Goal: Task Accomplishment & Management: Manage account settings

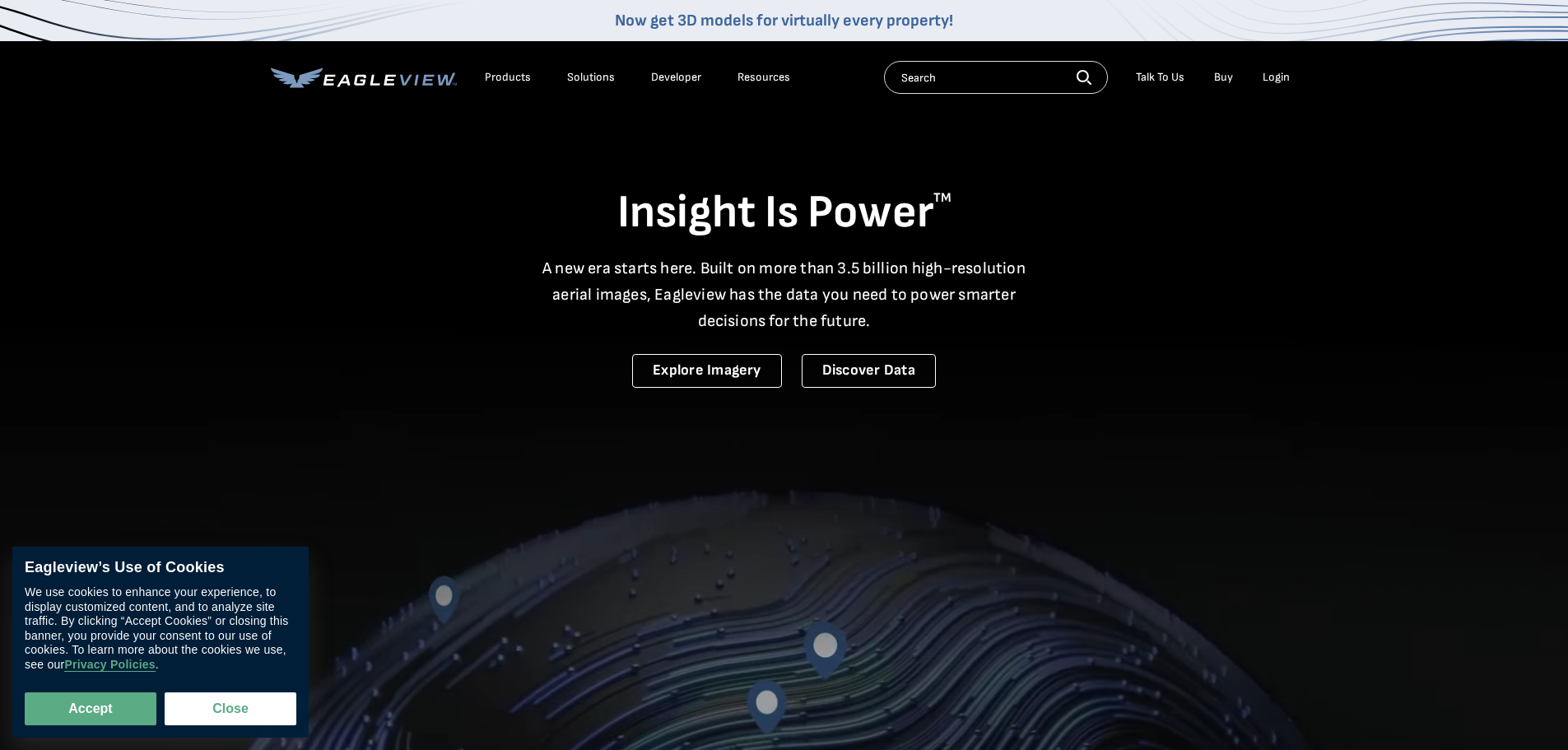
click at [1285, 73] on div "Login" at bounding box center [1276, 78] width 27 height 15
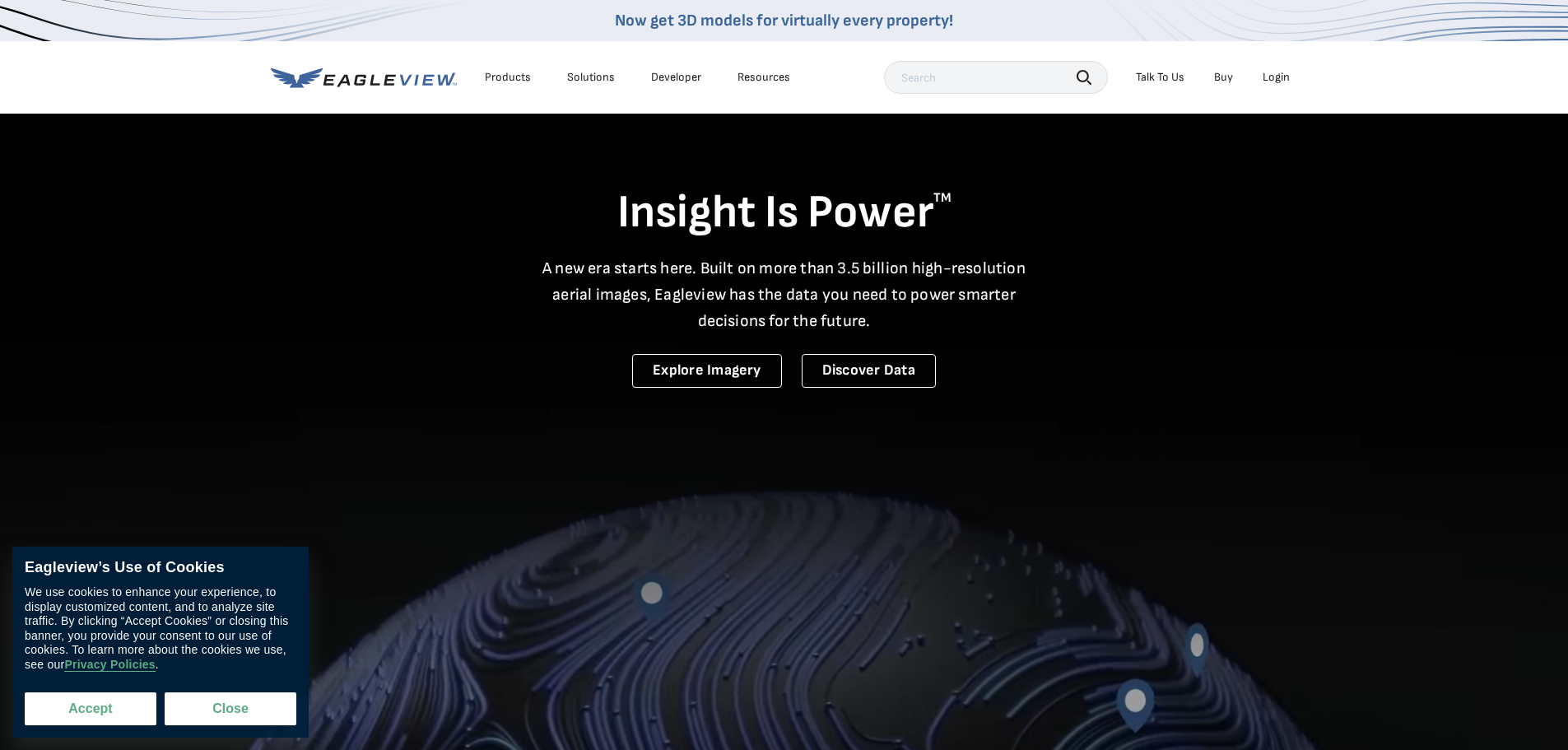
click at [87, 714] on button "Accept" at bounding box center [91, 709] width 131 height 33
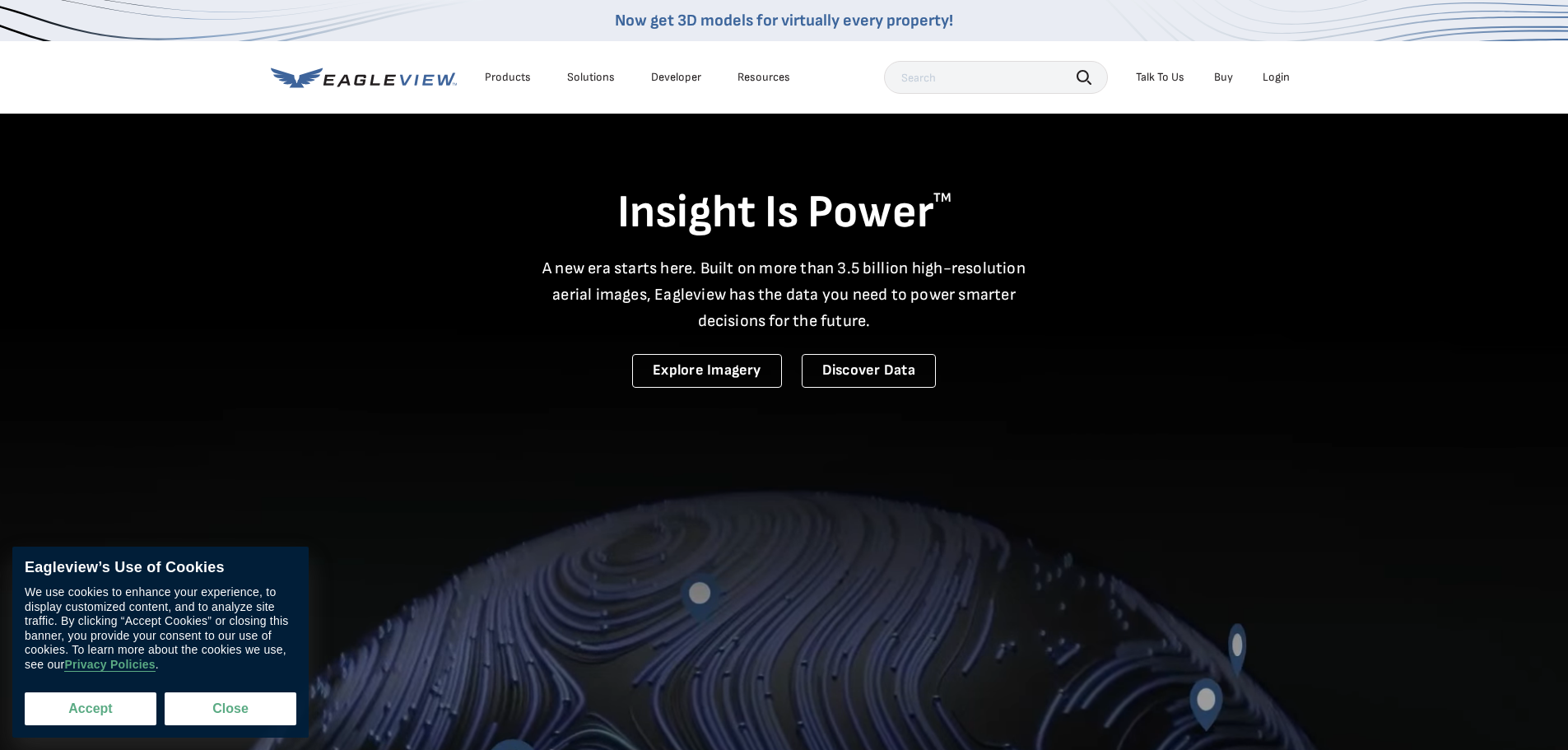
checkbox input "true"
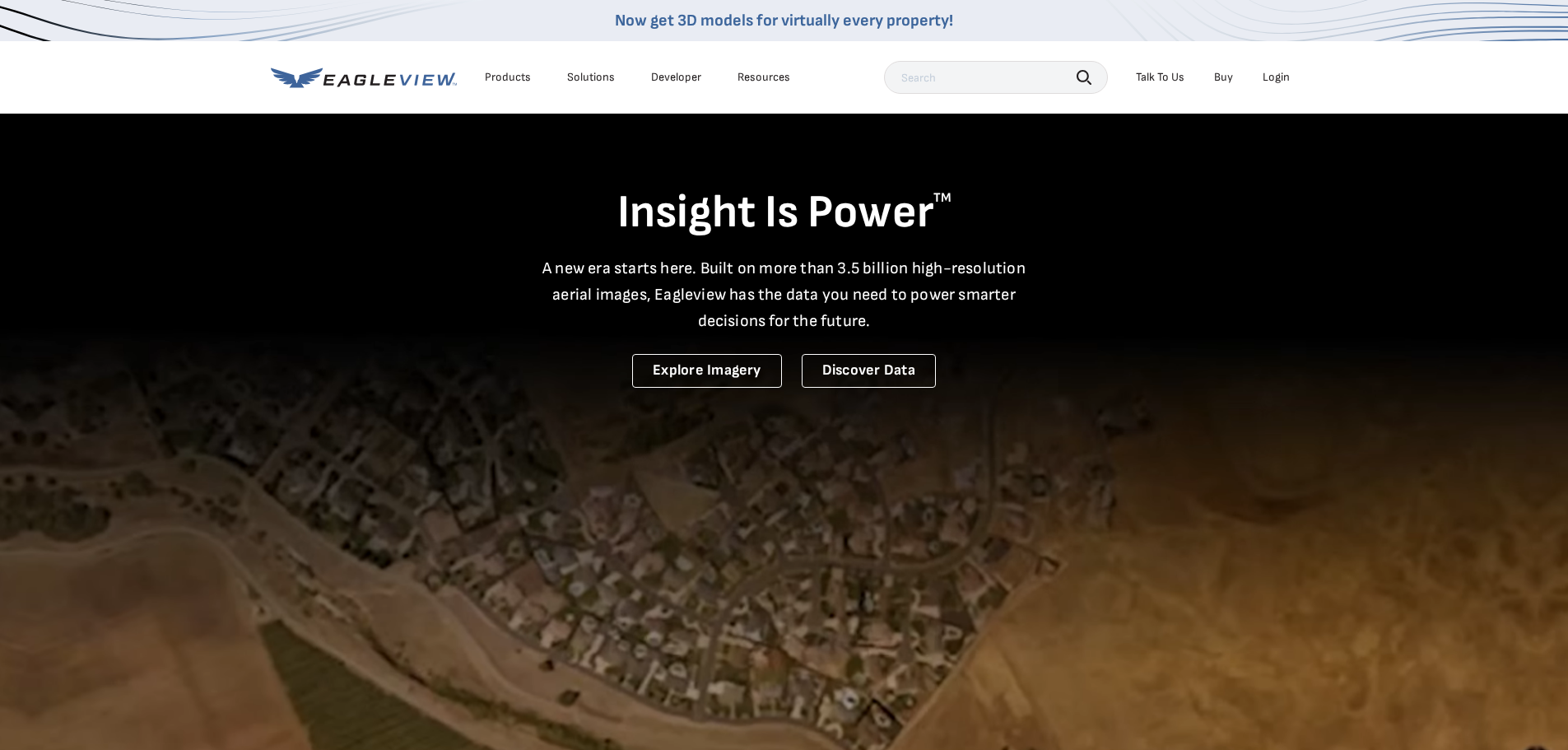
click at [1266, 78] on div "Login" at bounding box center [1276, 78] width 27 height 15
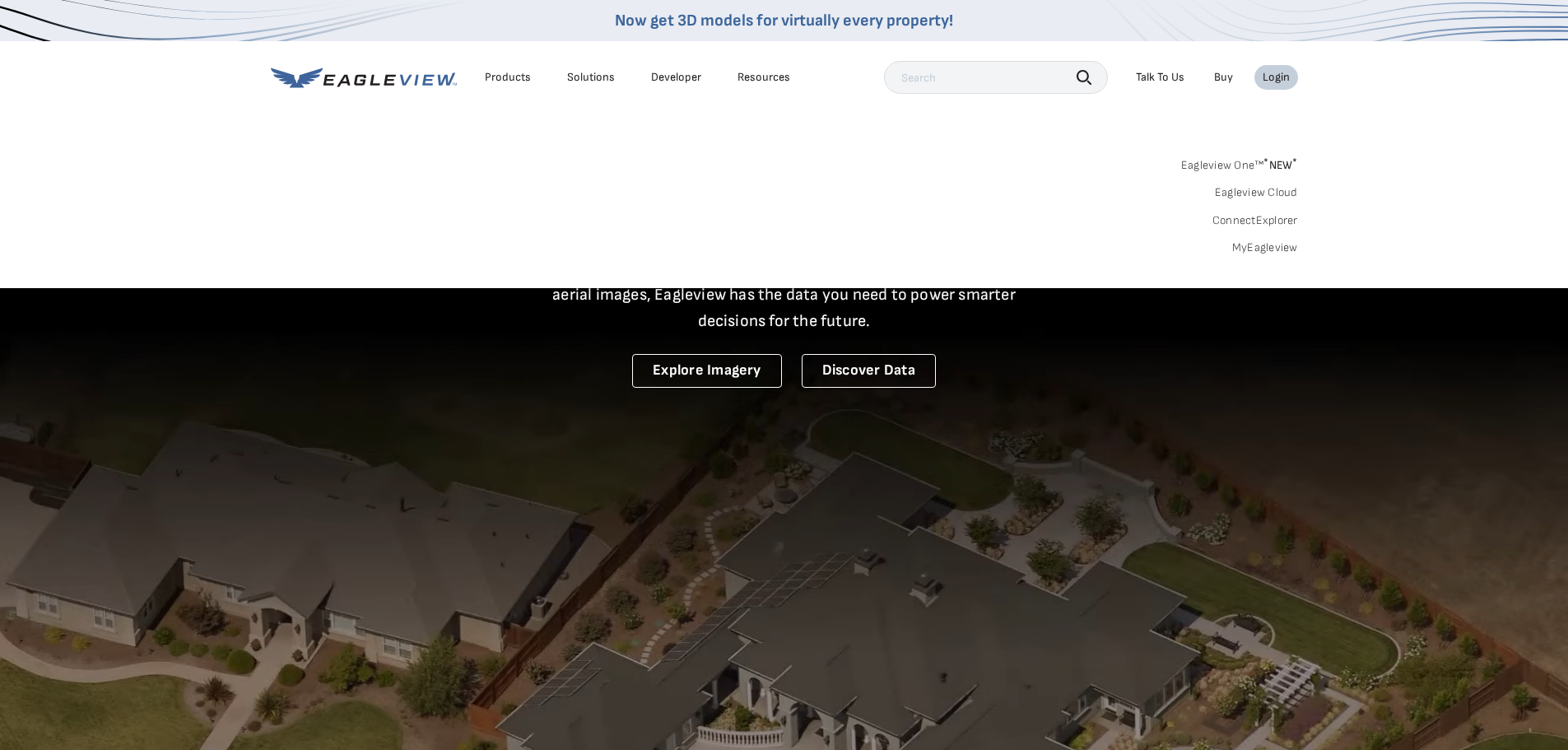
click at [1259, 249] on link "MyEagleview" at bounding box center [1264, 248] width 66 height 15
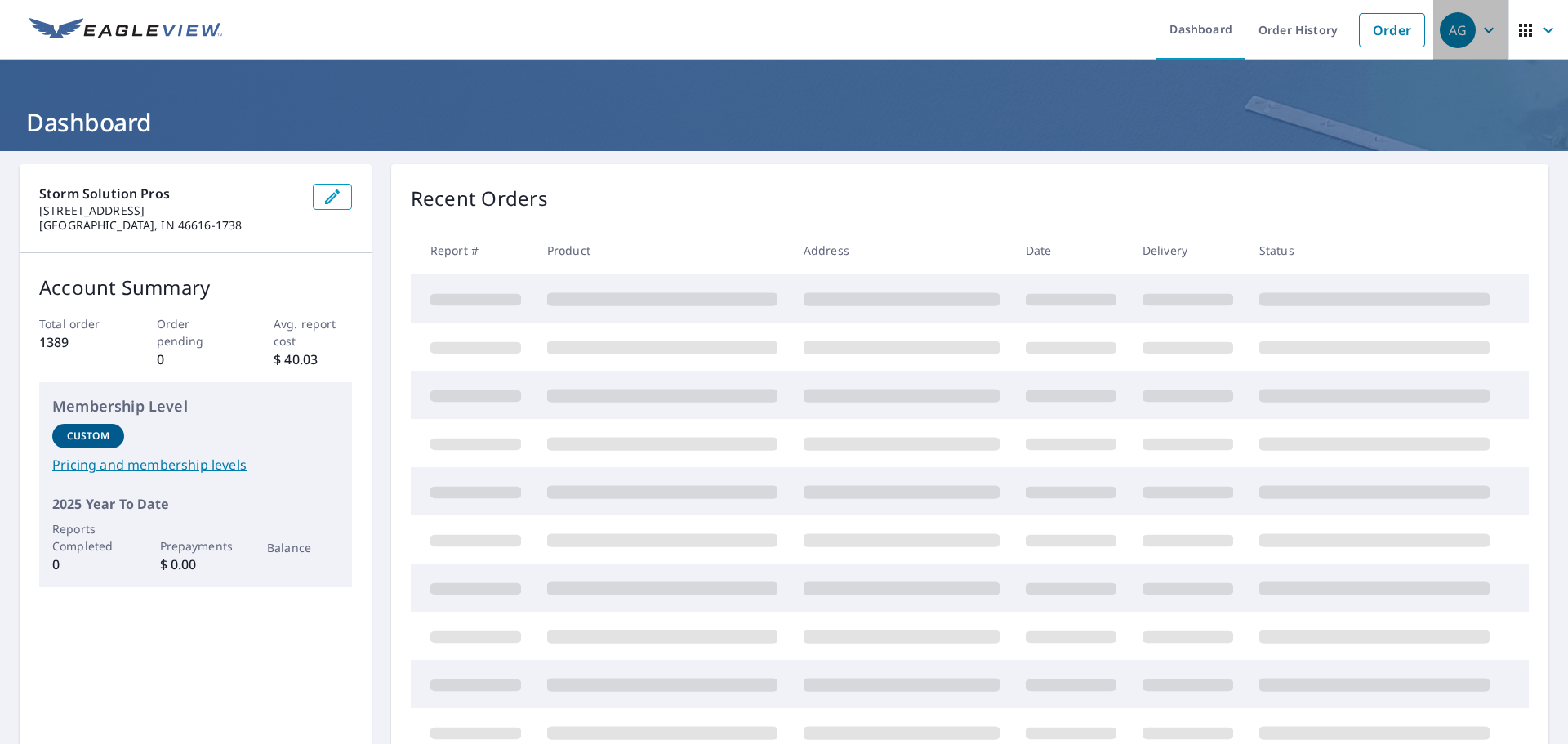
click at [1479, 30] on icon "button" at bounding box center [1488, 29] width 19 height 19
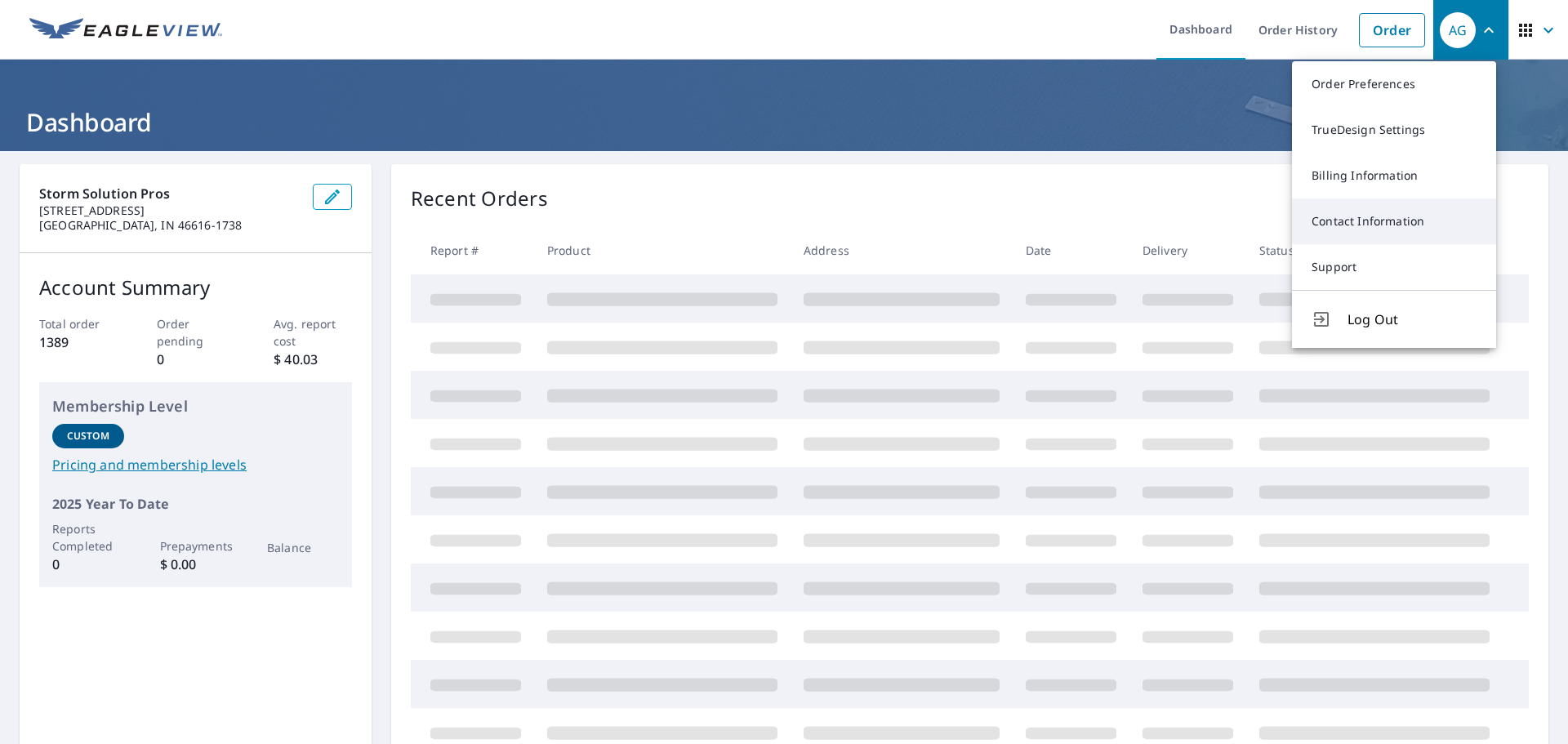
click at [1355, 225] on link "Contact Information" at bounding box center [1394, 221] width 204 height 46
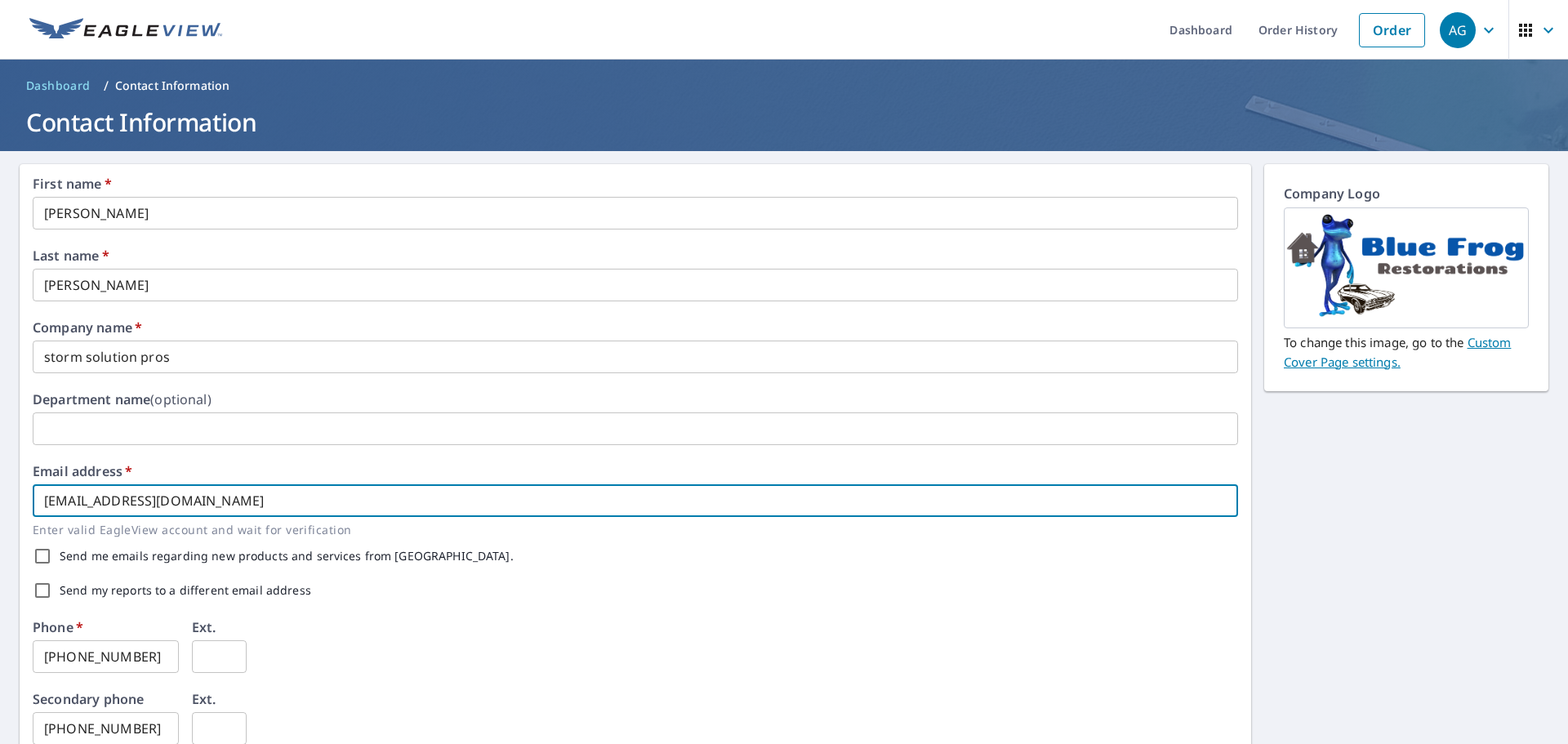
drag, startPoint x: 263, startPoint y: 509, endPoint x: 104, endPoint y: 502, distance: 159.2
click at [104, 502] on input "[EMAIL_ADDRESS][DOMAIN_NAME]" at bounding box center [635, 501] width 1205 height 33
type input "contact@paramountclaimservices.com"
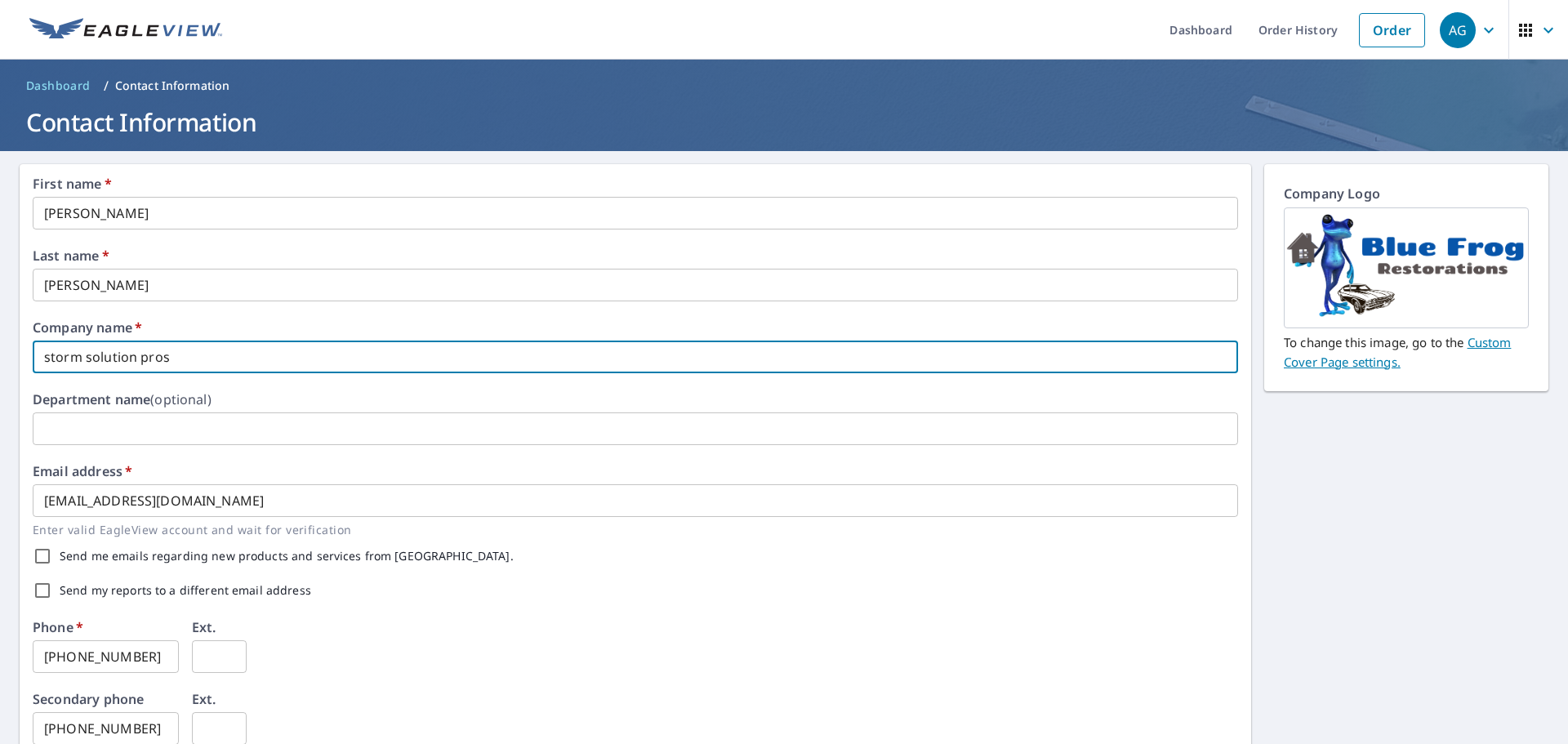
drag, startPoint x: 202, startPoint y: 355, endPoint x: 0, endPoint y: 349, distance: 202.1
click at [0, 349] on div "First name   * Adam ​ Last name   * Greer ​ Company name   * storm solution pro…" at bounding box center [784, 630] width 1568 height 957
type input "Paramount Claim Services, Inc."
type input "Ste 400 #484"
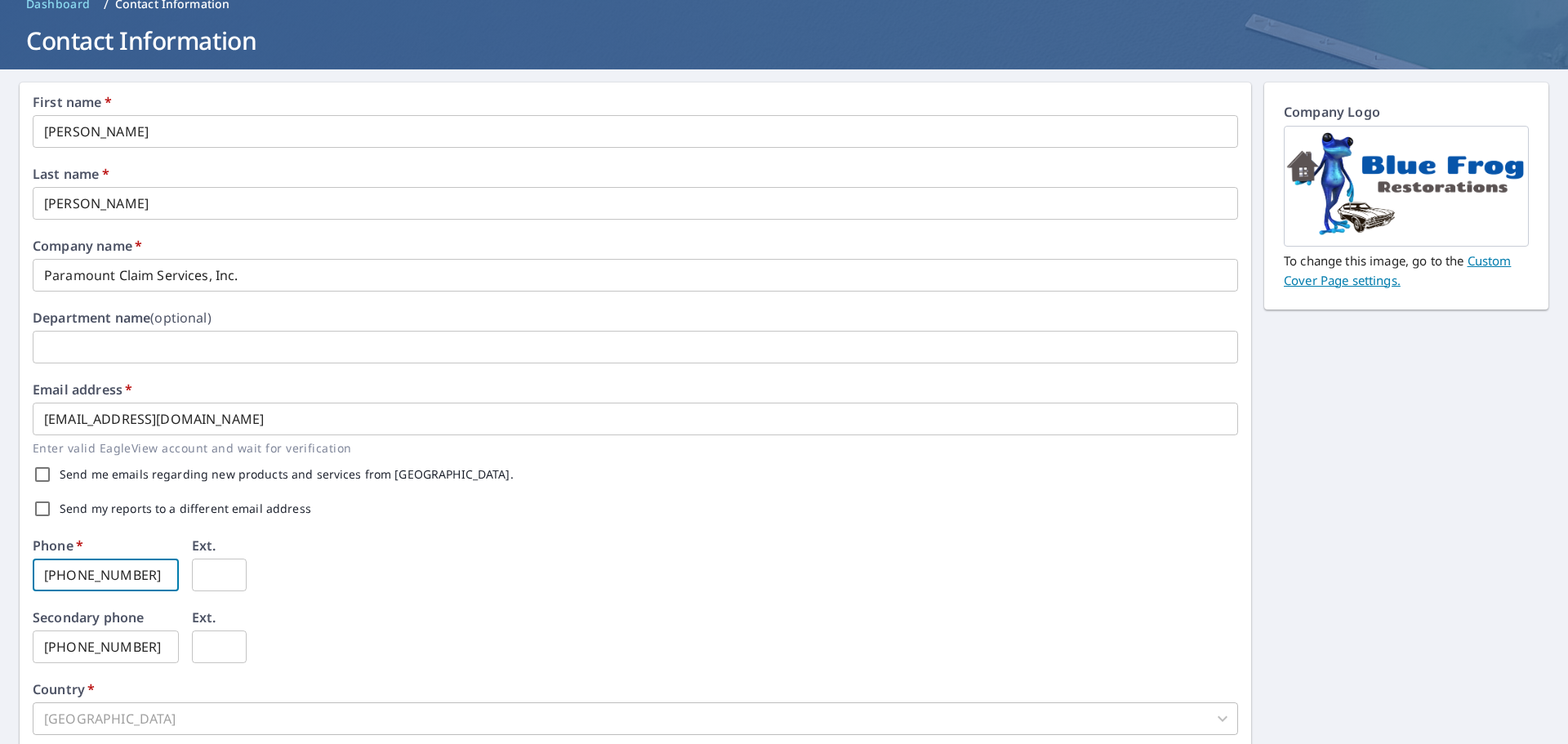
click at [142, 573] on input "888-853-2496" at bounding box center [106, 575] width 146 height 33
drag, startPoint x: 142, startPoint y: 573, endPoint x: 0, endPoint y: 561, distance: 142.5
click at [0, 561] on div "First name   * Adam ​ Last name   * Greer ​ Company name   * Paramount Claim Se…" at bounding box center [784, 548] width 1568 height 957
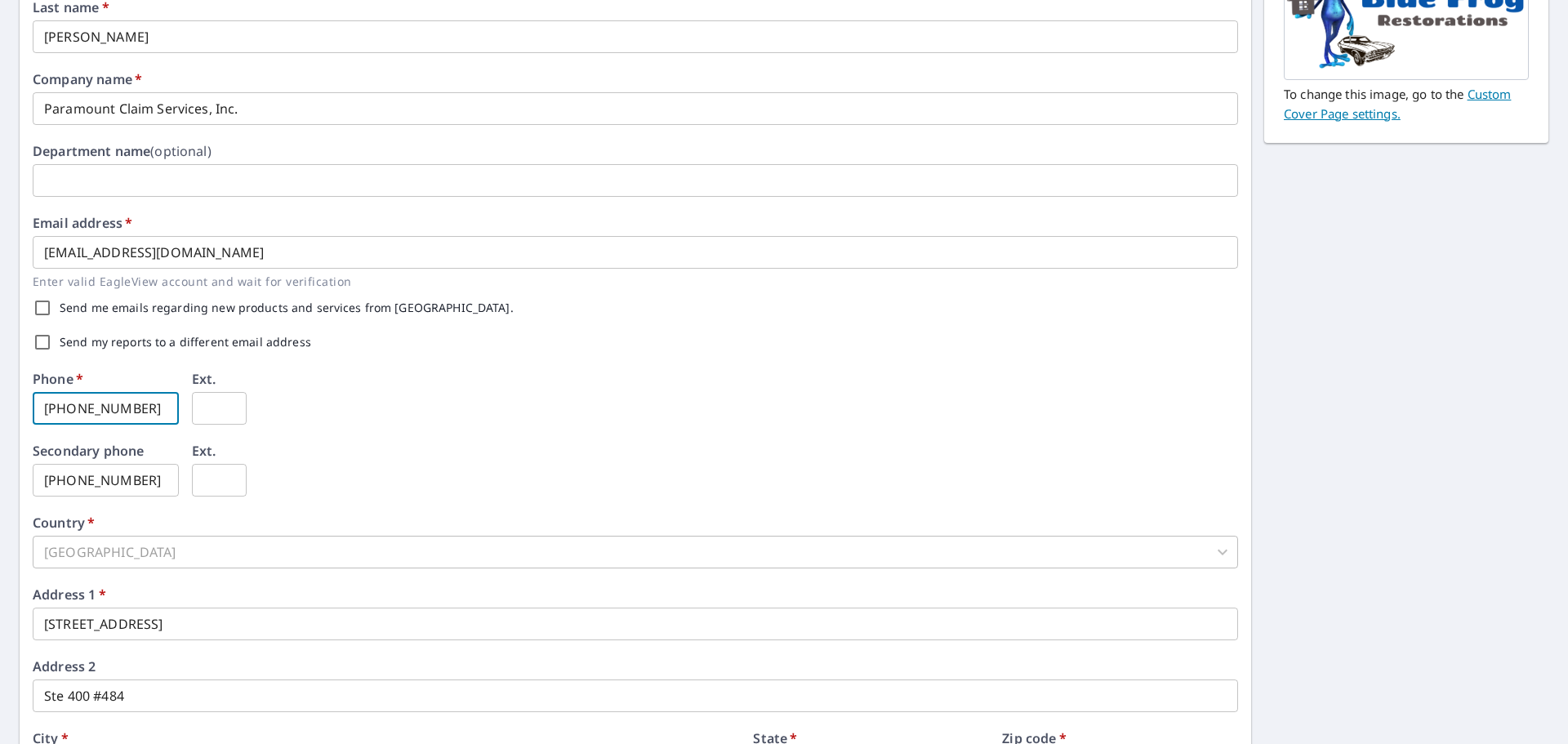
scroll to position [327, 0]
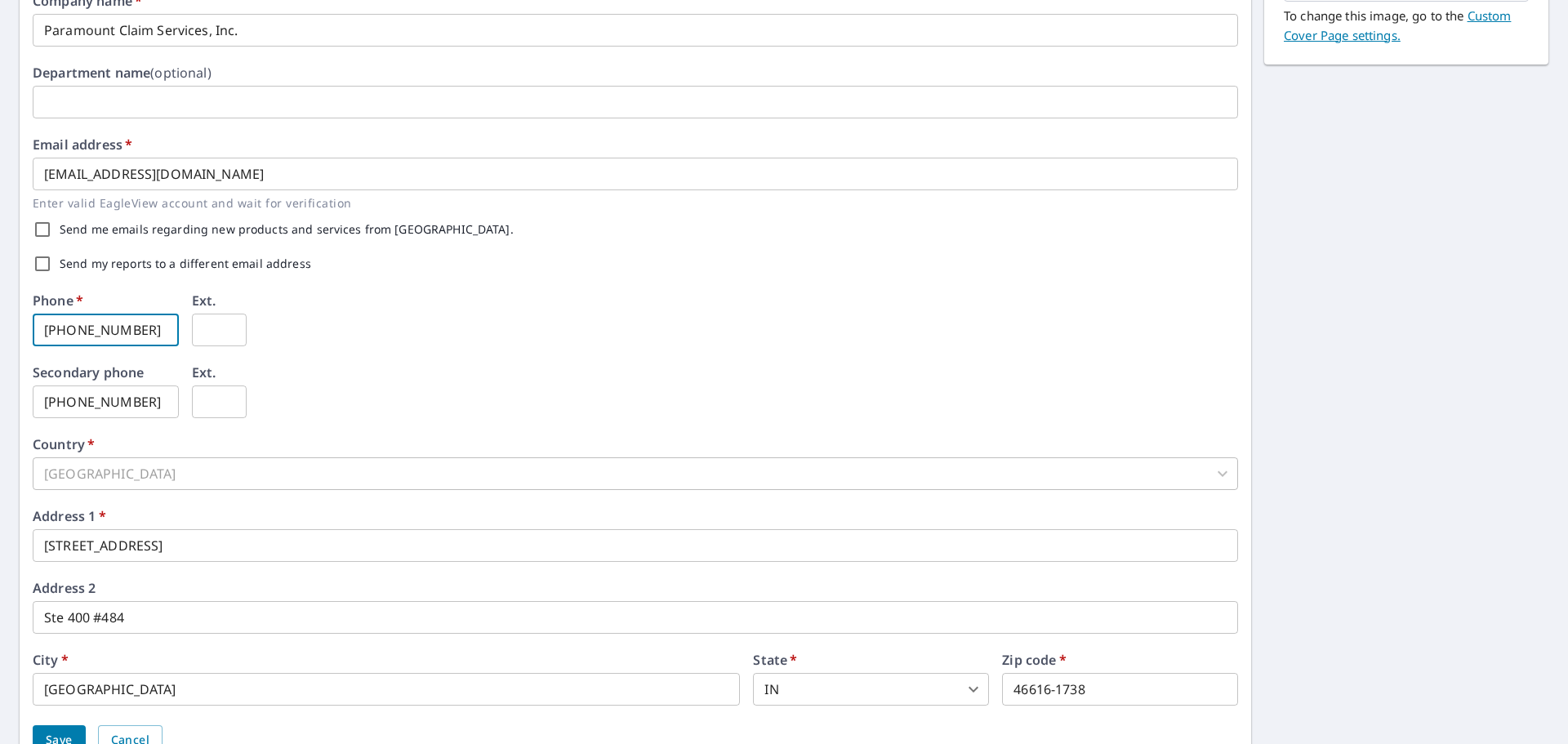
type input "888-474-9544"
click at [211, 555] on input "1522 Portage Ave" at bounding box center [635, 546] width 1205 height 33
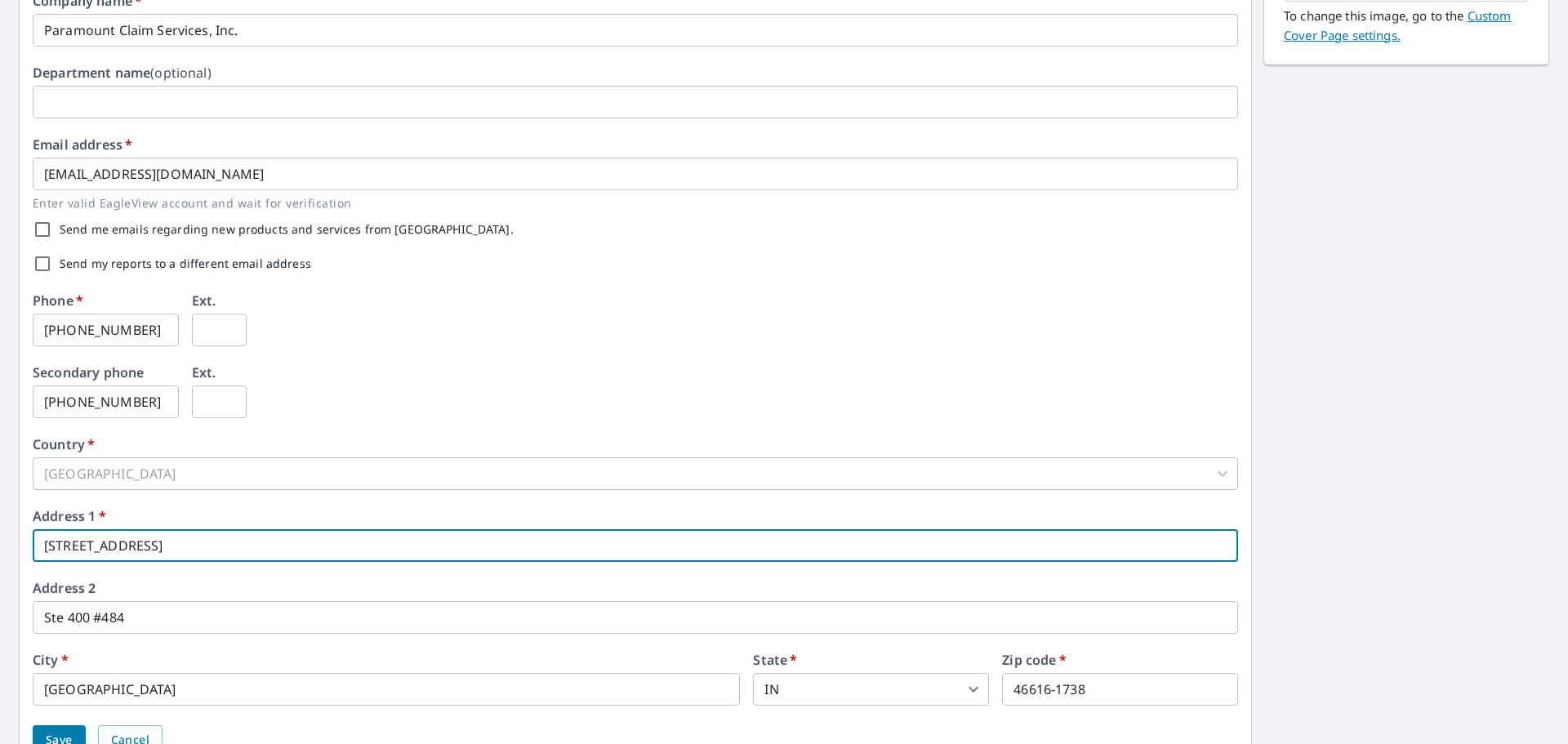
drag, startPoint x: 222, startPoint y: 550, endPoint x: 19, endPoint y: 550, distance: 203.0
click at [19, 550] on div "First name   * Adam ​ Last name   * Greer ​ Company name   * Paramount Claim Se…" at bounding box center [634, 303] width 1231 height 931
type input "501 n red bud trail"
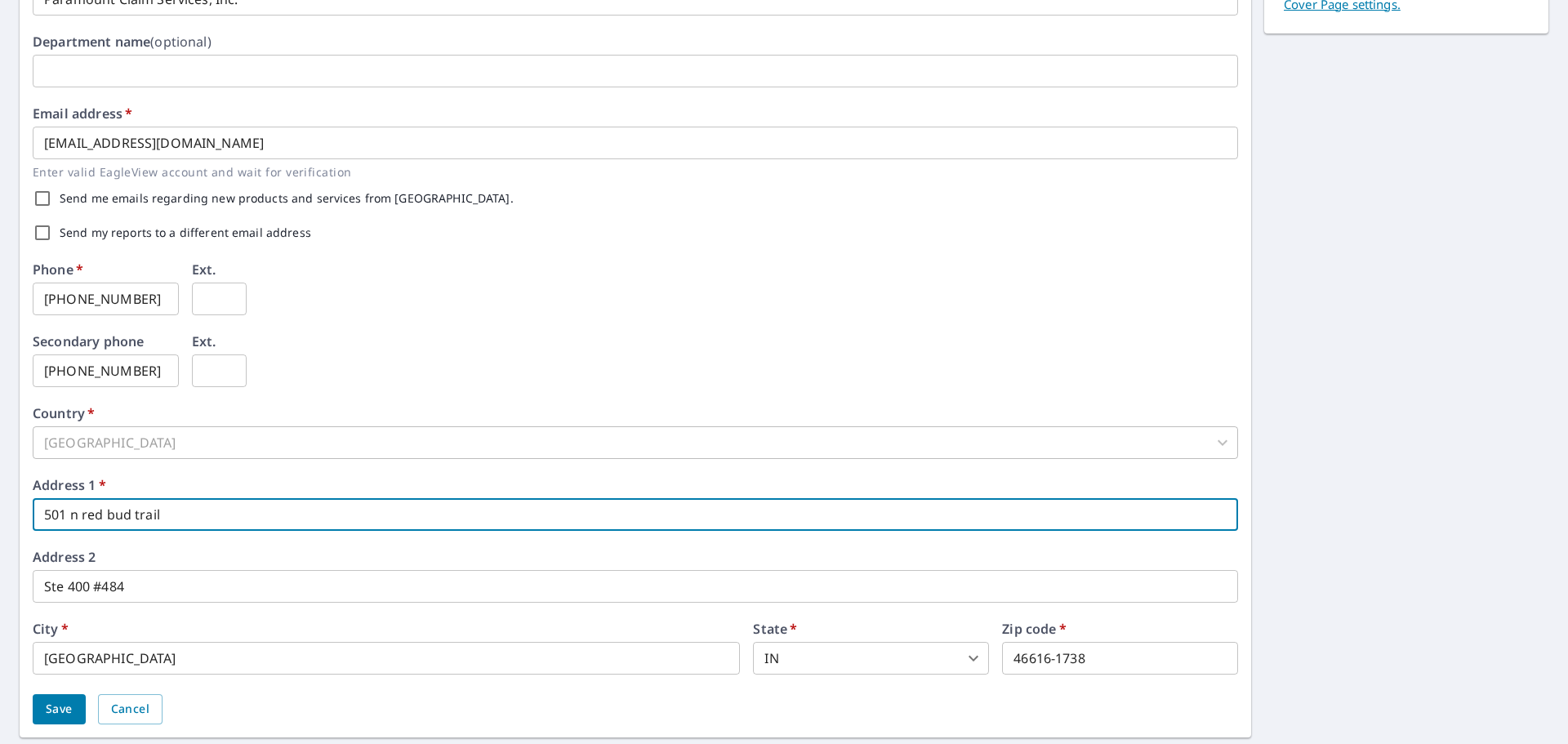
scroll to position [406, 0]
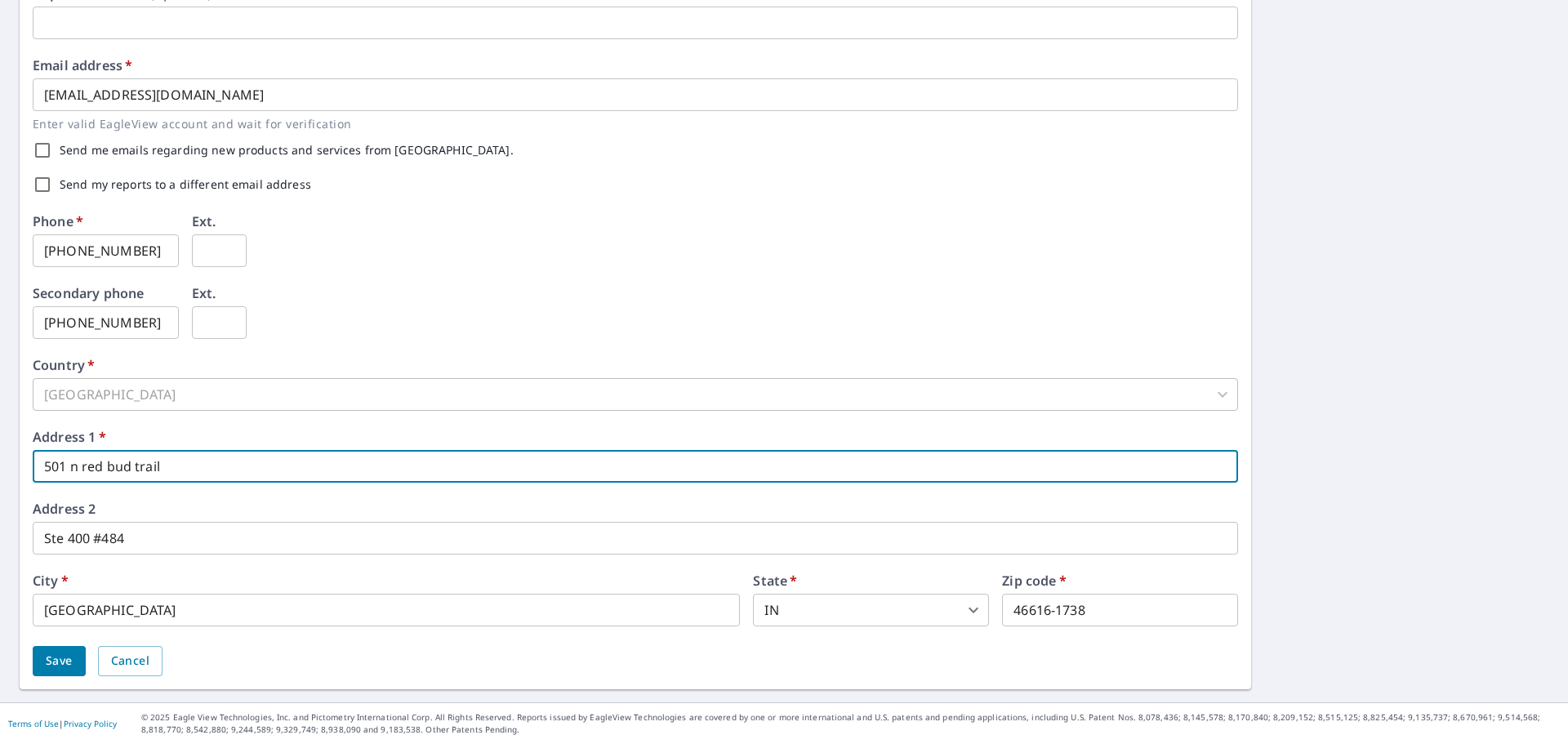
click at [174, 540] on input "Ste 400 #484" at bounding box center [635, 538] width 1205 height 33
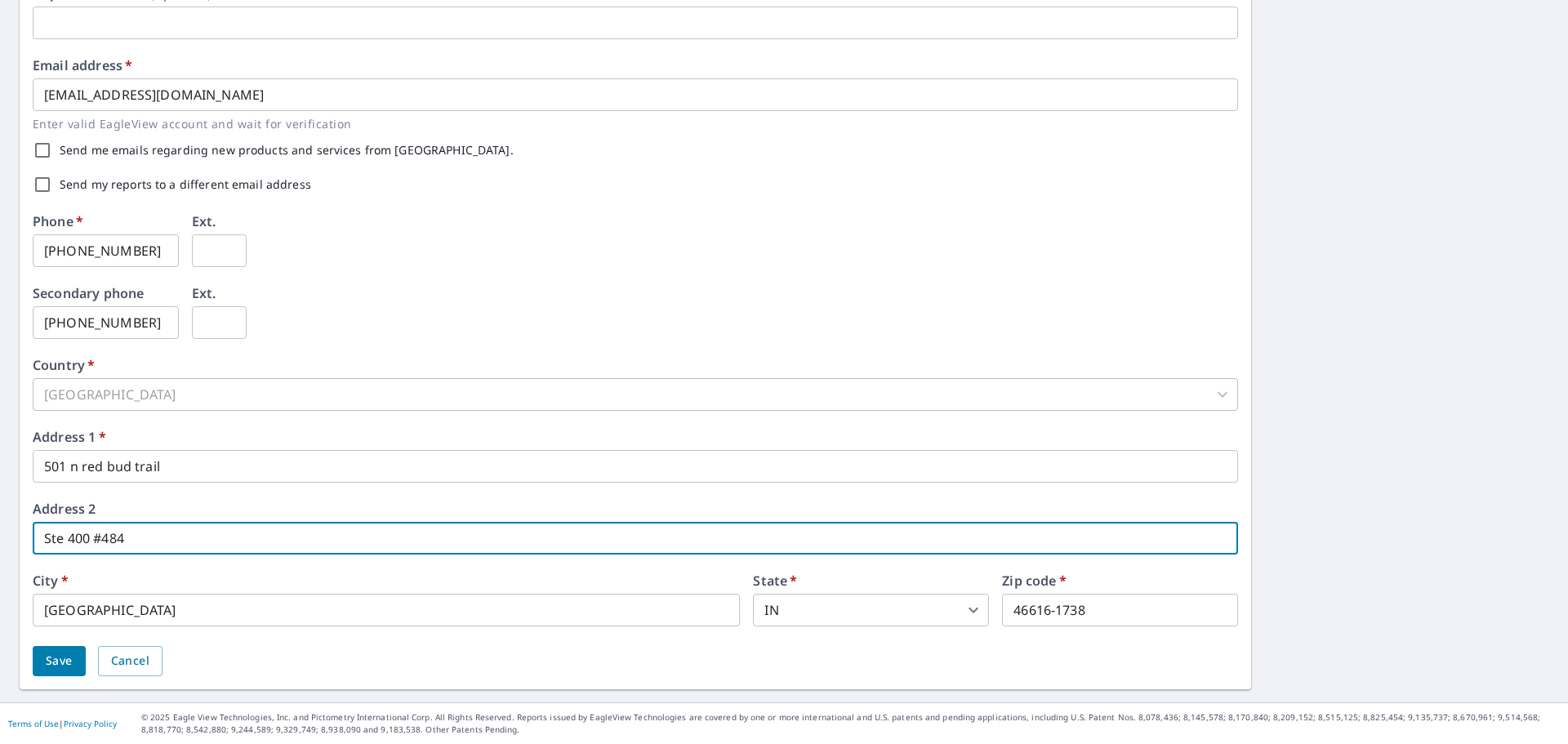
drag, startPoint x: 162, startPoint y: 541, endPoint x: 7, endPoint y: 536, distance: 155.1
click at [7, 536] on div "First name   * Adam ​ Last name   * Greer ​ Company name   * Paramount Claim Se…" at bounding box center [784, 223] width 1568 height 957
type input "STE c"
click at [188, 604] on input "South Bend" at bounding box center [386, 611] width 707 height 33
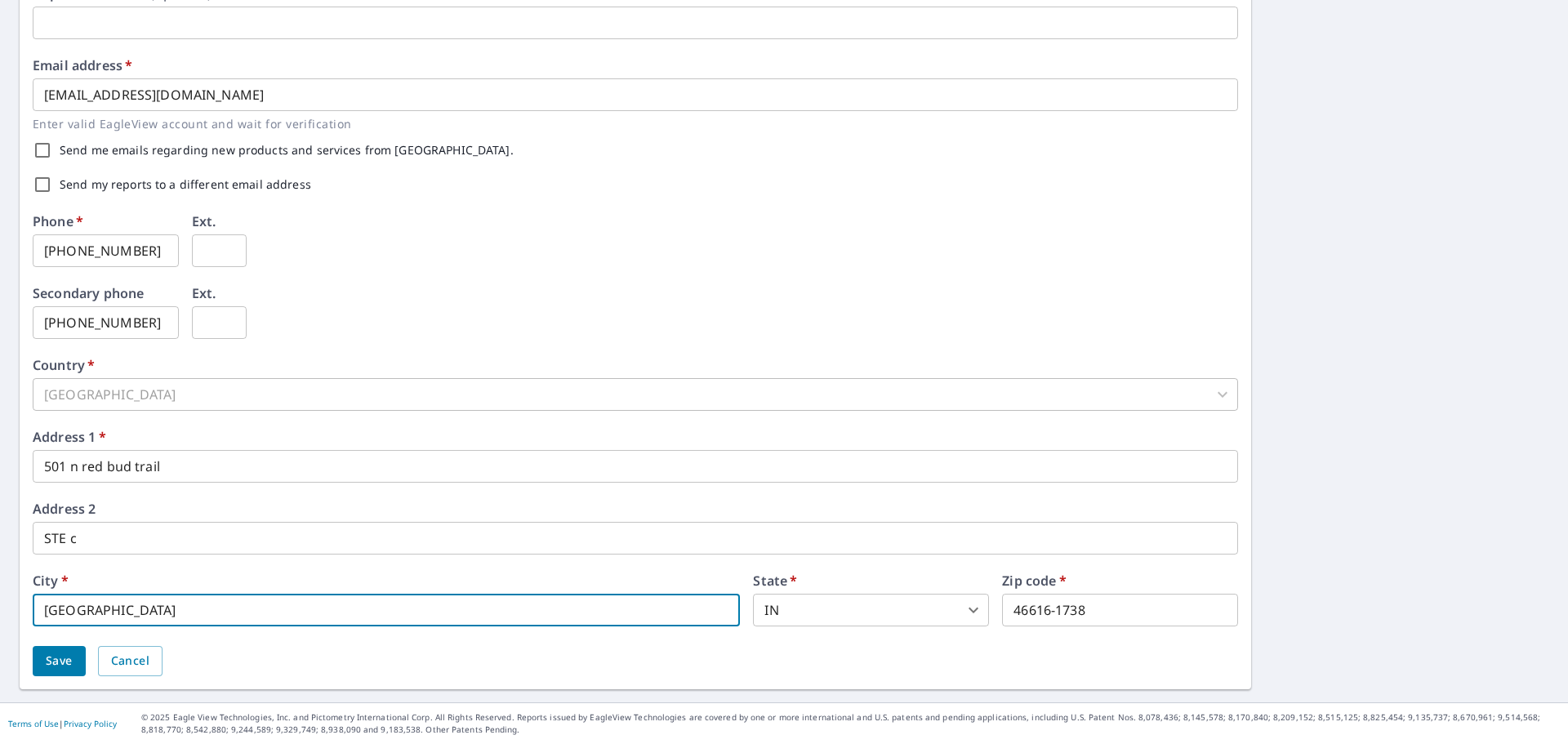
drag, startPoint x: 108, startPoint y: 605, endPoint x: 17, endPoint y: 603, distance: 91.0
click at [17, 603] on div "First name   * Adam ​ Last name   * Greer ​ Company name   * Paramount Claim Se…" at bounding box center [784, 223] width 1568 height 957
type input "bu"
click at [797, 613] on body "AG AG Dashboard Order History Order AG Dashboard / Contact Information Contact …" at bounding box center [784, 372] width 1568 height 744
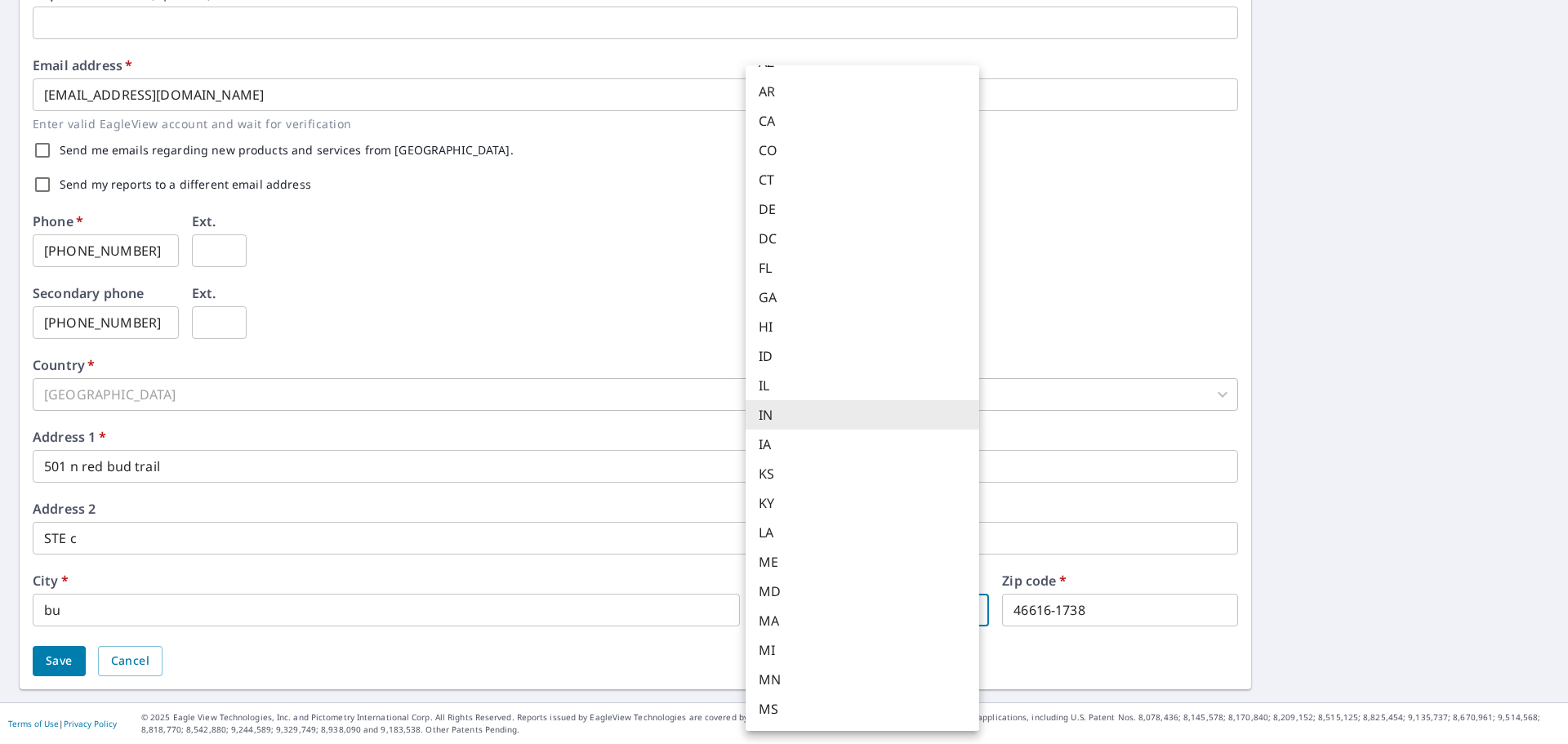
scroll to position [163, 0]
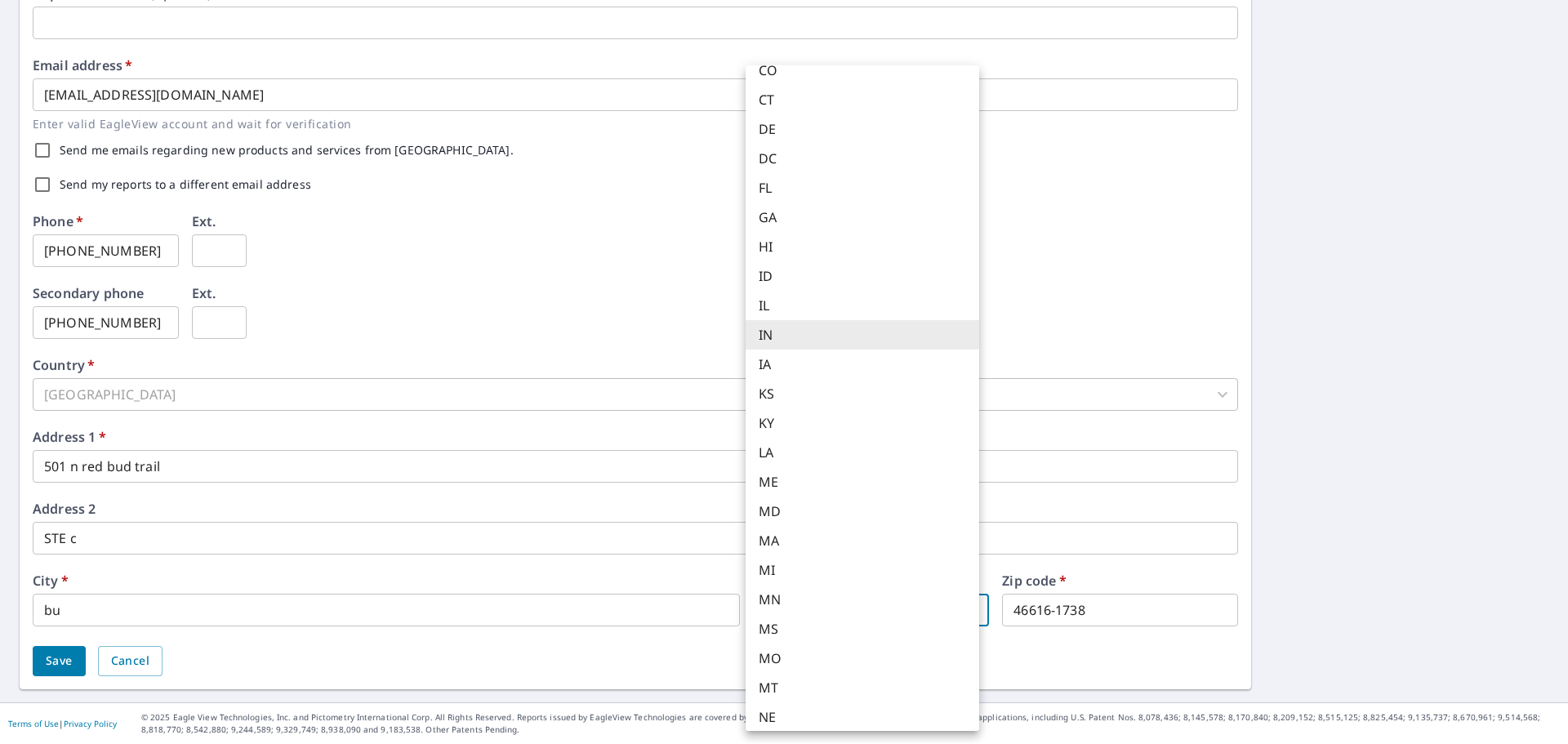
click at [772, 563] on li "MI" at bounding box center [862, 570] width 233 height 29
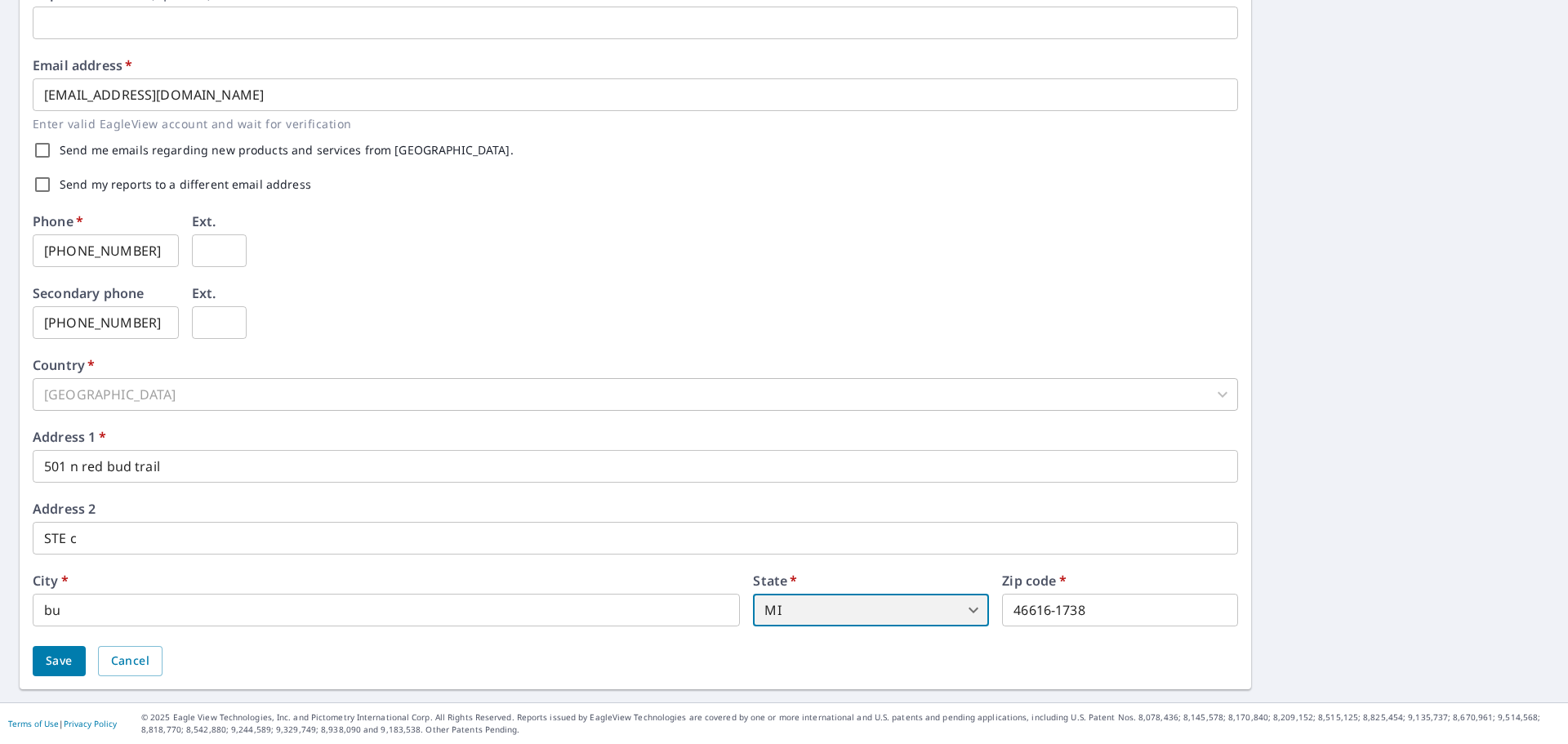
type input "MI"
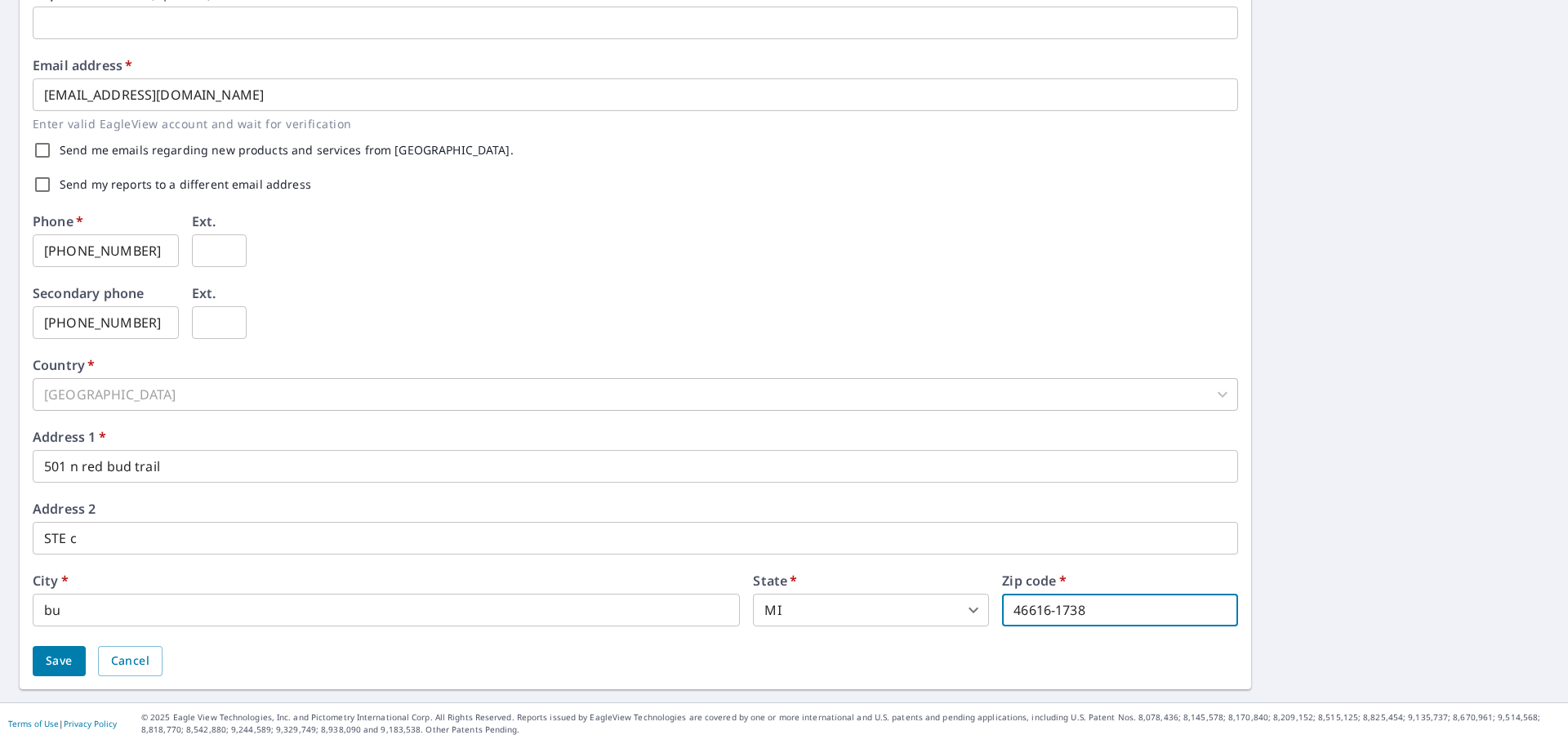
click at [1092, 606] on input "46616-1738" at bounding box center [1119, 611] width 236 height 33
drag, startPoint x: 1058, startPoint y: 603, endPoint x: 892, endPoint y: 588, distance: 166.7
click at [892, 588] on div "City   * bu ​ State   * MI MI ​ Zip code   * 46616-1738 ​" at bounding box center [635, 600] width 1205 height 52
type input "49107"
click at [83, 609] on input "bu" at bounding box center [386, 611] width 707 height 33
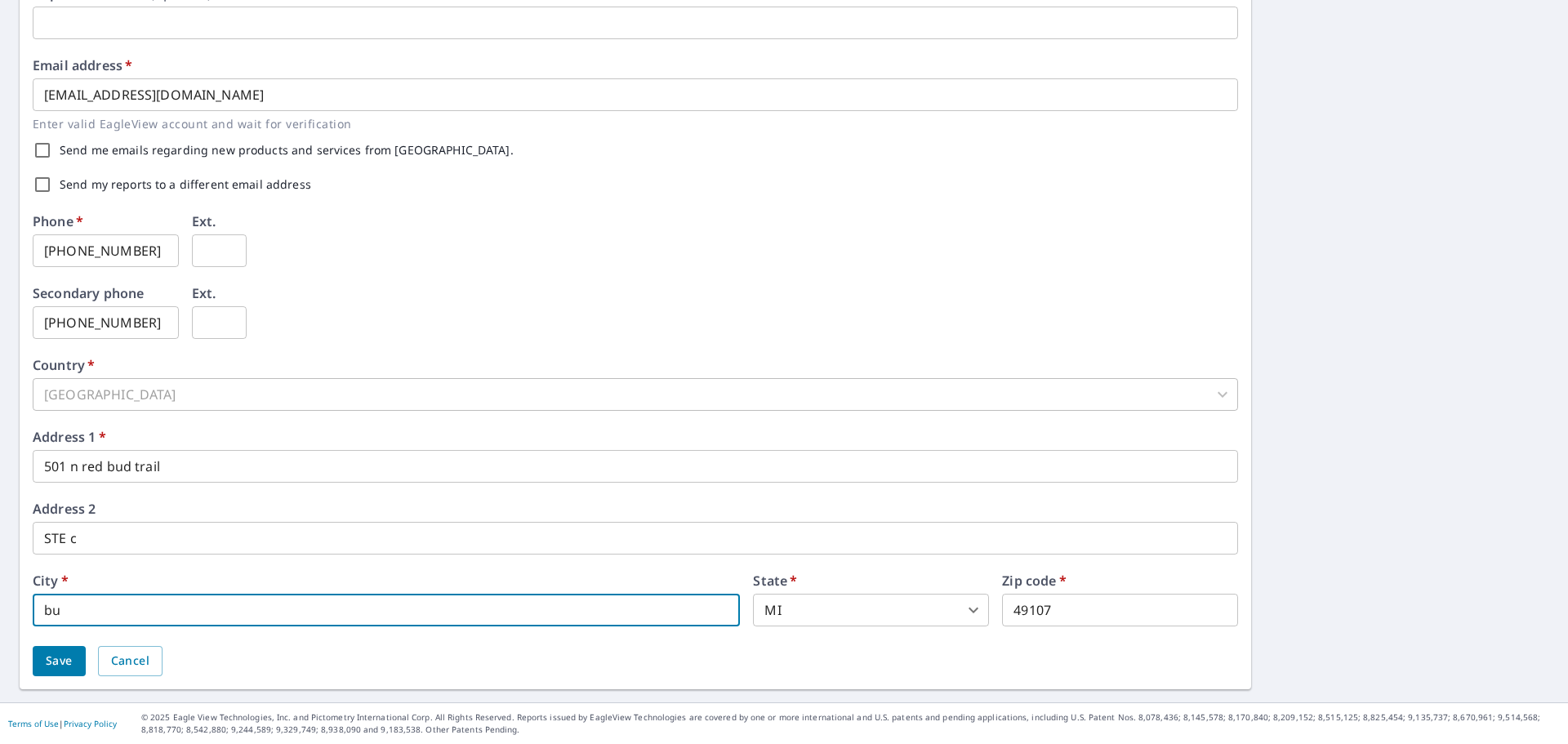
type input "buchanan"
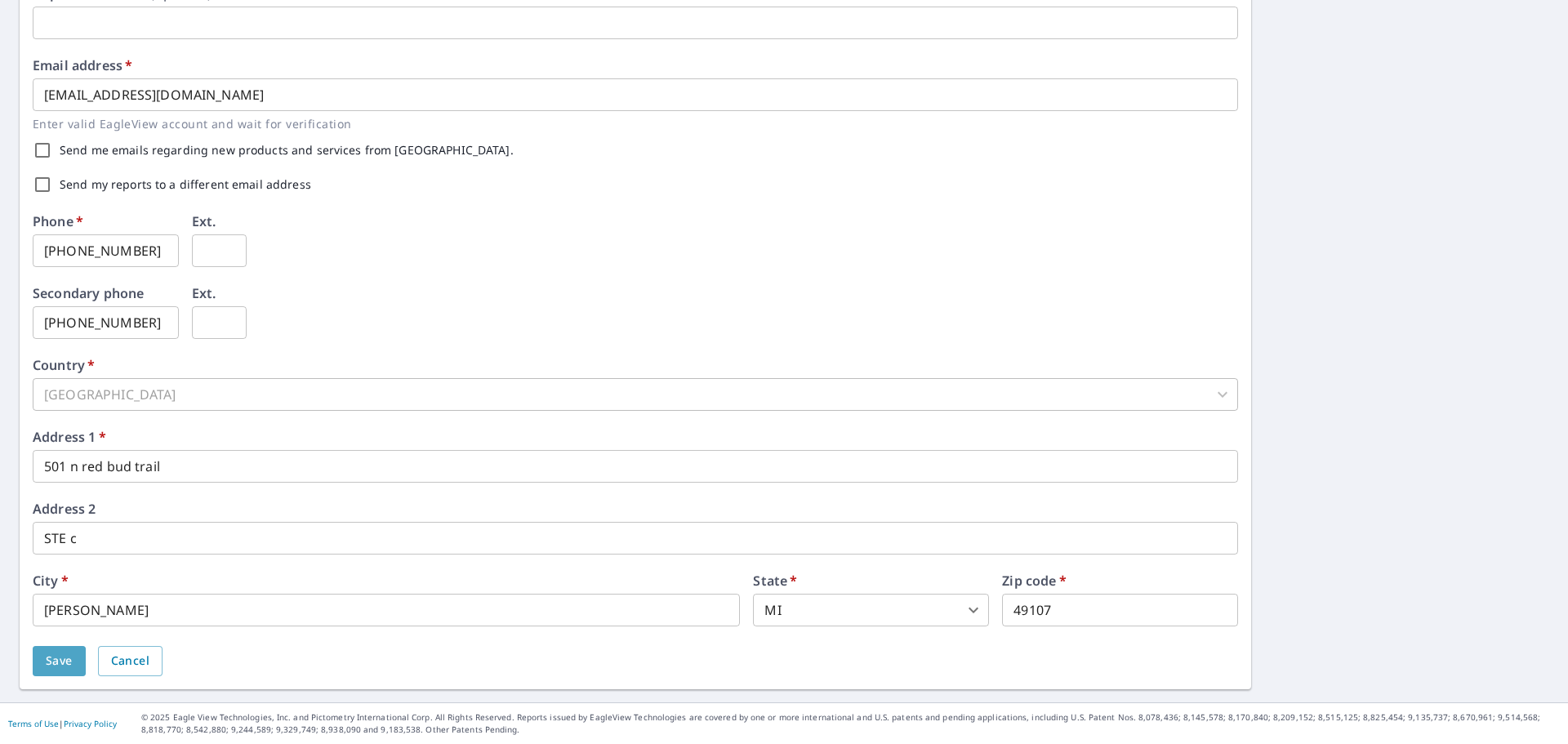
click at [62, 658] on span "Save" at bounding box center [59, 661] width 27 height 20
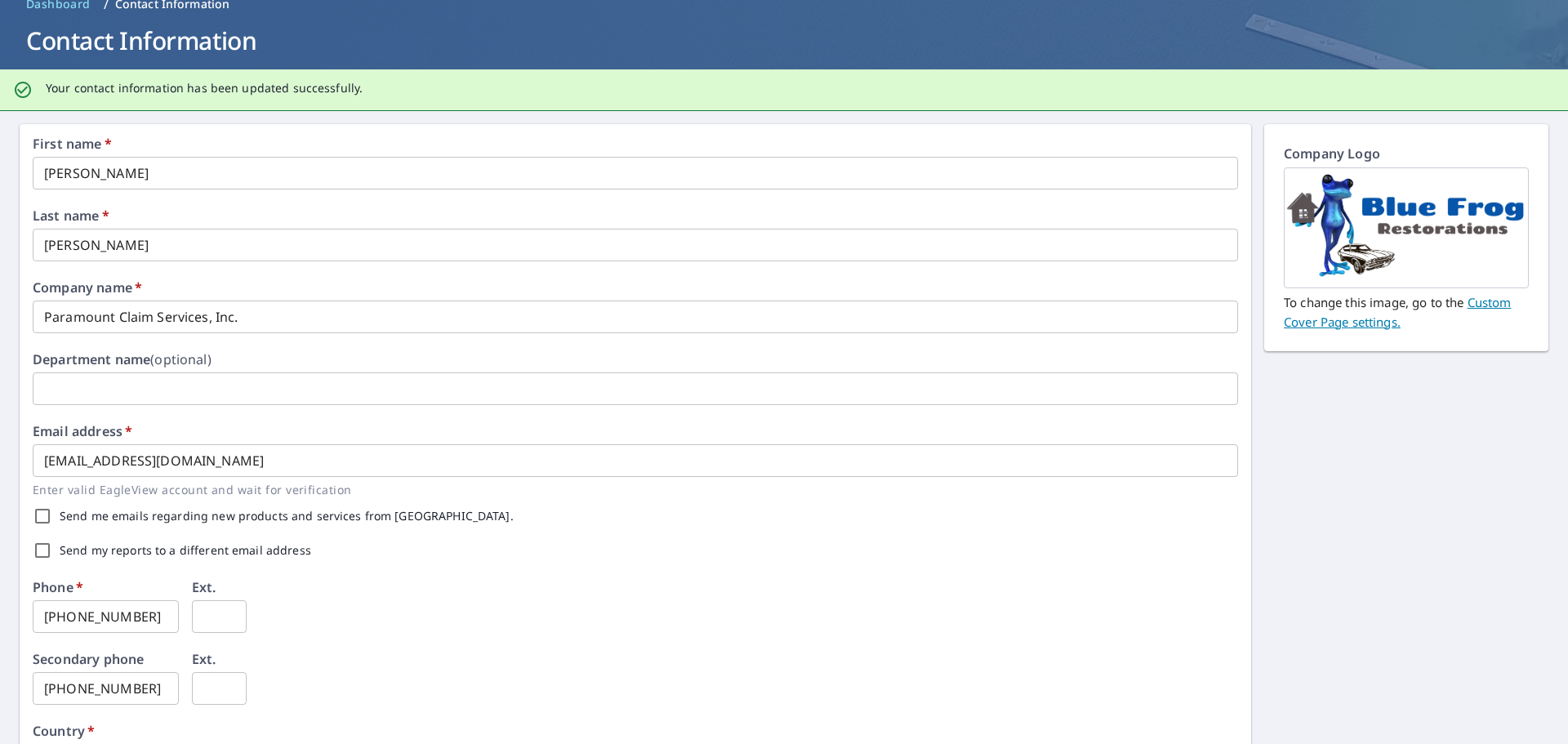
scroll to position [0, 0]
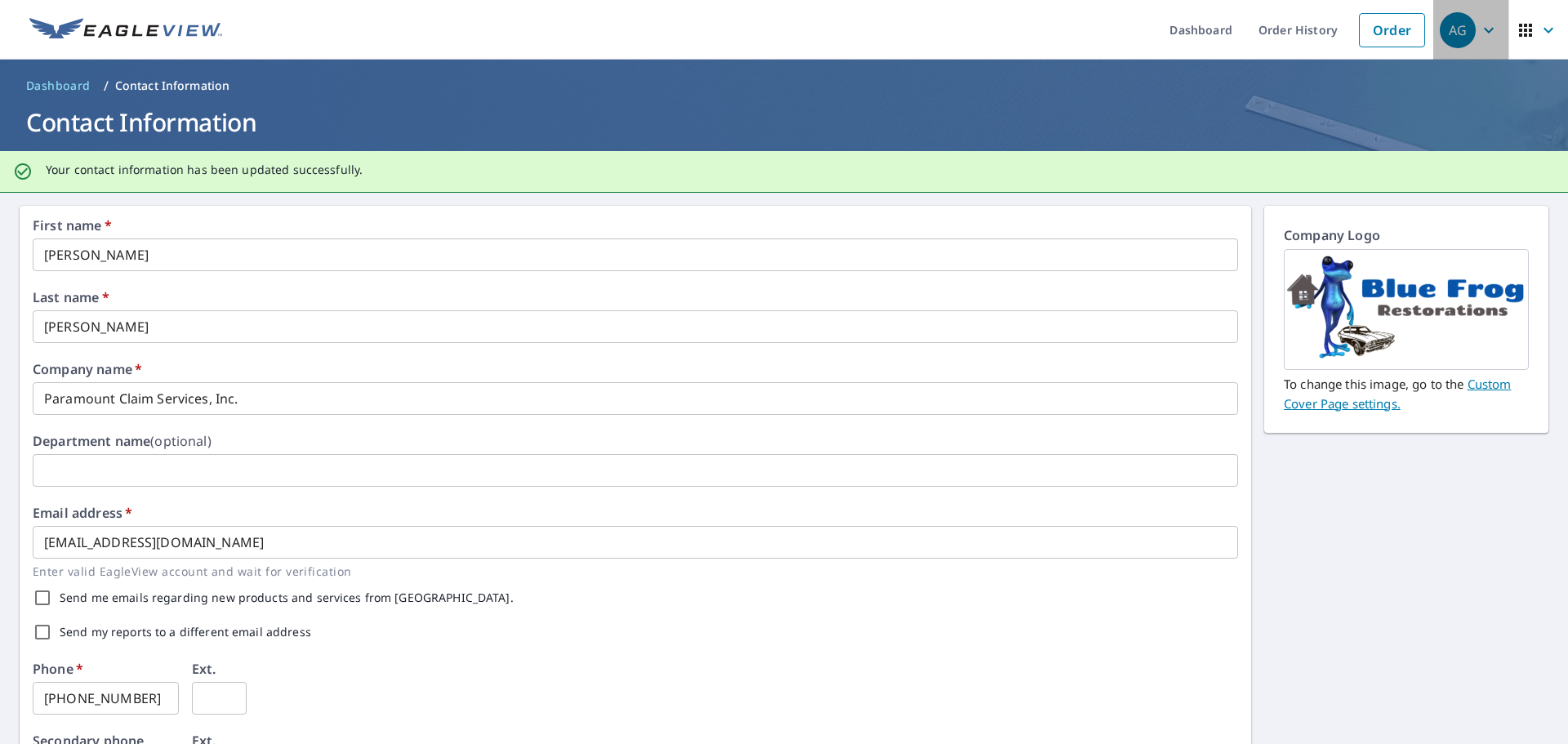
click at [1455, 40] on div "AG" at bounding box center [1457, 29] width 36 height 36
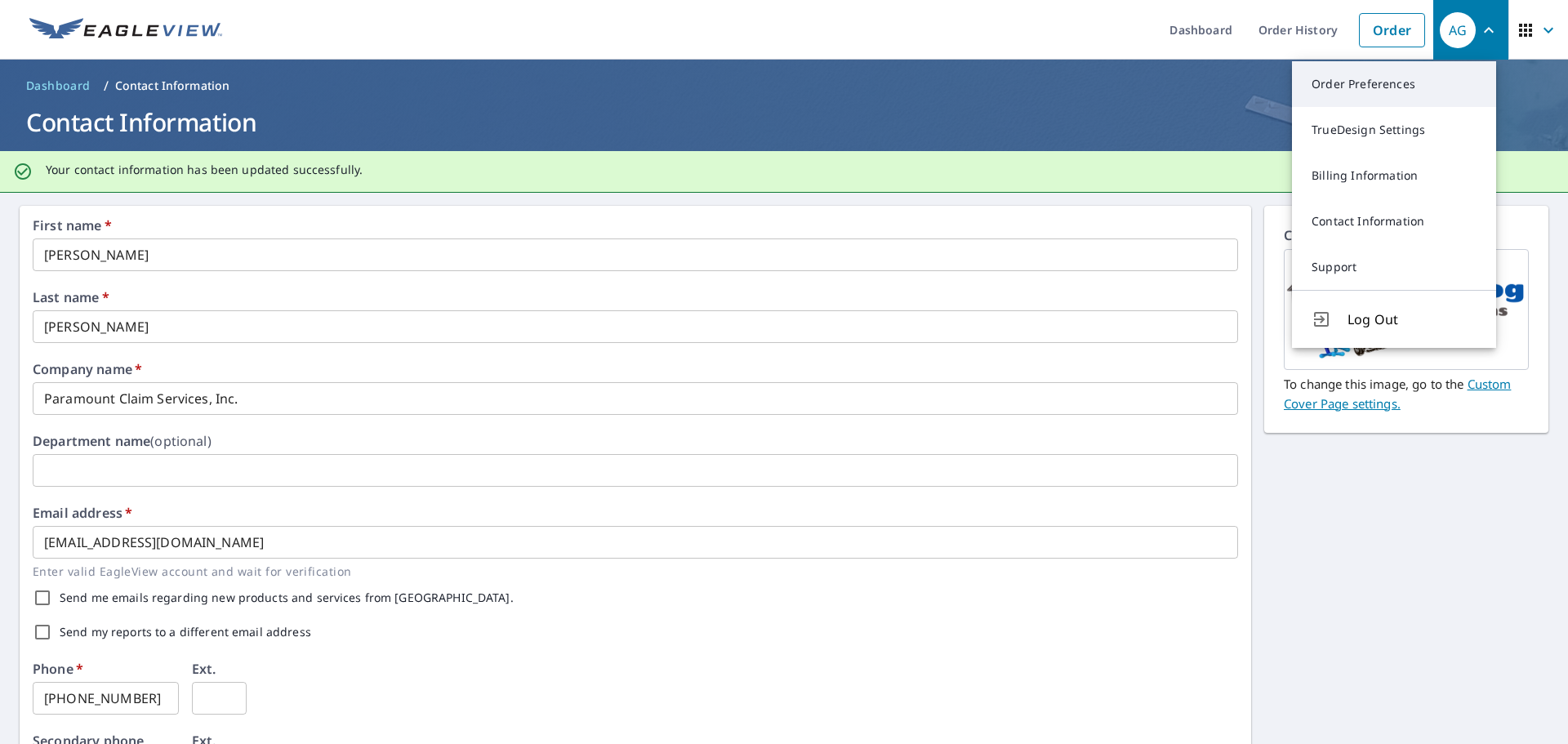
click at [1362, 84] on link "Order Preferences" at bounding box center [1394, 85] width 204 height 46
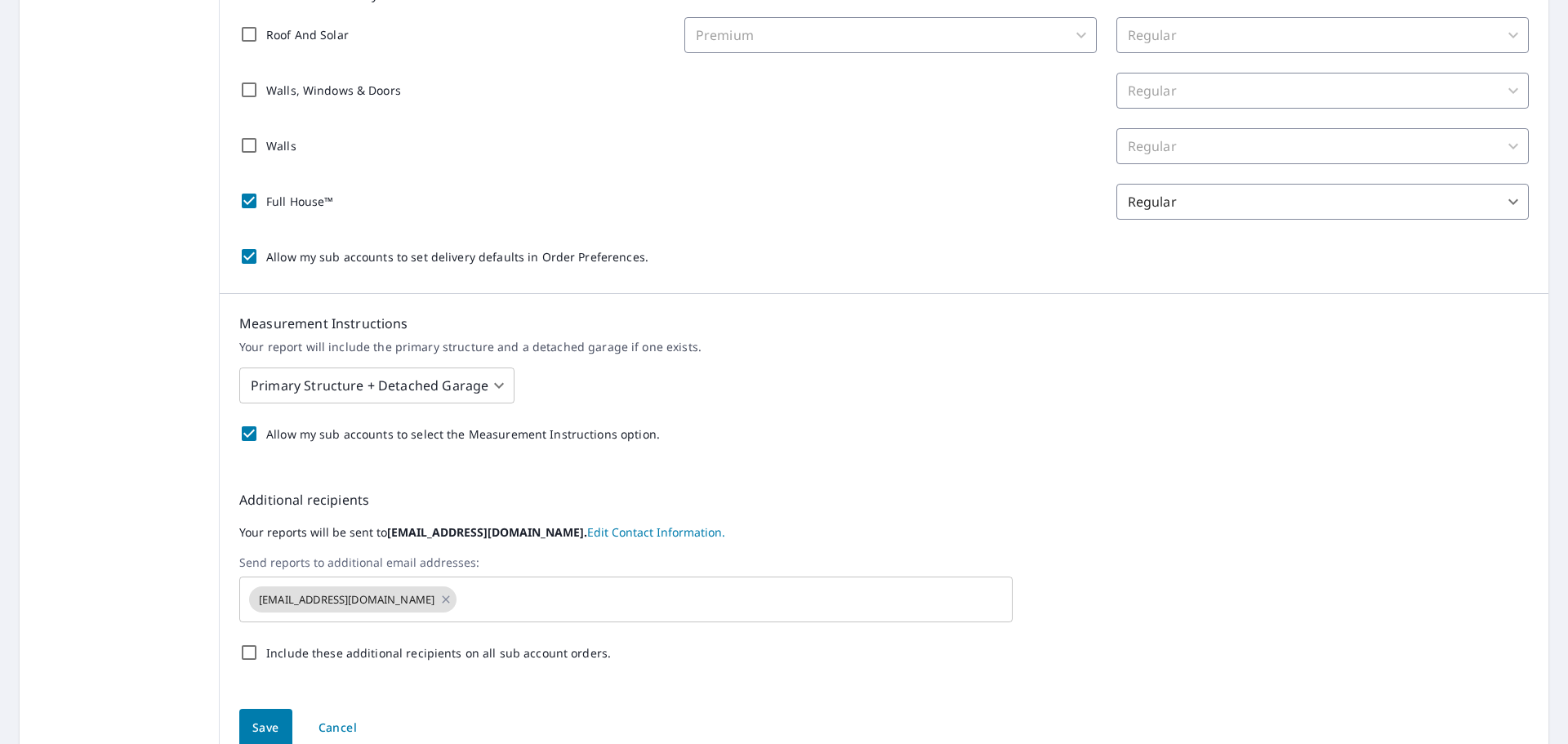
scroll to position [409, 0]
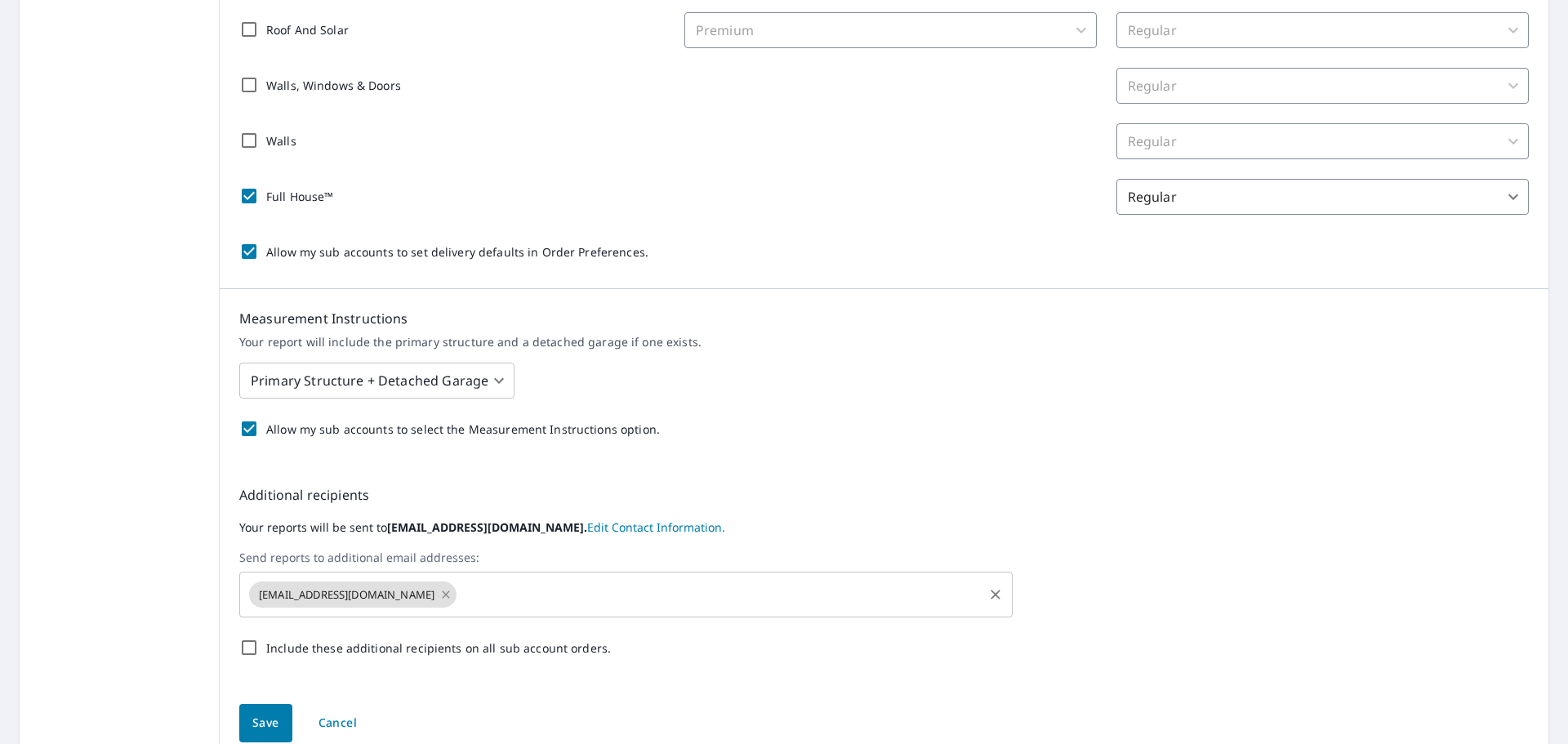
click at [442, 595] on icon at bounding box center [446, 594] width 7 height 7
click at [465, 590] on input "text" at bounding box center [614, 595] width 734 height 31
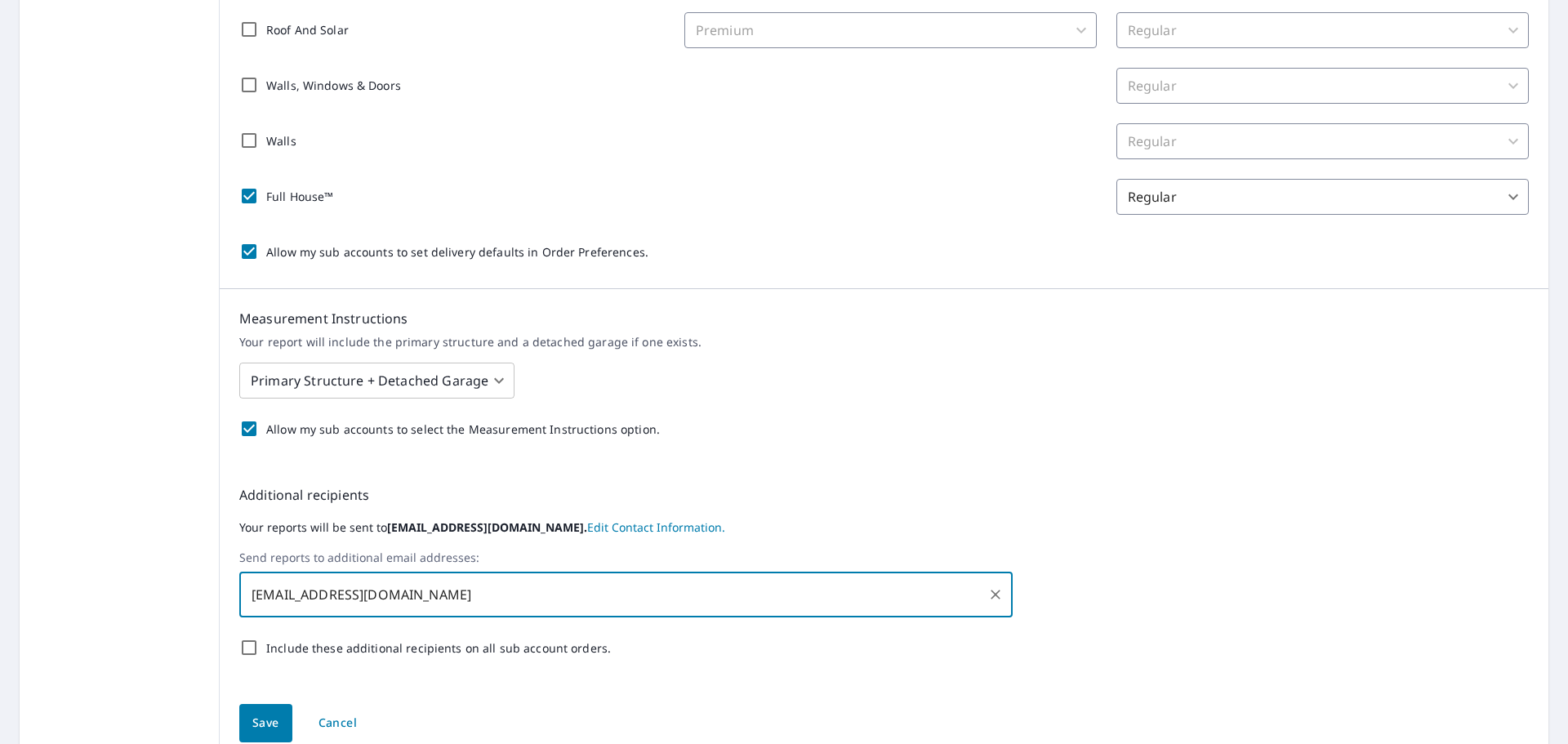
type input "rickm@paramountclaimservices.com"
click at [859, 687] on div "Save Cancel" at bounding box center [883, 723] width 1328 height 77
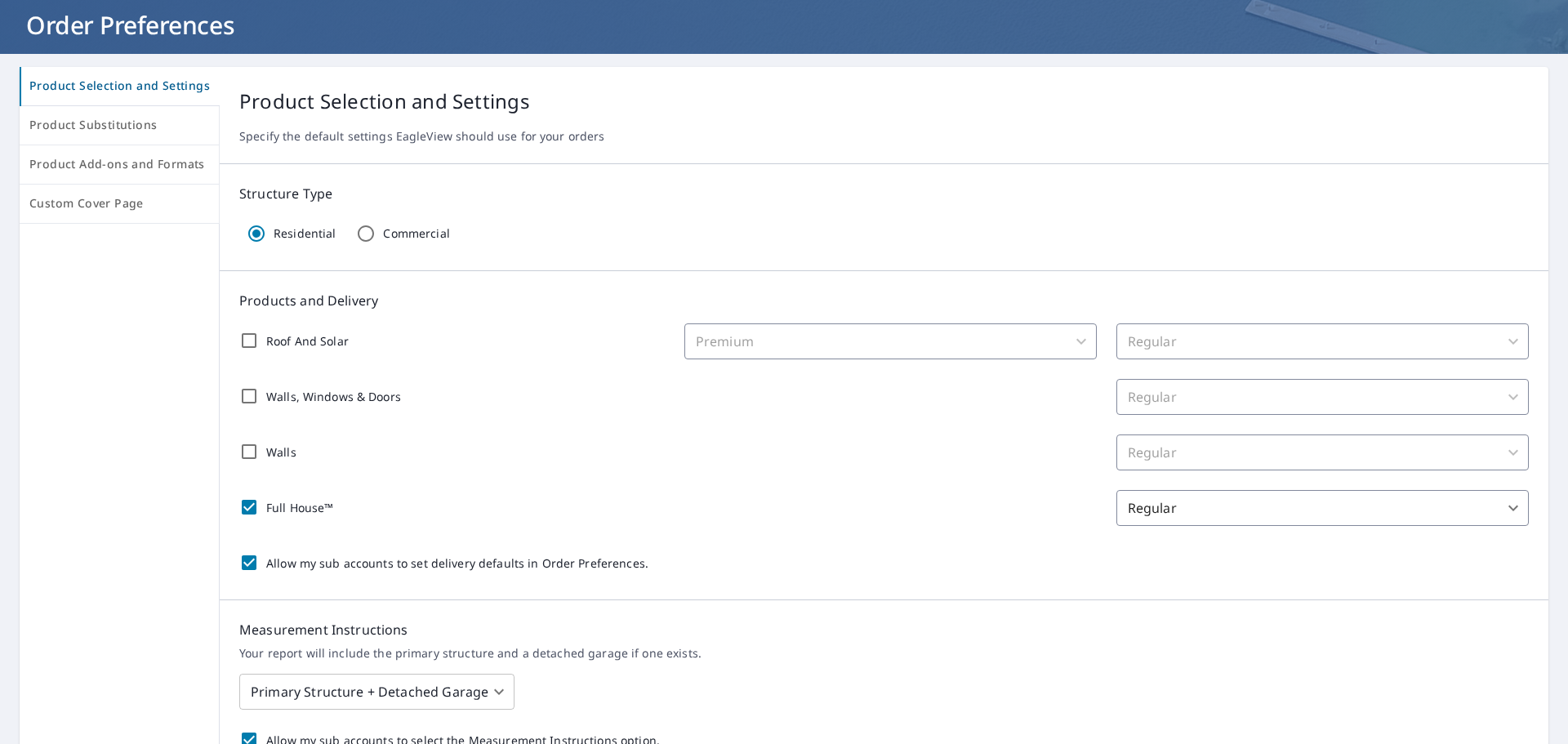
scroll to position [0, 0]
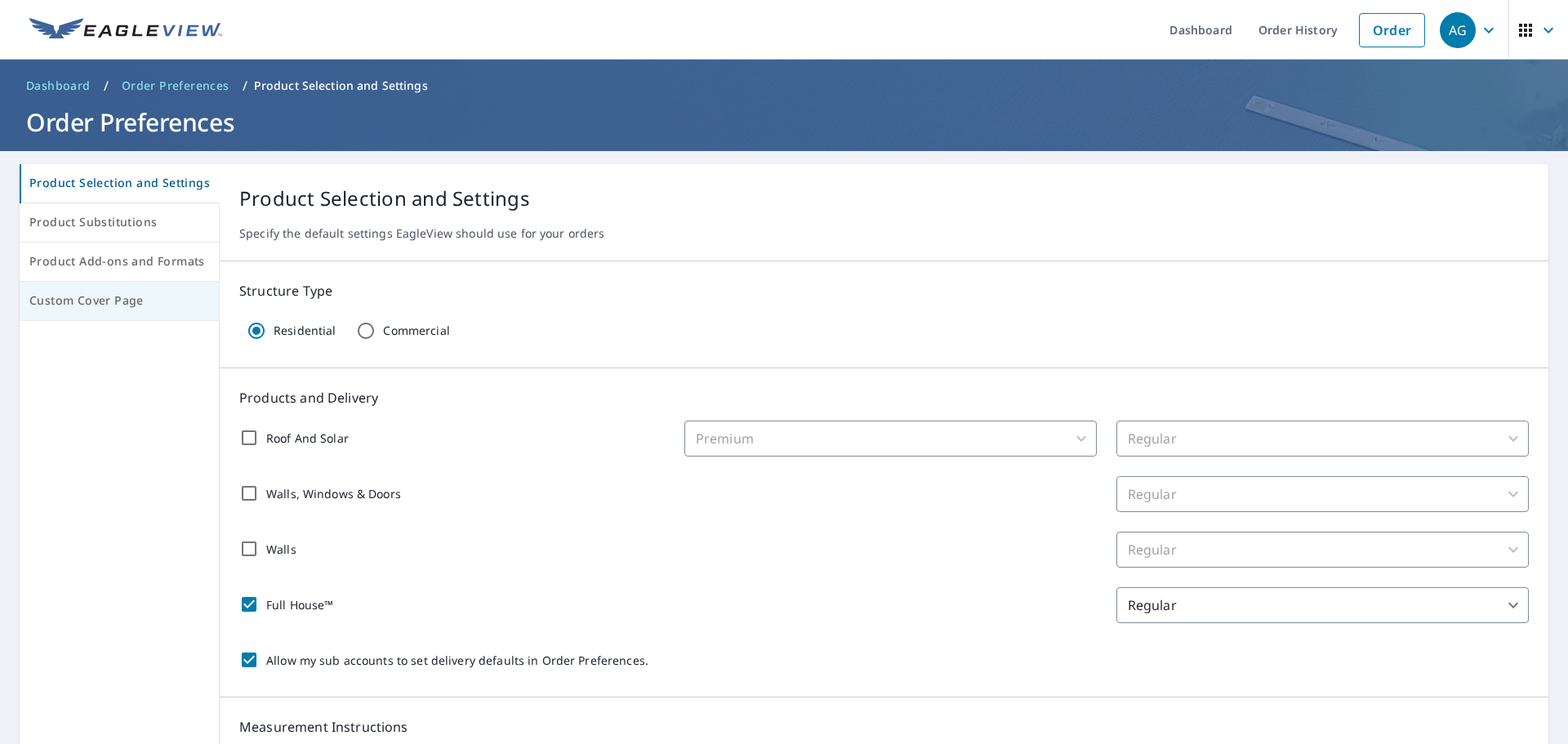
click at [90, 299] on span "Custom Cover Page" at bounding box center [119, 301] width 180 height 20
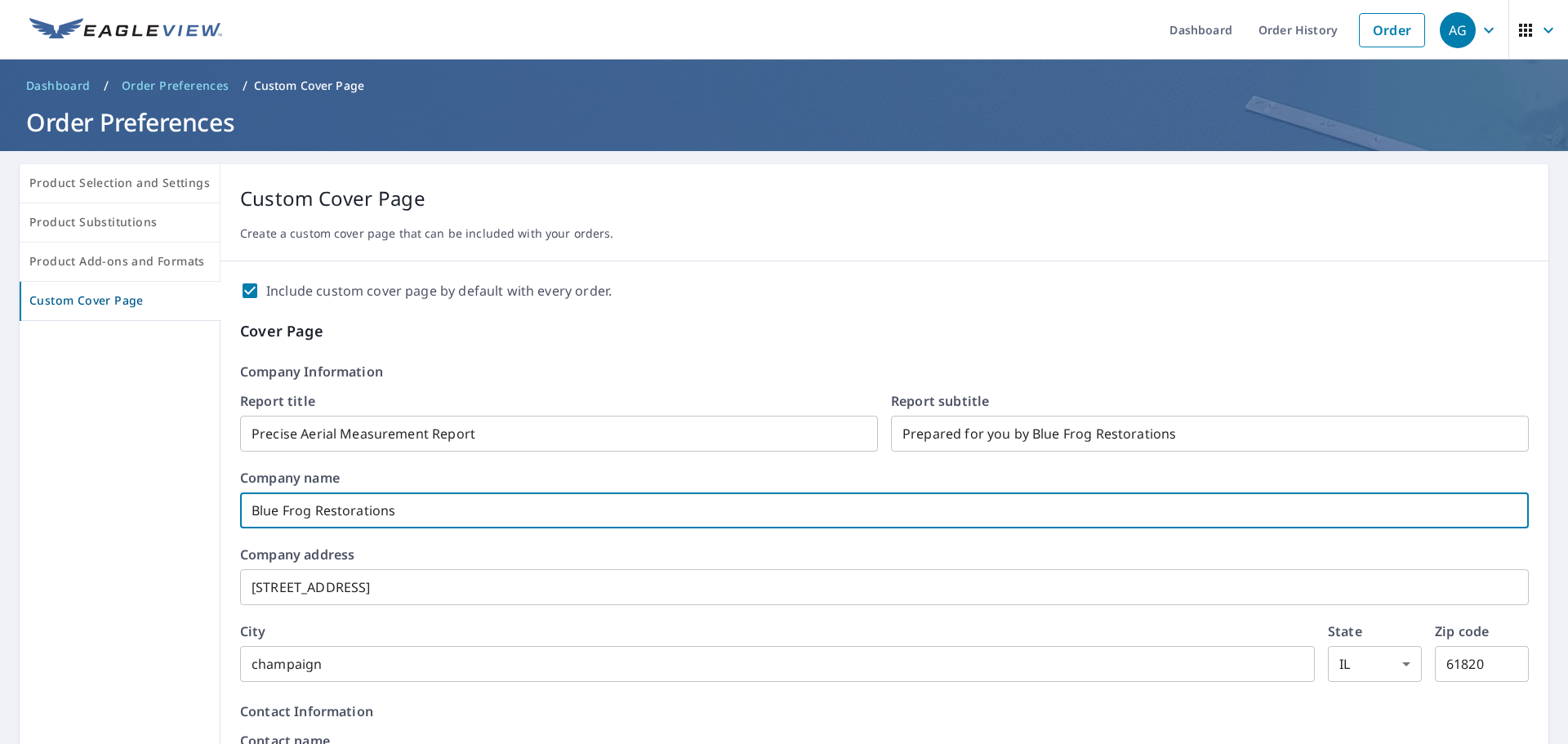
drag, startPoint x: 438, startPoint y: 512, endPoint x: 199, endPoint y: 504, distance: 239.1
checkbox input "true"
type input "P"
checkbox input "true"
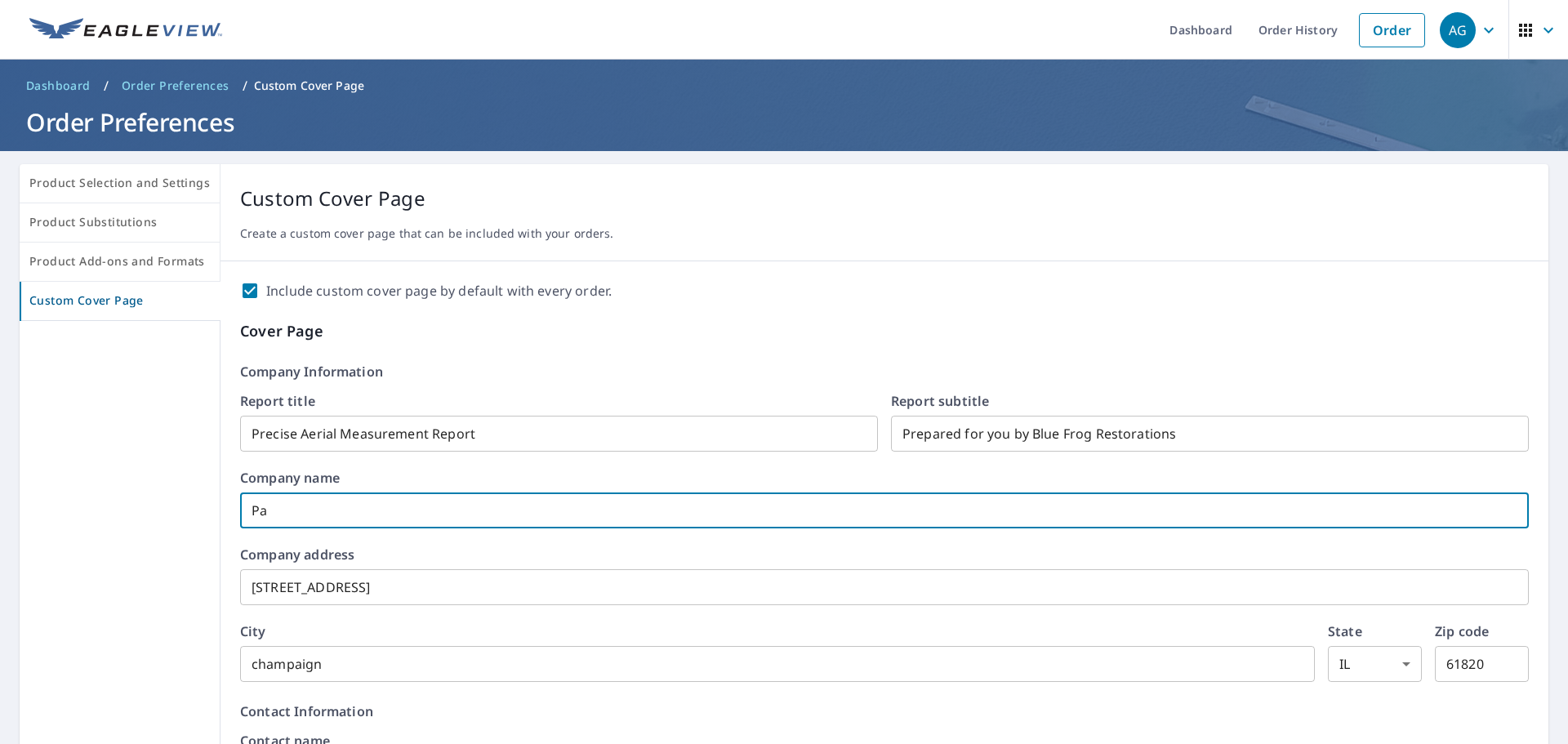
type input "Paramount Claim Services, Inc."
checkbox input "true"
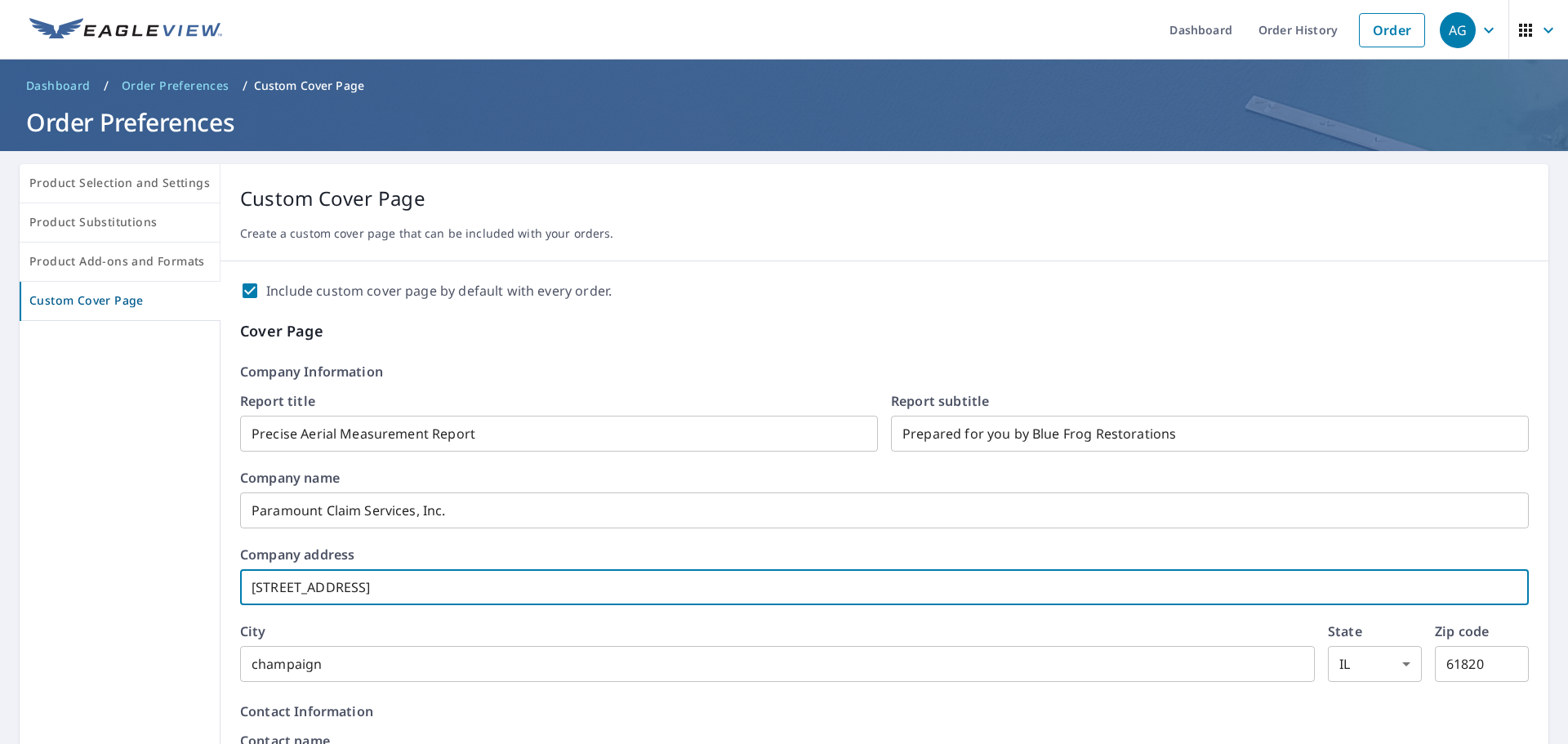
click at [404, 589] on input "41 e university ave" at bounding box center [884, 588] width 1289 height 46
drag, startPoint x: 380, startPoint y: 591, endPoint x: 189, endPoint y: 595, distance: 191.0
type input "5"
checkbox input "true"
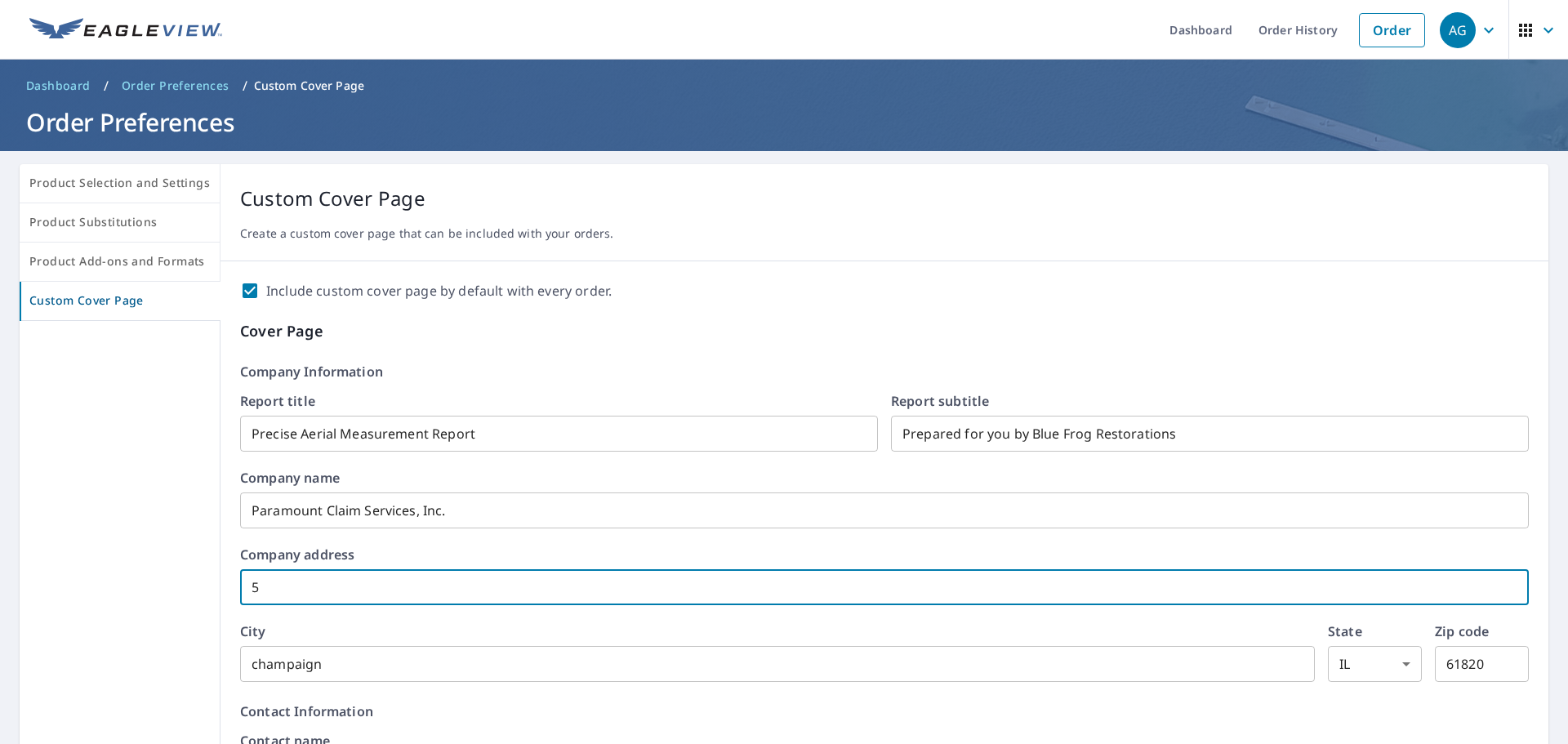
type input "5"
drag, startPoint x: 329, startPoint y: 588, endPoint x: 232, endPoint y: 588, distance: 97.0
paste input "125 S Kalamazoo Mall, Ste 208"
checkbox input "true"
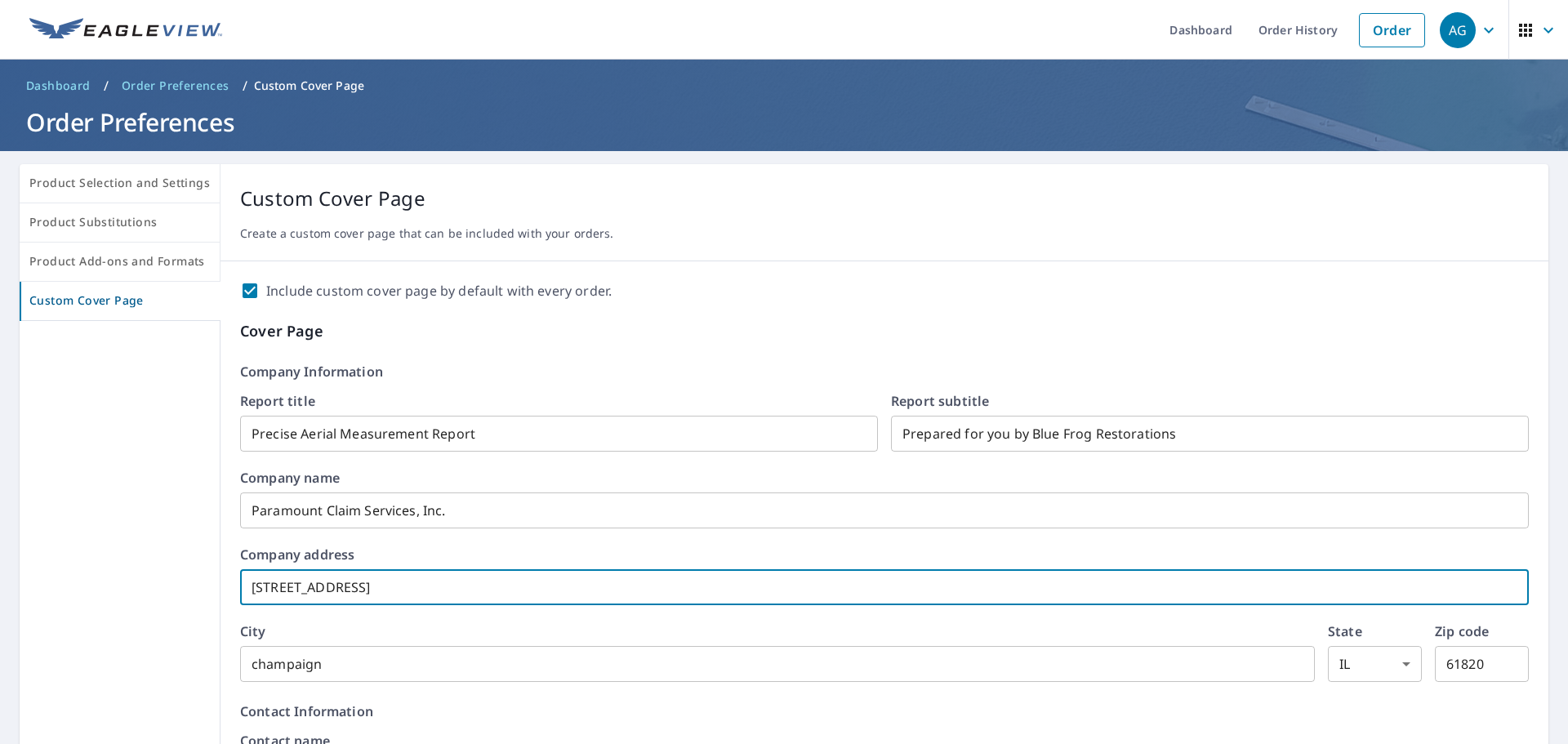
type input "125 S Kalamazoo Mall, Ste 208"
click at [326, 670] on input "champaign" at bounding box center [777, 664] width 1074 height 46
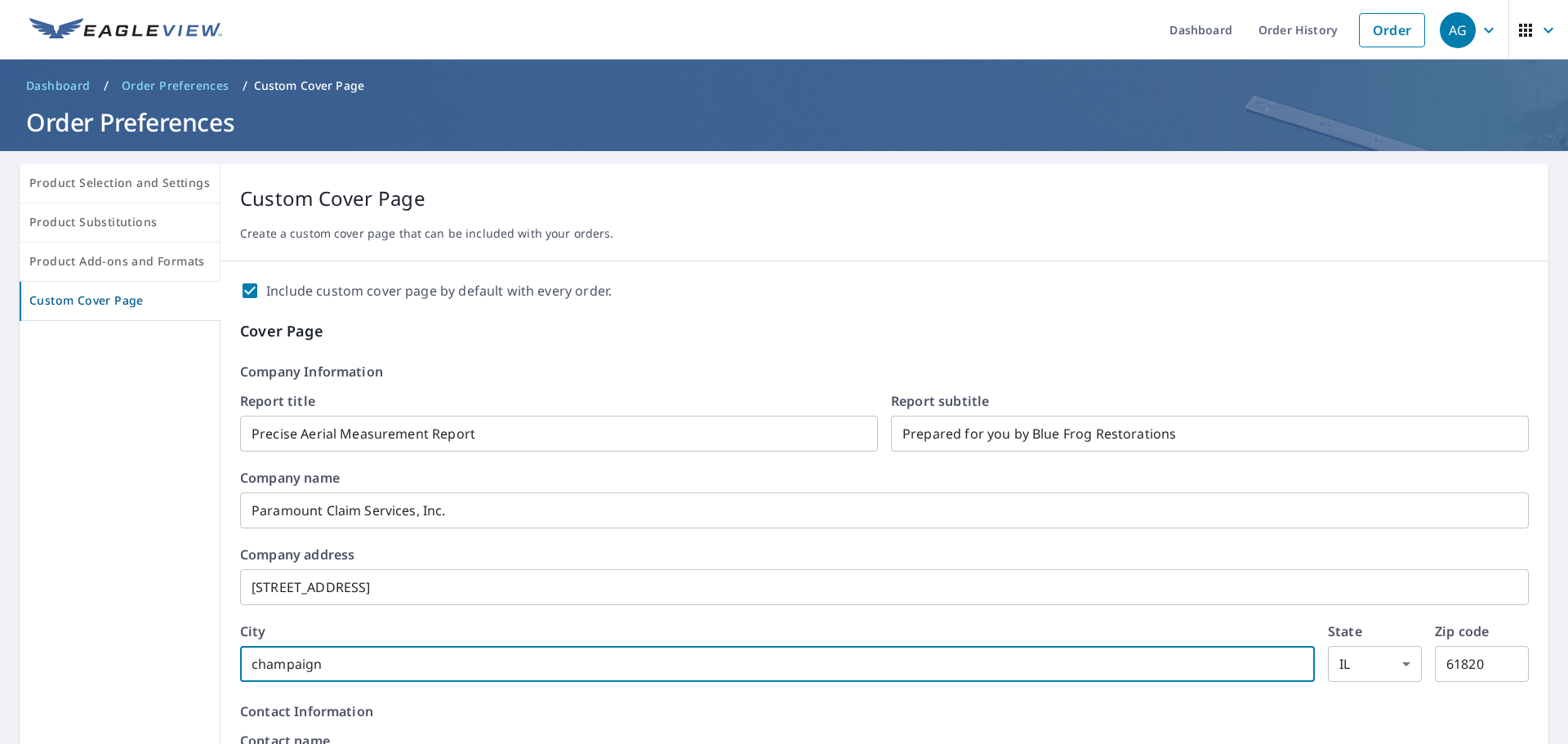
drag, startPoint x: 326, startPoint y: 667, endPoint x: 185, endPoint y: 660, distance: 141.2
checkbox input "true"
type input "k"
checkbox input "true"
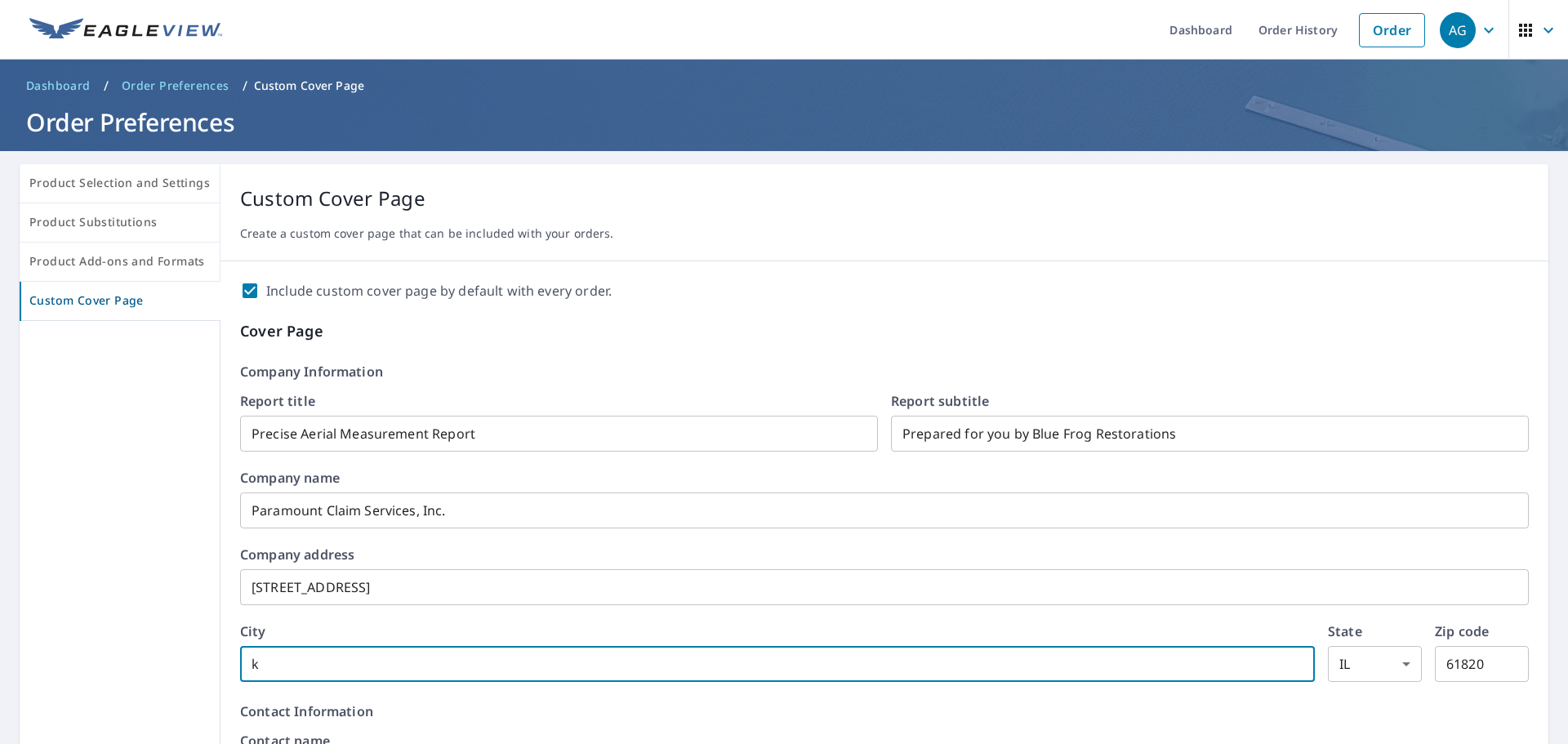
type input "ka"
checkbox input "true"
type input "kal"
checkbox input "true"
type input "kala"
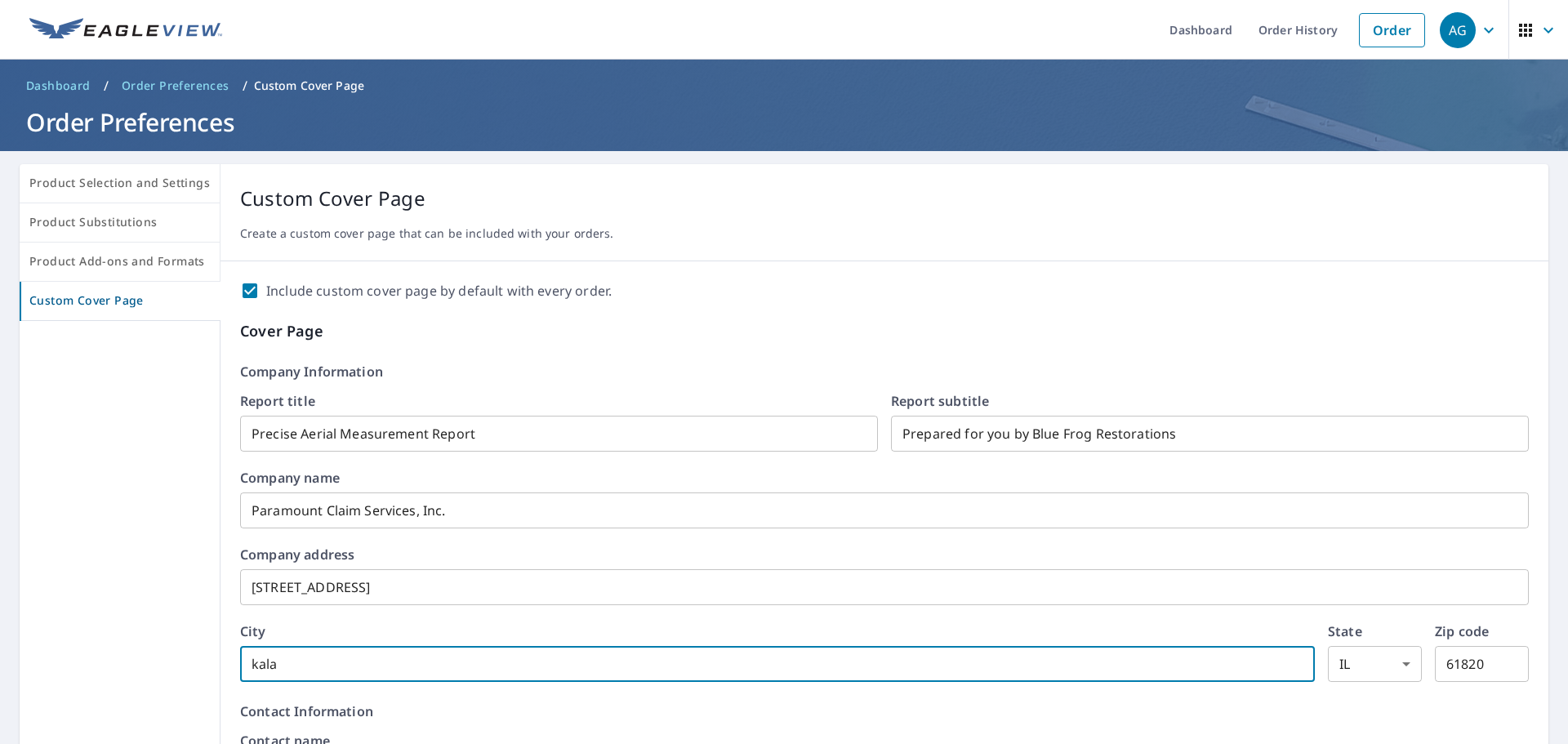
checkbox input "true"
type input "kalam"
checkbox input "true"
type input "kalama"
checkbox input "true"
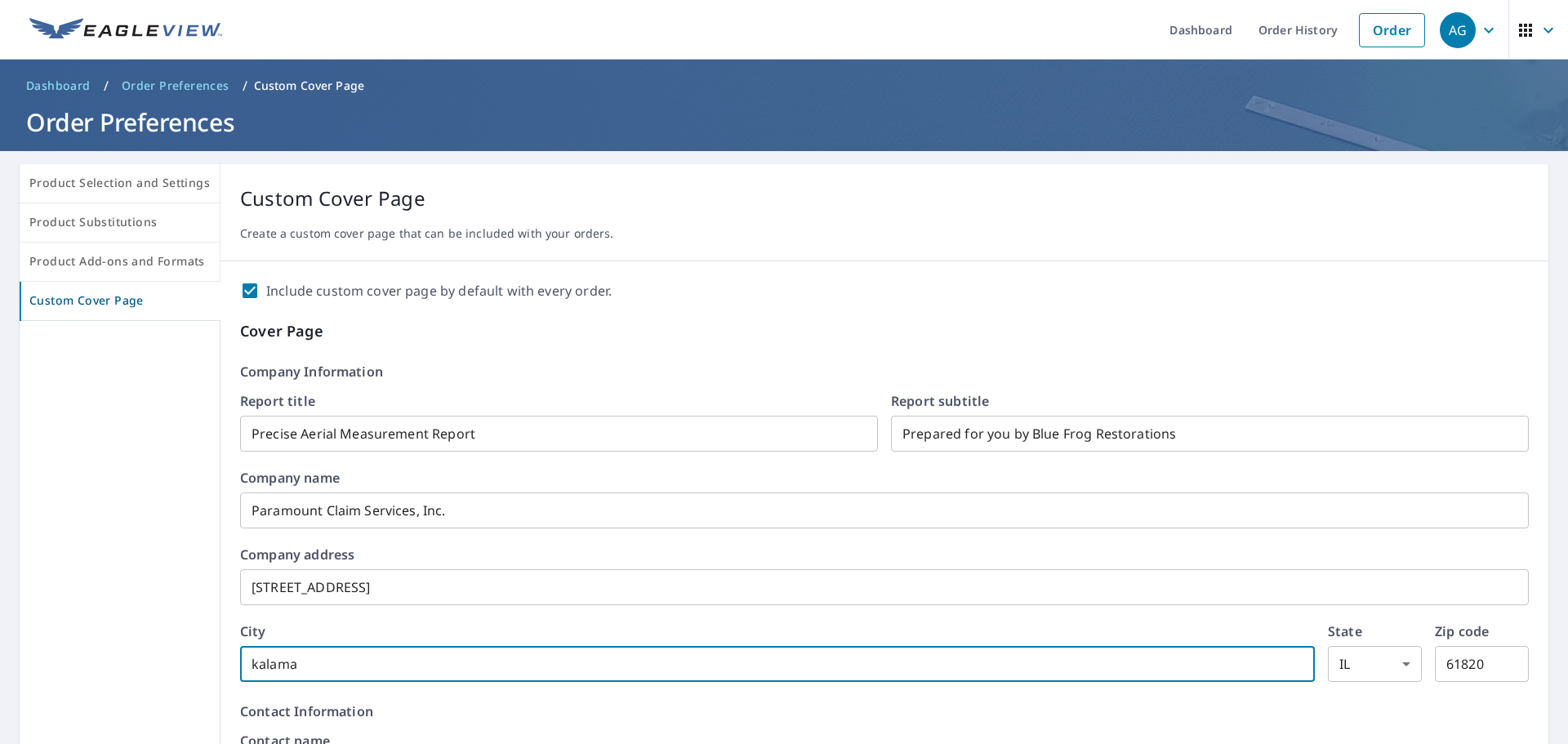
type input "kalamaz"
checkbox input "true"
type input "kalamazo"
checkbox input "true"
type input "kalamazoo"
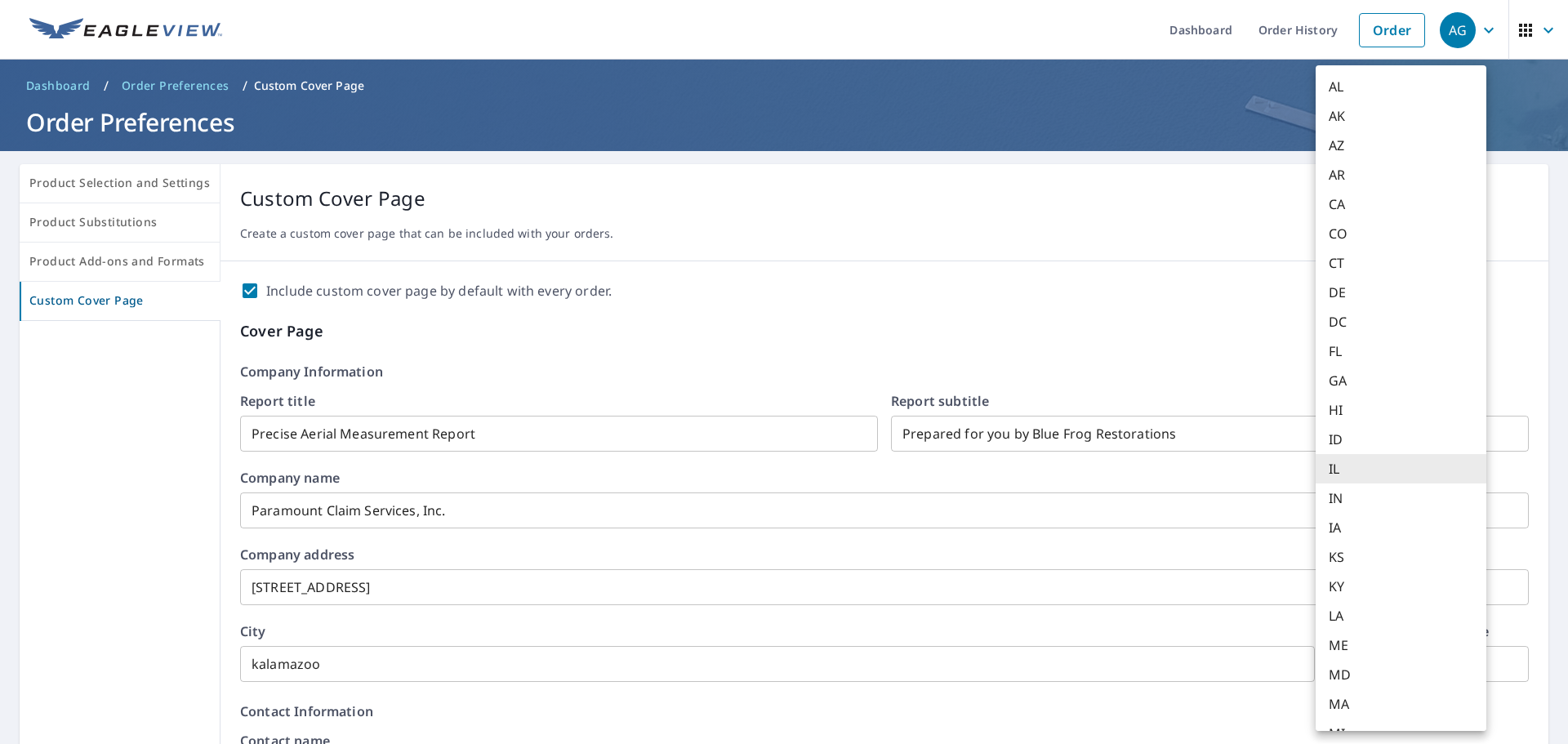
click at [1340, 661] on body "AG AG Dashboard Order History Order AG Dashboard / Order Preferences / Custom C…" at bounding box center [784, 372] width 1568 height 744
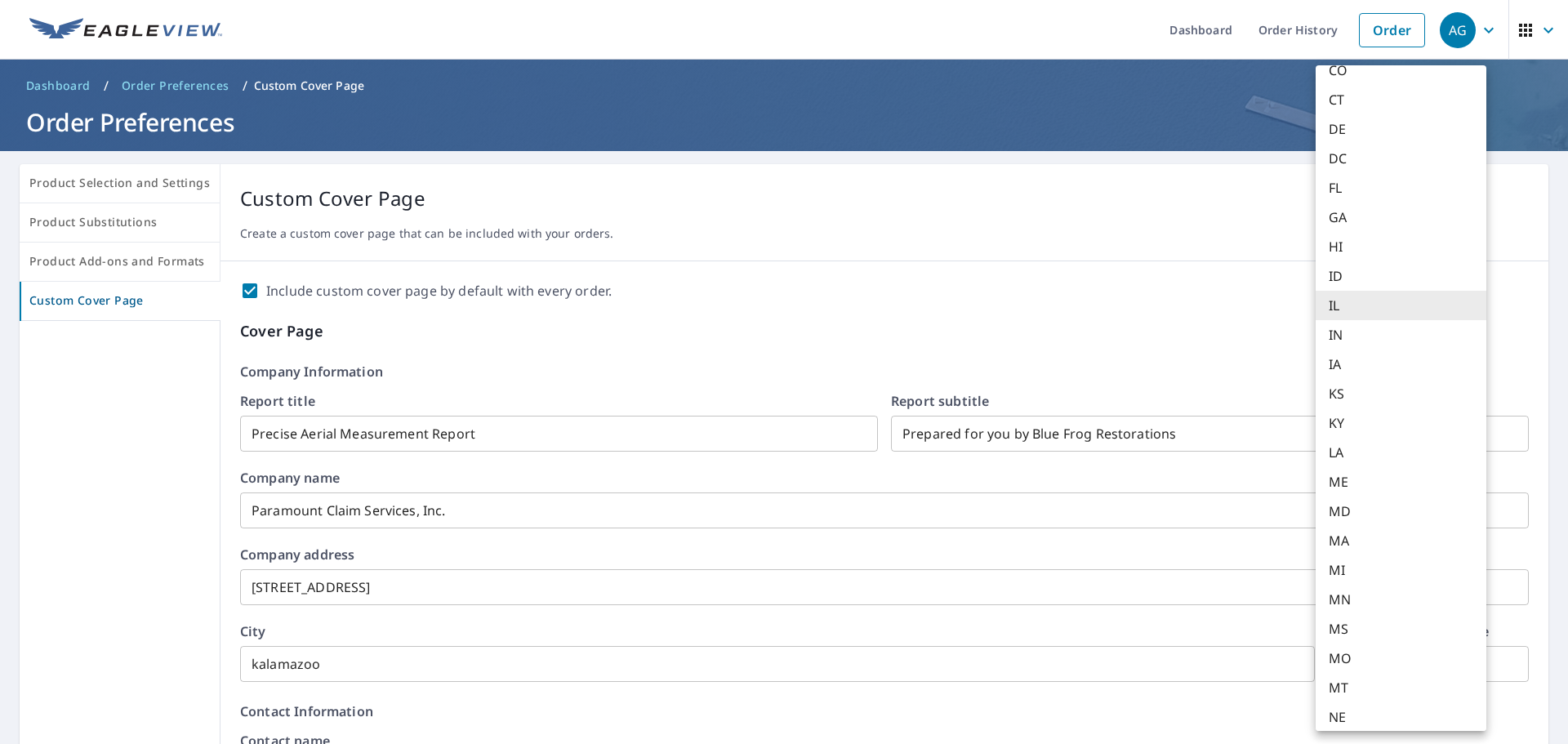
click at [1344, 564] on em "MI" at bounding box center [1337, 569] width 17 height 19
checkbox input "true"
type input "MI"
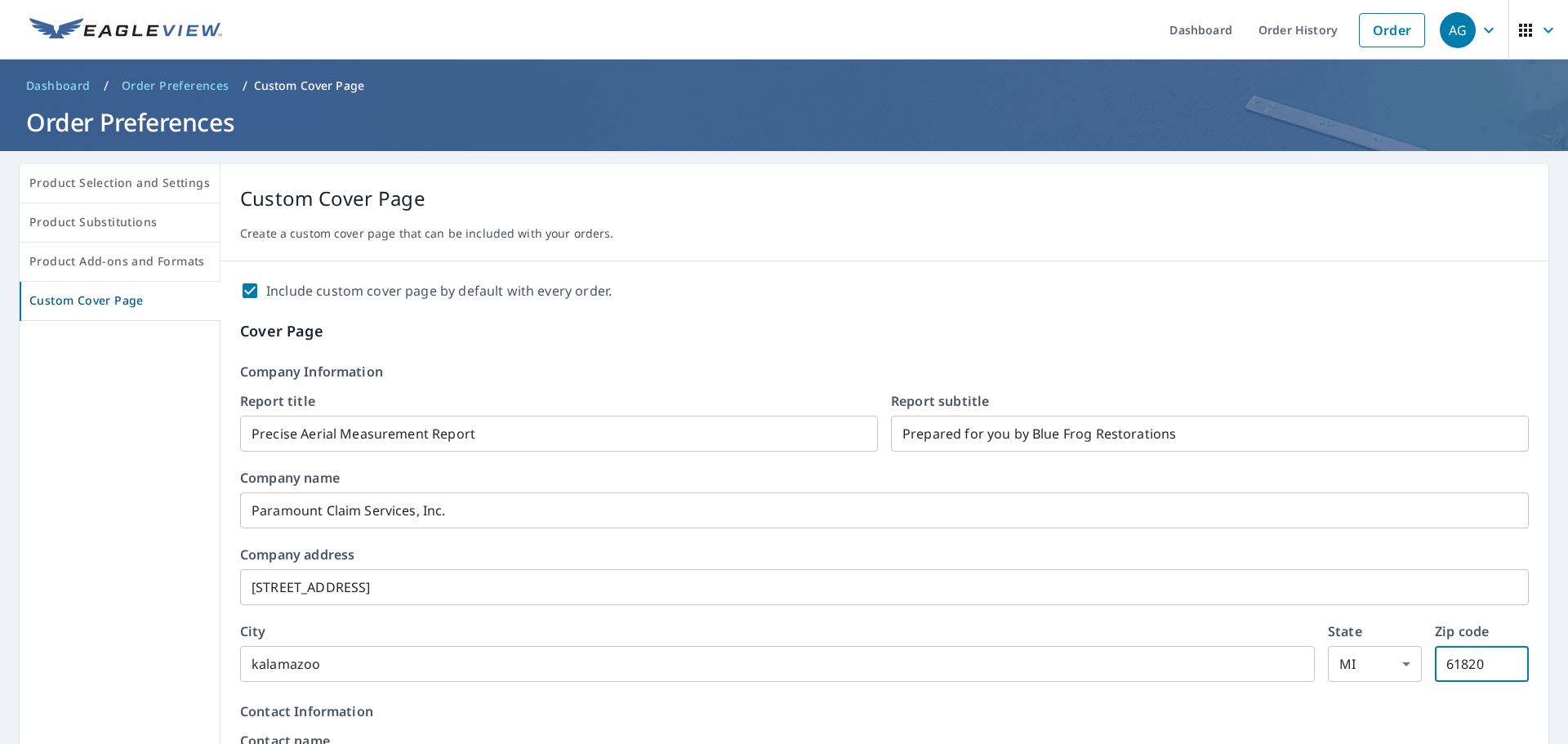
drag, startPoint x: 1479, startPoint y: 667, endPoint x: 1350, endPoint y: 680, distance: 129.7
click at [1350, 680] on div "City kalamazoo ​ State MI MI ​ Zip code 61820 ​" at bounding box center [884, 653] width 1289 height 57
checkbox input "true"
type input "4"
checkbox input "true"
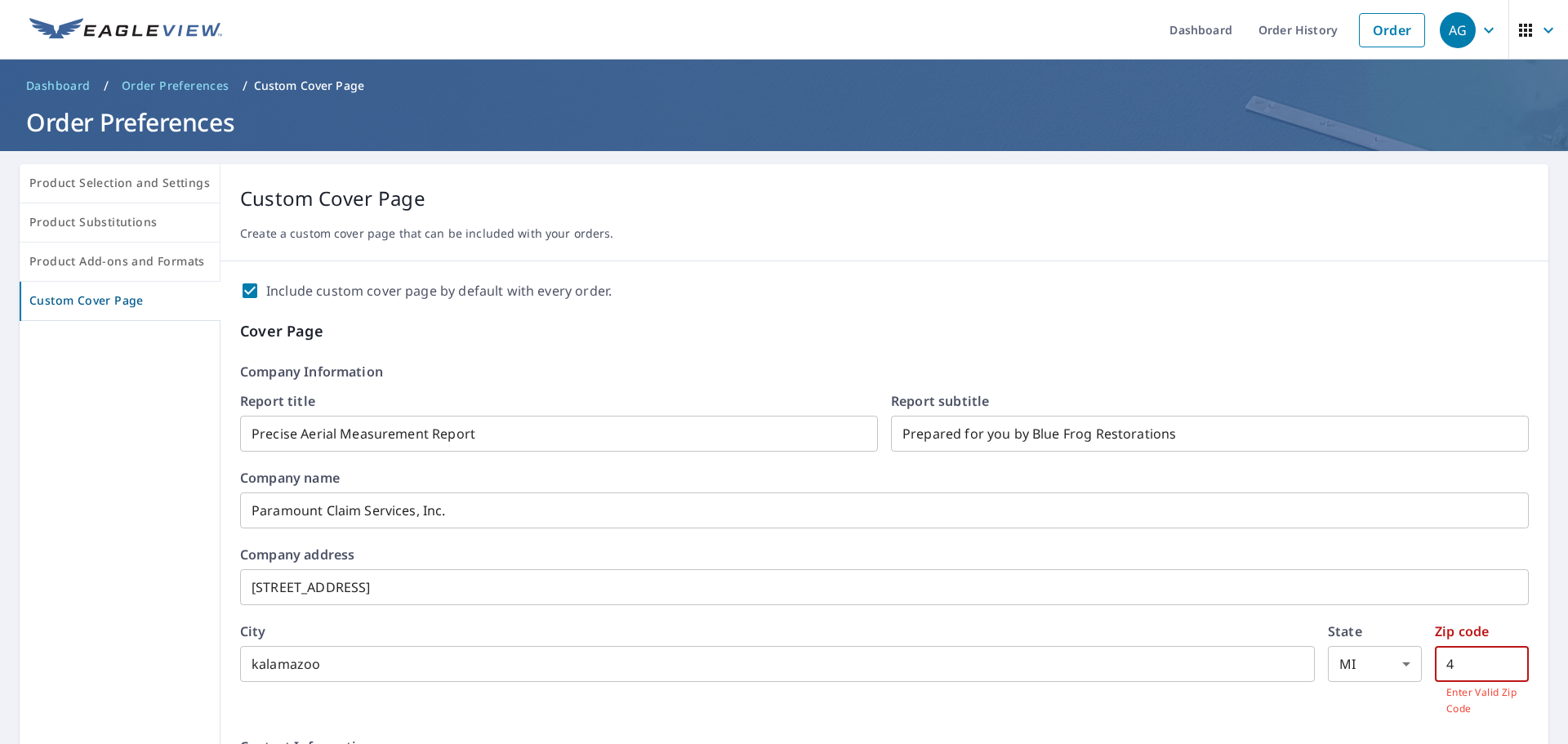
type input "46"
checkbox input "true"
type input "4"
checkbox input "true"
type input "49"
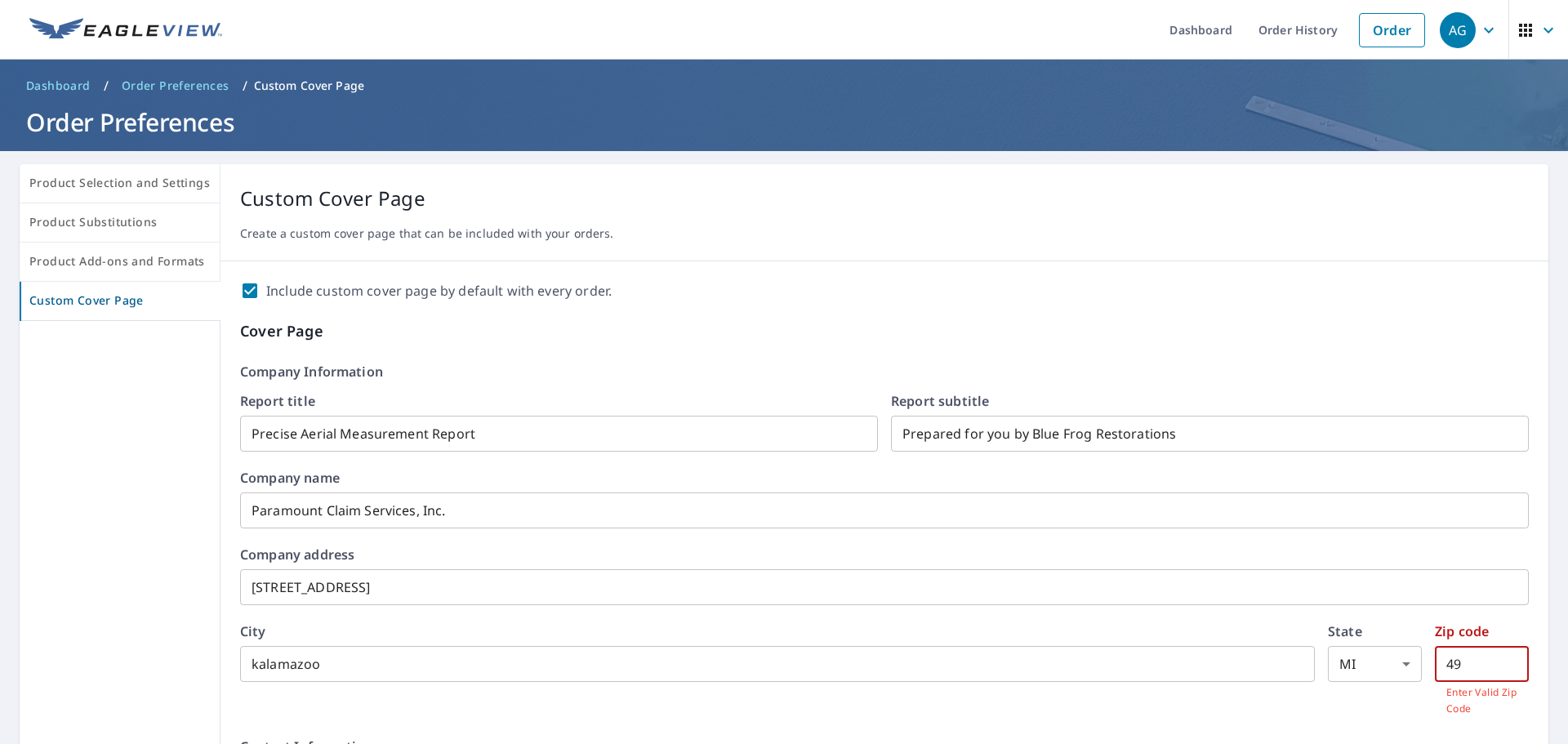
checkbox input "true"
type input "490"
checkbox input "true"
type input "4900"
checkbox input "true"
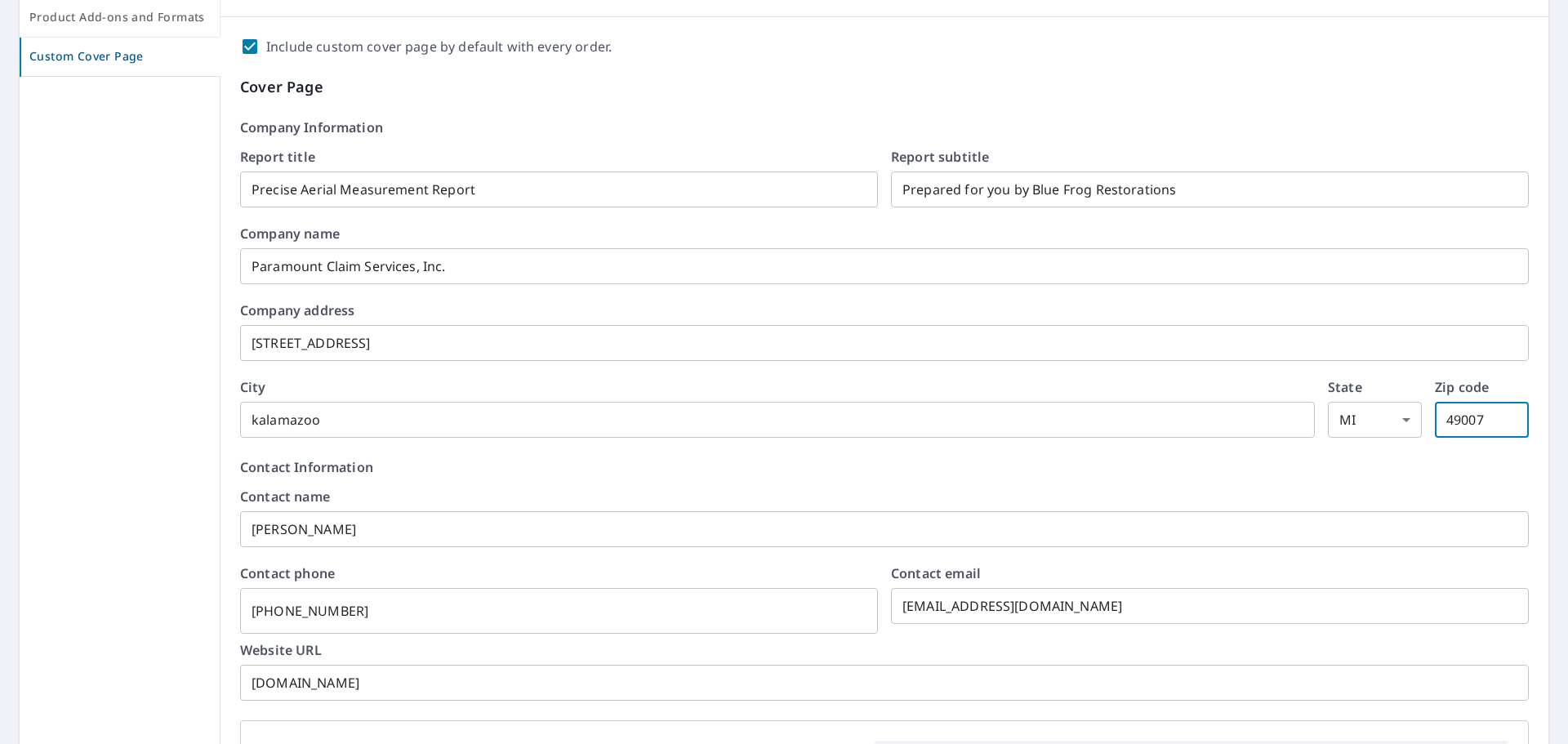
scroll to position [245, 0]
type input "49007"
click at [386, 608] on input "888-301-1811" at bounding box center [558, 611] width 638 height 46
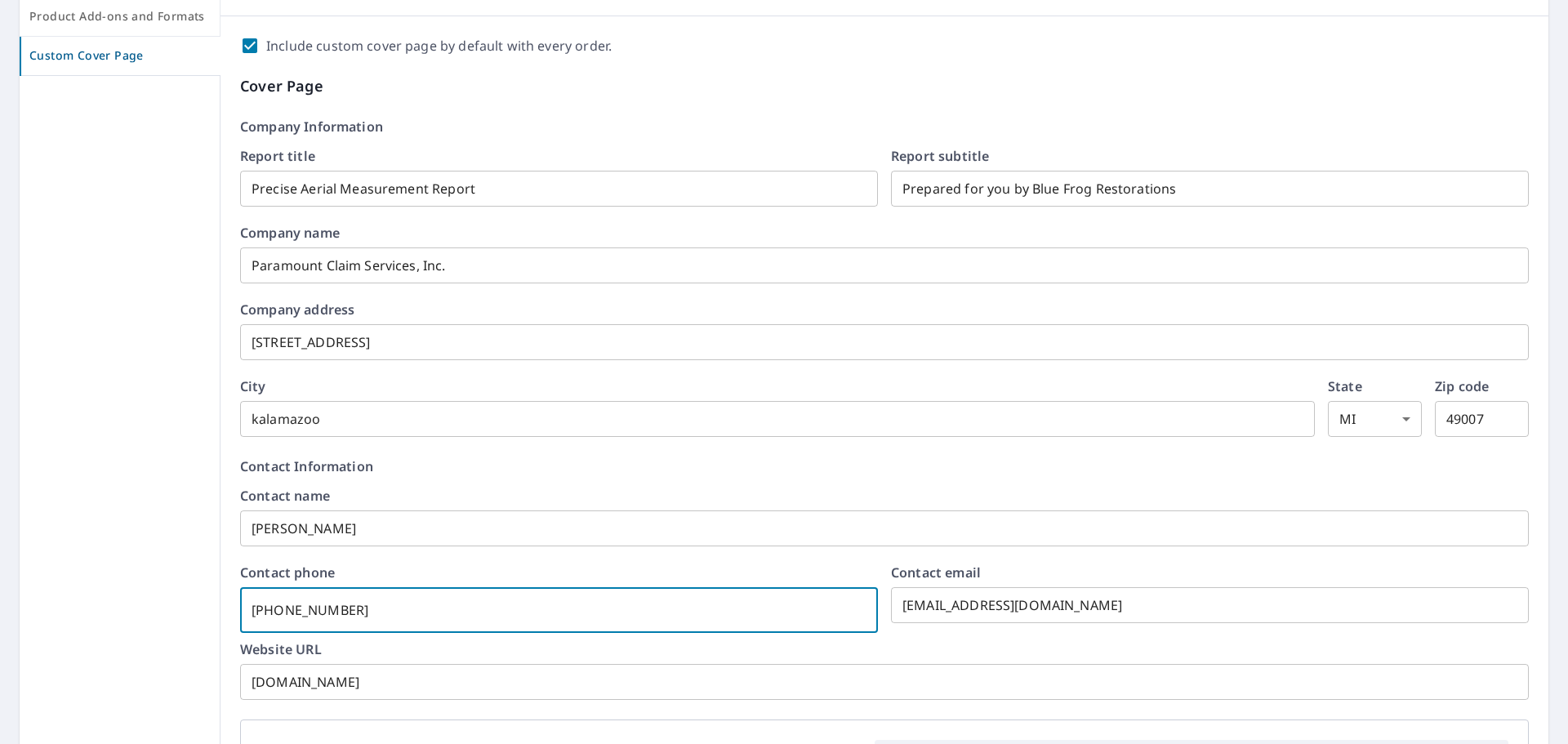
drag, startPoint x: 377, startPoint y: 609, endPoint x: 210, endPoint y: 594, distance: 167.7
click at [210, 594] on div "Product Selection and Settings Product Substitutions Product Add-ons and Format…" at bounding box center [783, 624] width 1529 height 1410
checkbox input "true"
type input "88"
checkbox input "true"
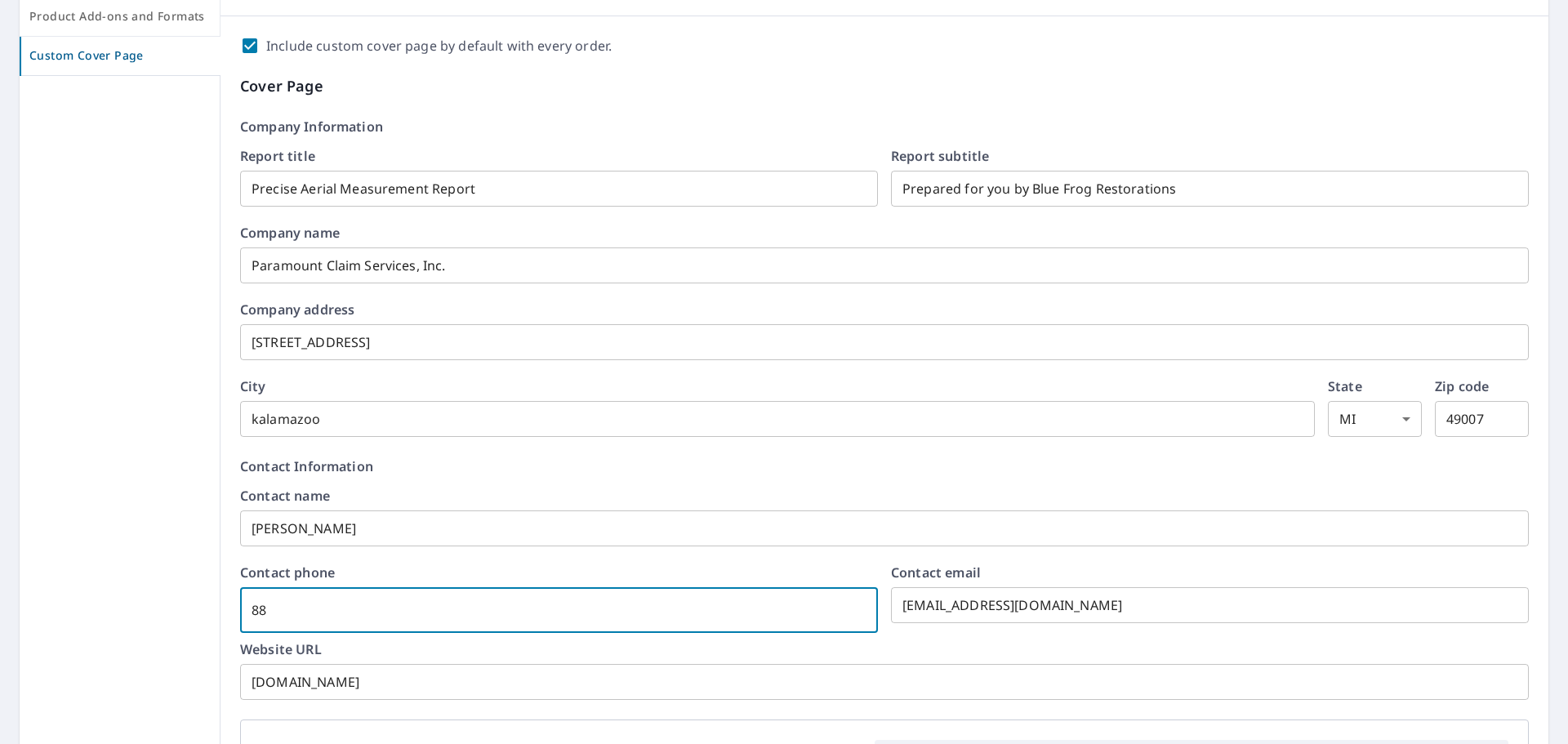
type input "888"
checkbox input "true"
type input "888-4"
checkbox input "true"
type input "888-47"
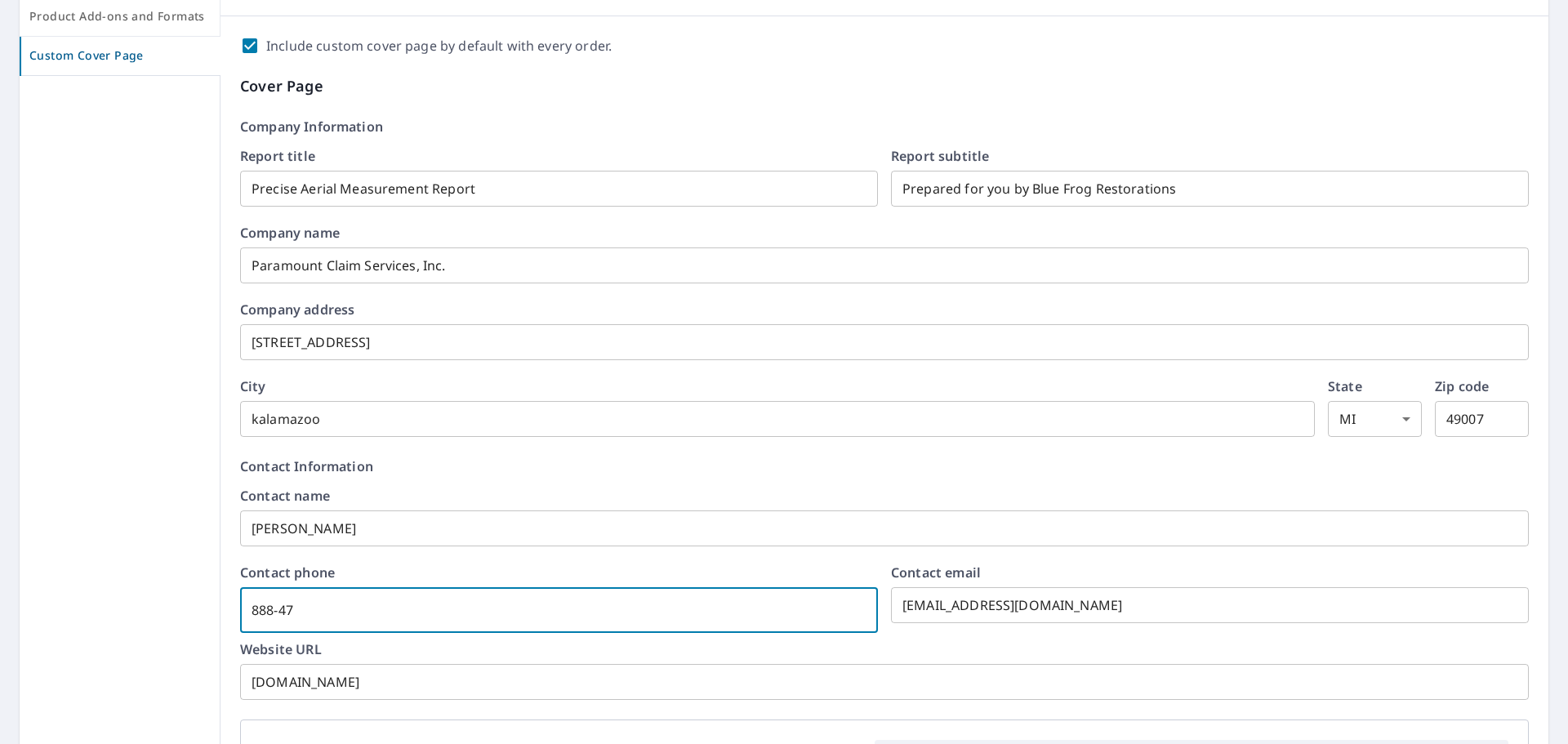
checkbox input "true"
type input "888-474"
checkbox input "true"
type input "888-474-5"
checkbox input "true"
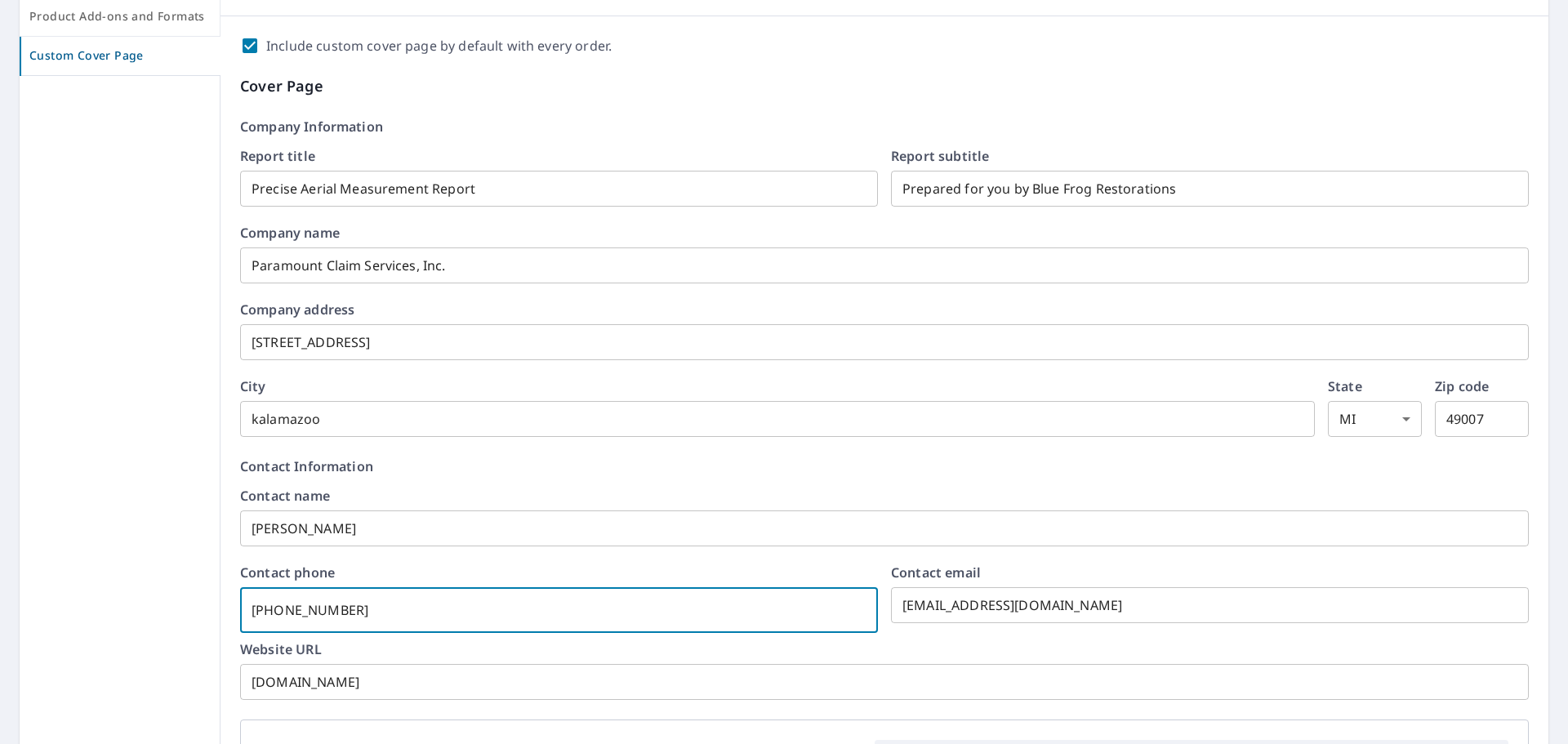
type input "888-474-"
checkbox input "true"
type input "888-474-9"
checkbox input "true"
type input "888-474-95"
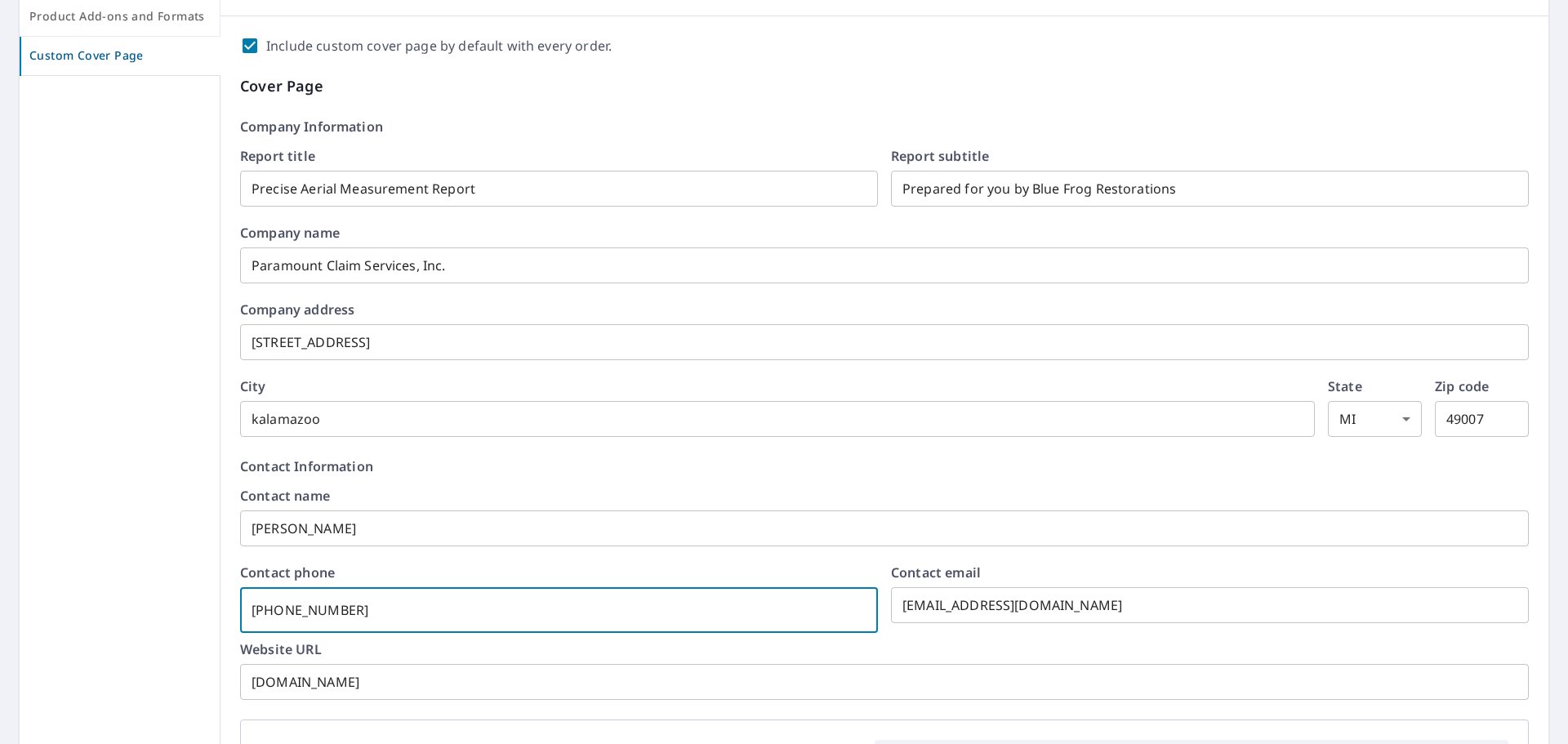
checkbox input "true"
type input "888-474-954"
checkbox input "true"
type input "888-474-9544"
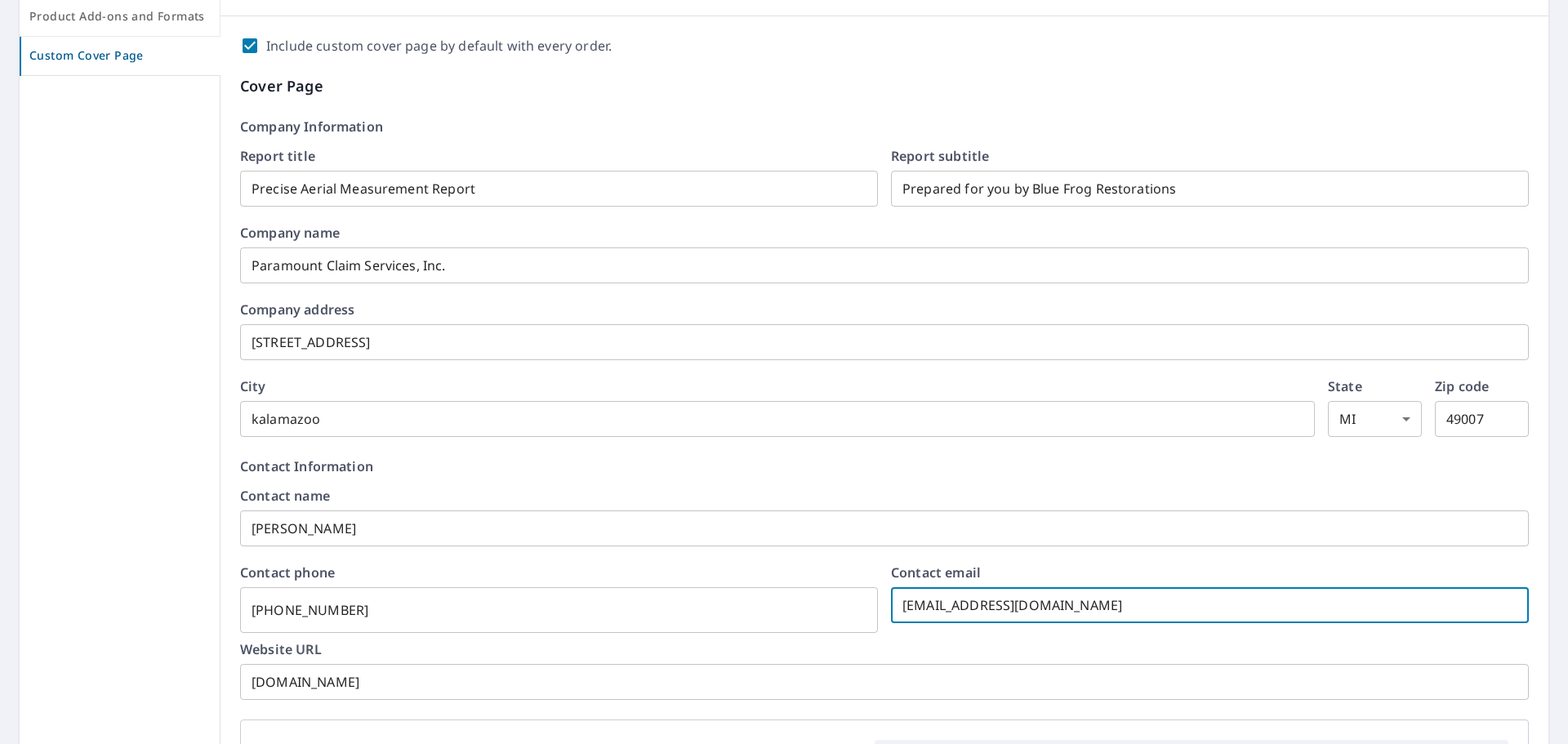
drag, startPoint x: 1170, startPoint y: 614, endPoint x: 856, endPoint y: 614, distance: 314.0
click at [856, 614] on div "Contact phone 888-474-9544 ​ Contact email contact@bluefrogrestorations.com ​" at bounding box center [884, 594] width 1289 height 57
checkbox input "true"
type input "c"
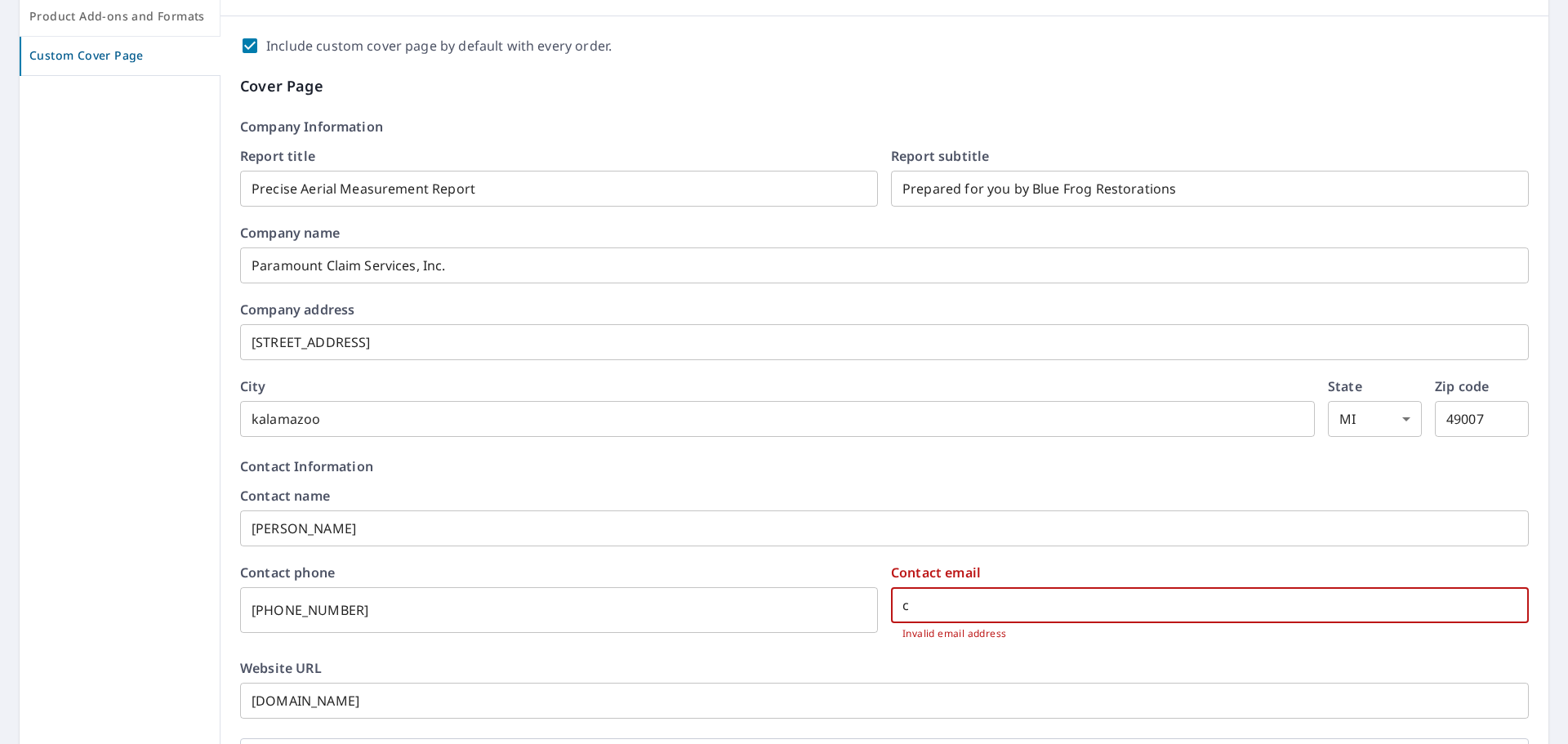
checkbox input "true"
type input "co"
checkbox input "true"
type input "con"
checkbox input "true"
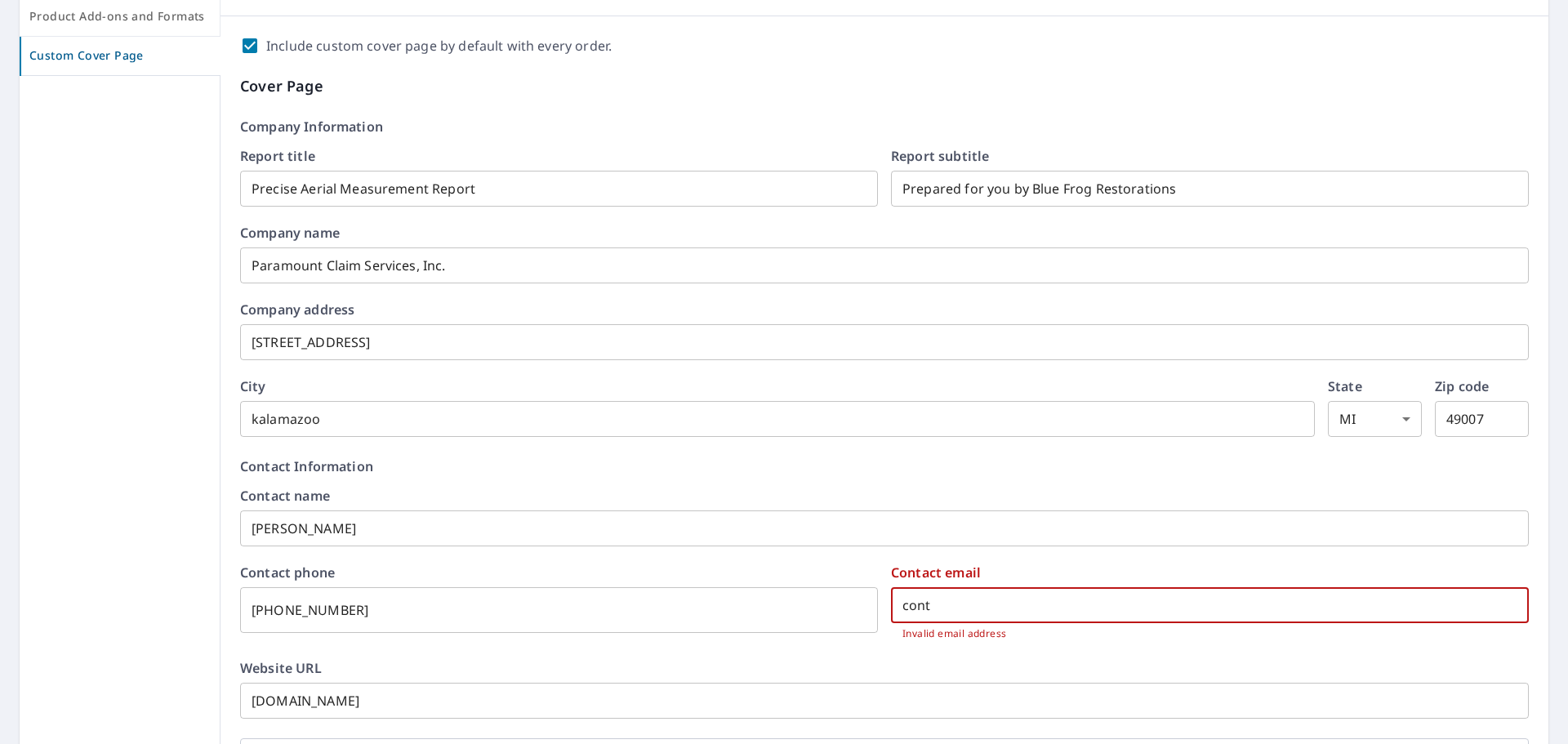
type input "contact@paramountclaimservices.com"
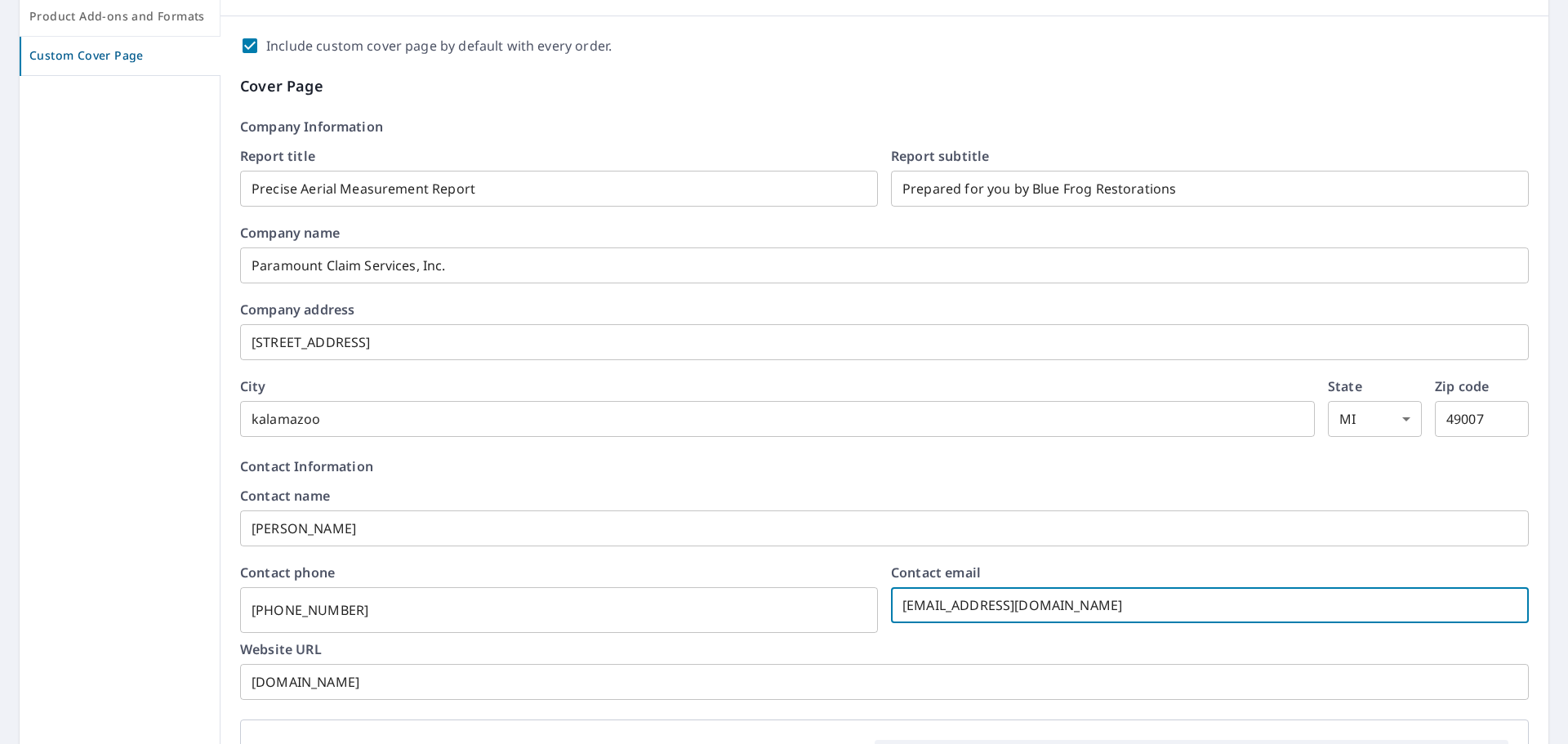
click at [434, 676] on input "bluefrogrestorations.com" at bounding box center [884, 682] width 1289 height 46
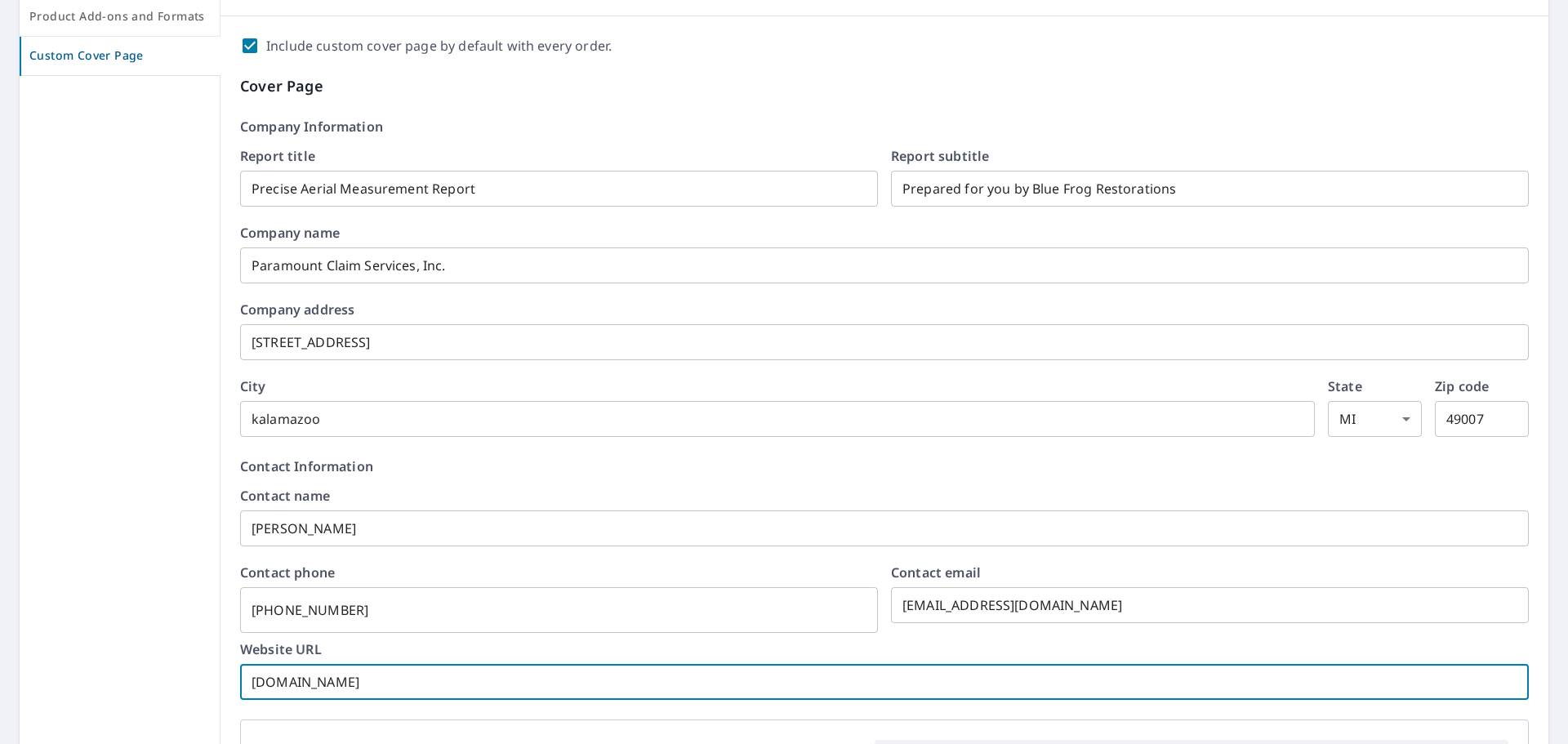
drag, startPoint x: 471, startPoint y: 675, endPoint x: 195, endPoint y: 647, distance: 277.4
click at [199, 654] on div "Product Selection and Settings Product Substitutions Product Add-ons and Format…" at bounding box center [783, 624] width 1529 height 1410
checkbox input "true"
type input "P"
checkbox input "true"
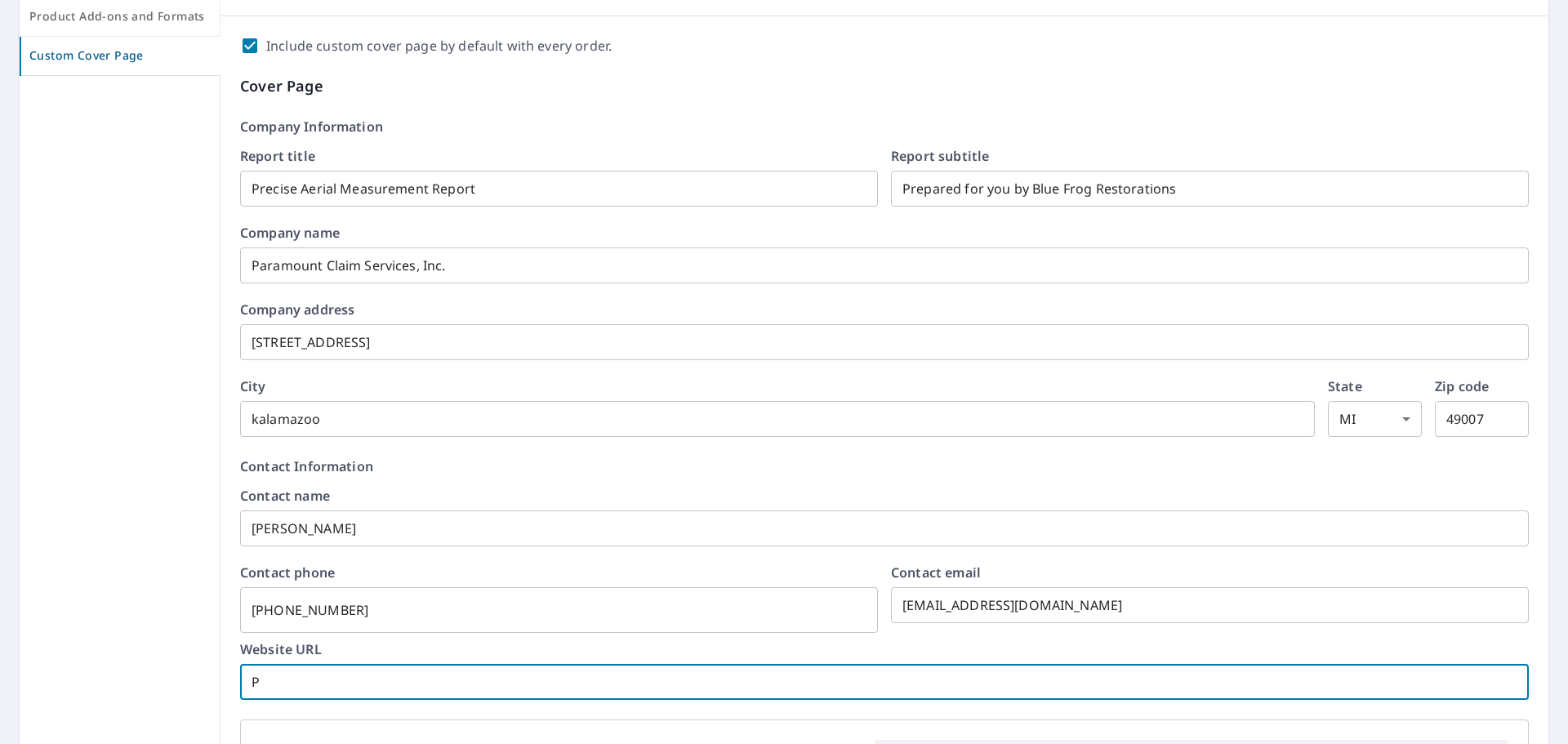
type input "Pa"
checkbox input "true"
type input "Par"
checkbox input "true"
type input "Para"
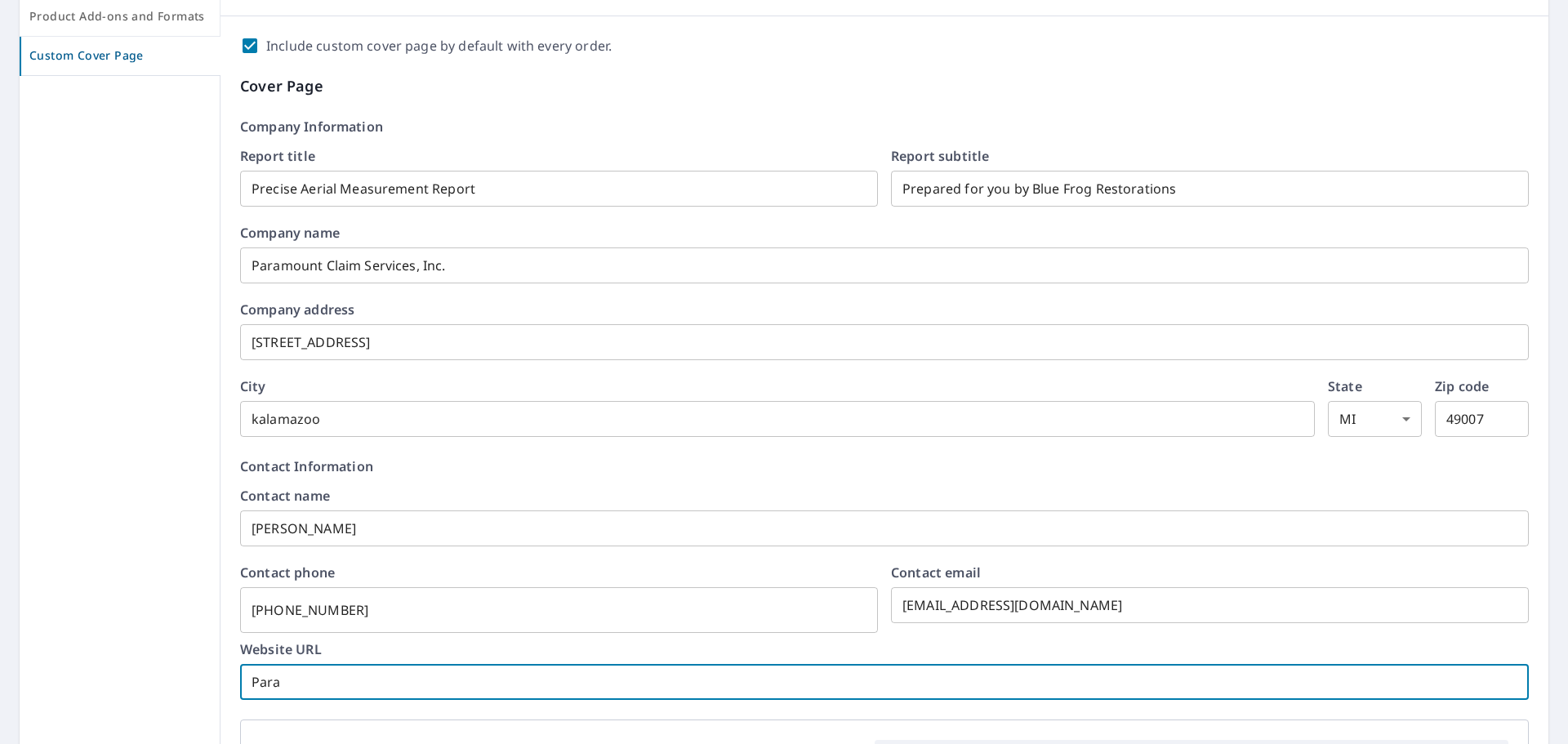
checkbox input "true"
type input "Param"
checkbox input "true"
type input "Paramo"
checkbox input "true"
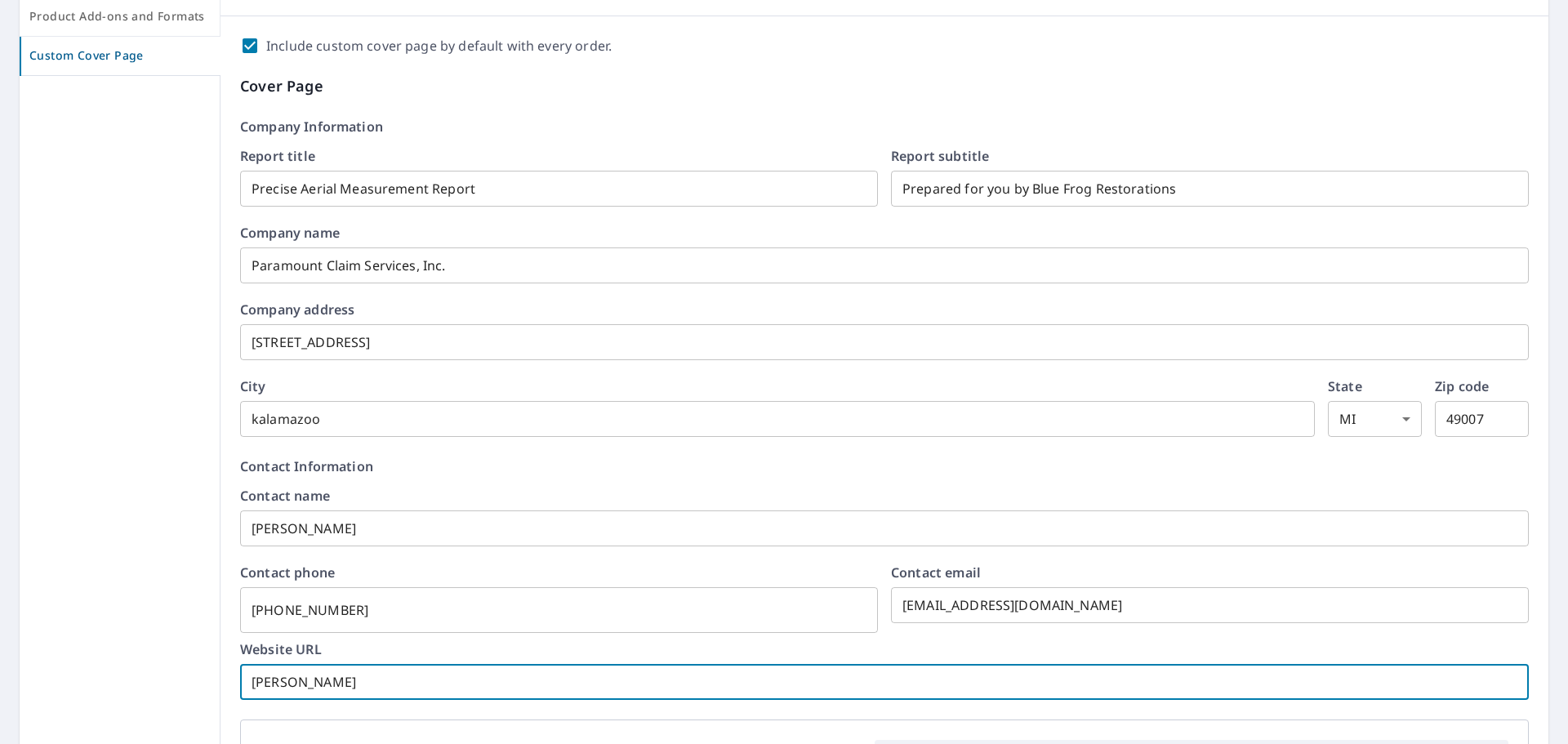
type input "Paramou"
checkbox input "true"
type input "Paramount"
checkbox input "true"
type input "Paramountc"
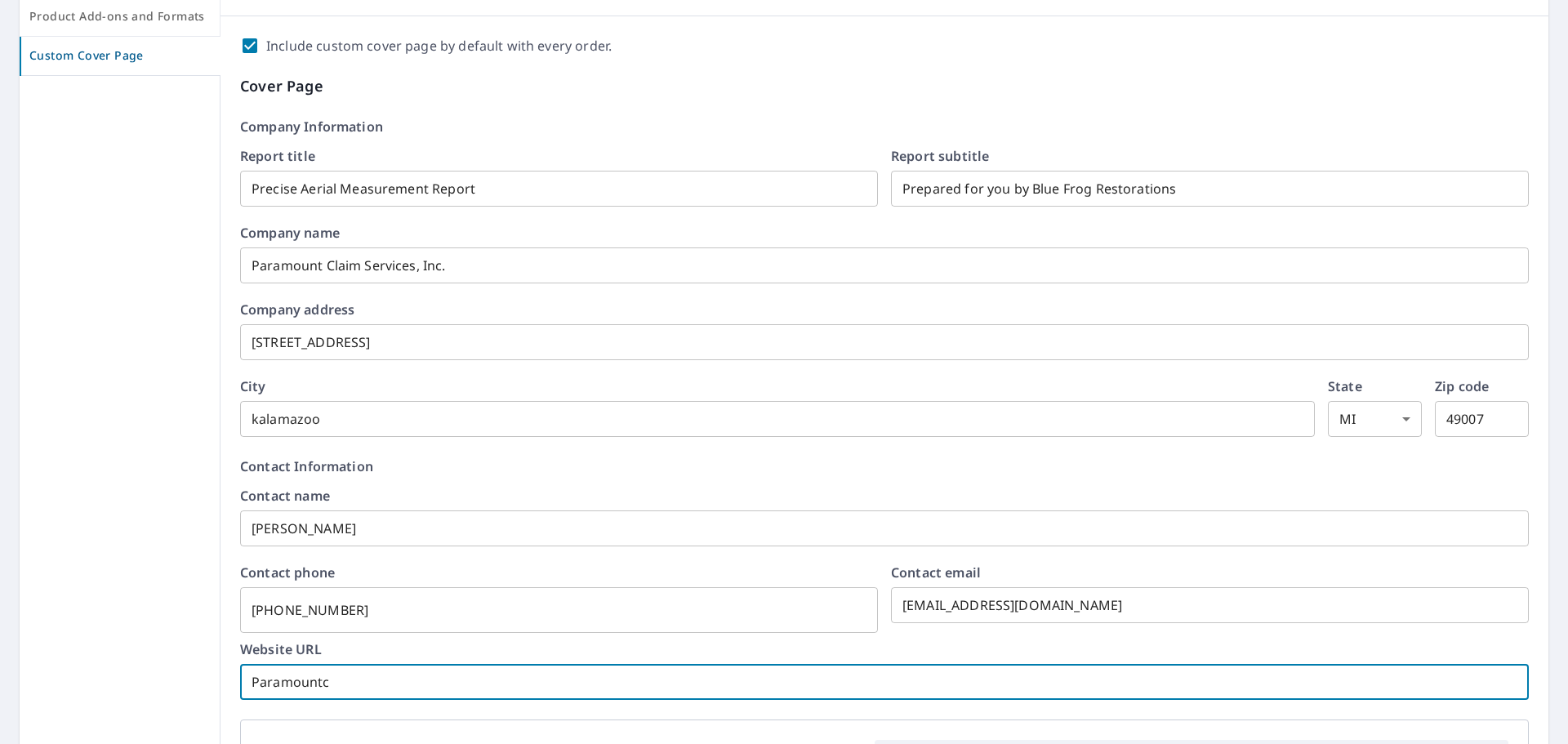
checkbox input "true"
type input "Paramountcl"
checkbox input "true"
type input "Paramountcla"
checkbox input "true"
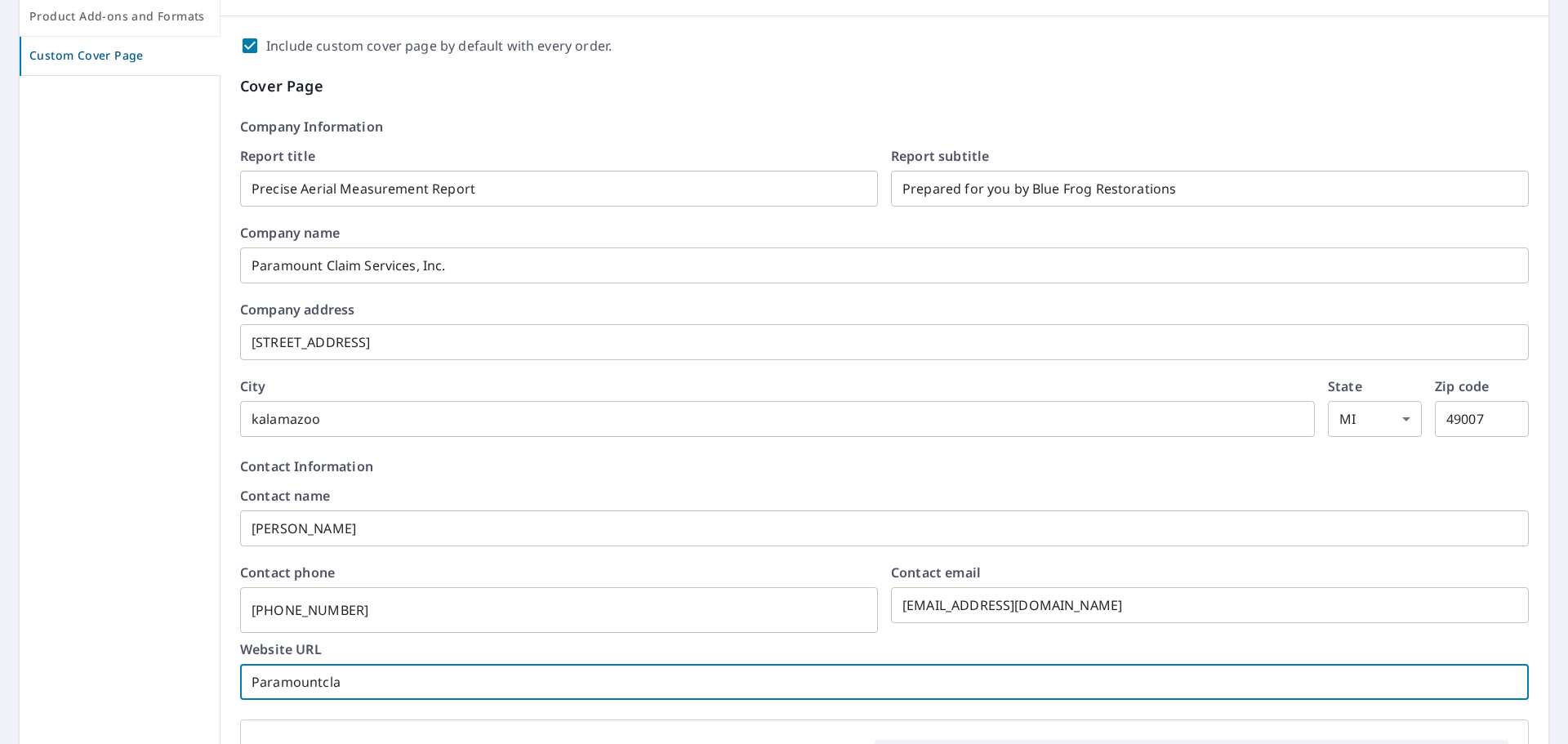
type input "Paramountclai"
checkbox input "true"
type input "Paramountclaim"
checkbox input "true"
type input "Paramountclaims"
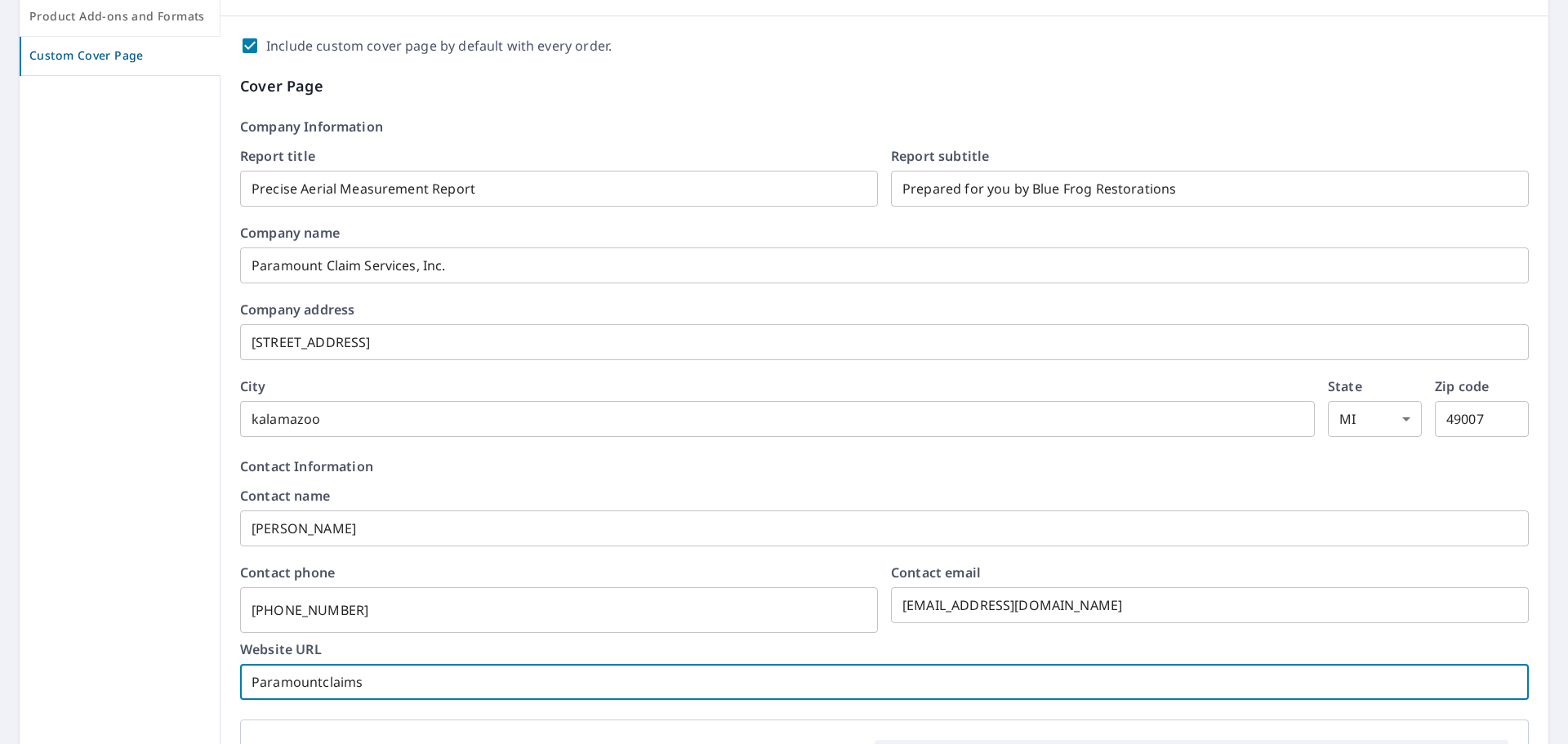
checkbox input "true"
type input "Paramountclaimse"
checkbox input "true"
type input "Paramountclaimser"
checkbox input "true"
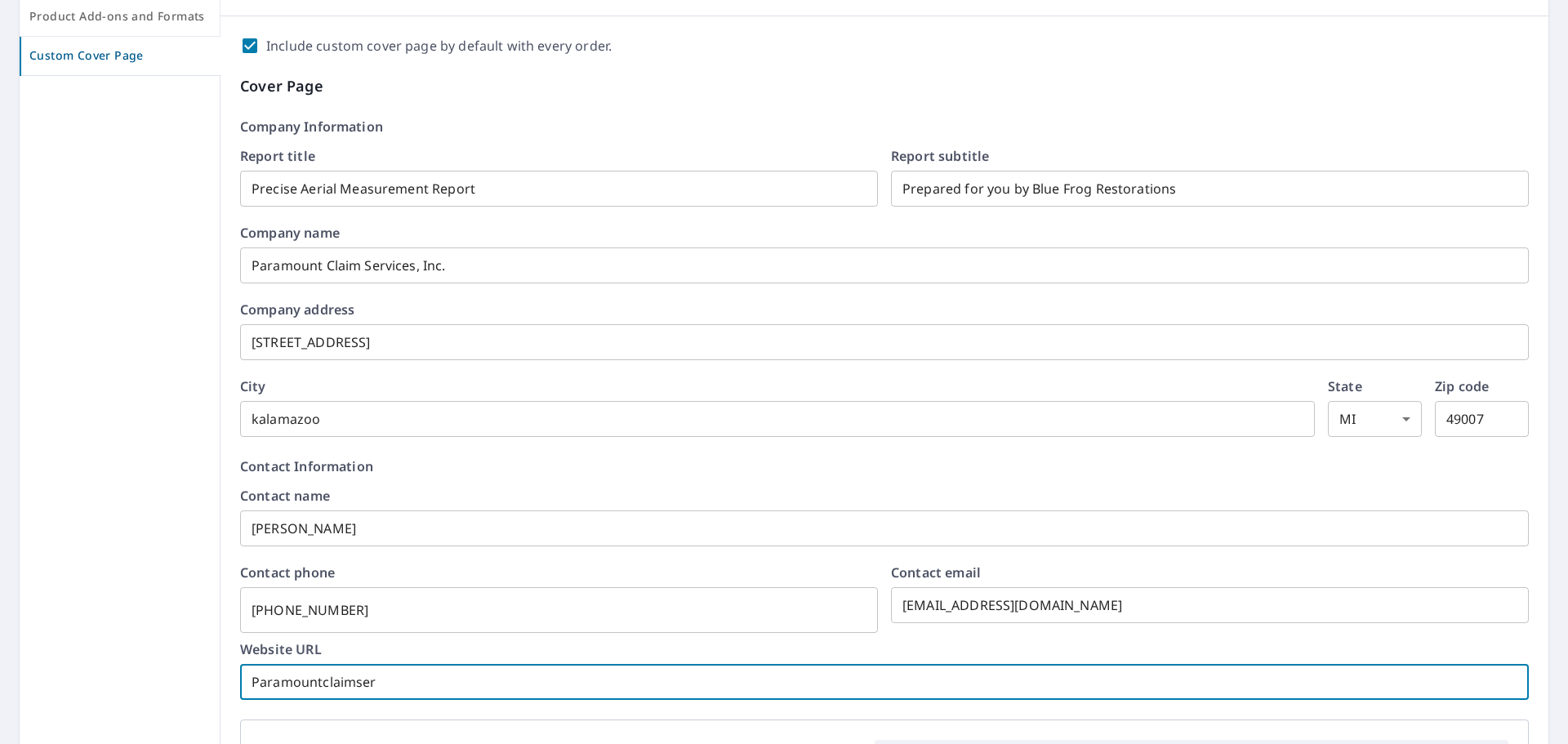
type input "Paramountclaimserv"
checkbox input "true"
type input "Paramountclaimservic"
checkbox input "true"
type input "Paramountclaimservice"
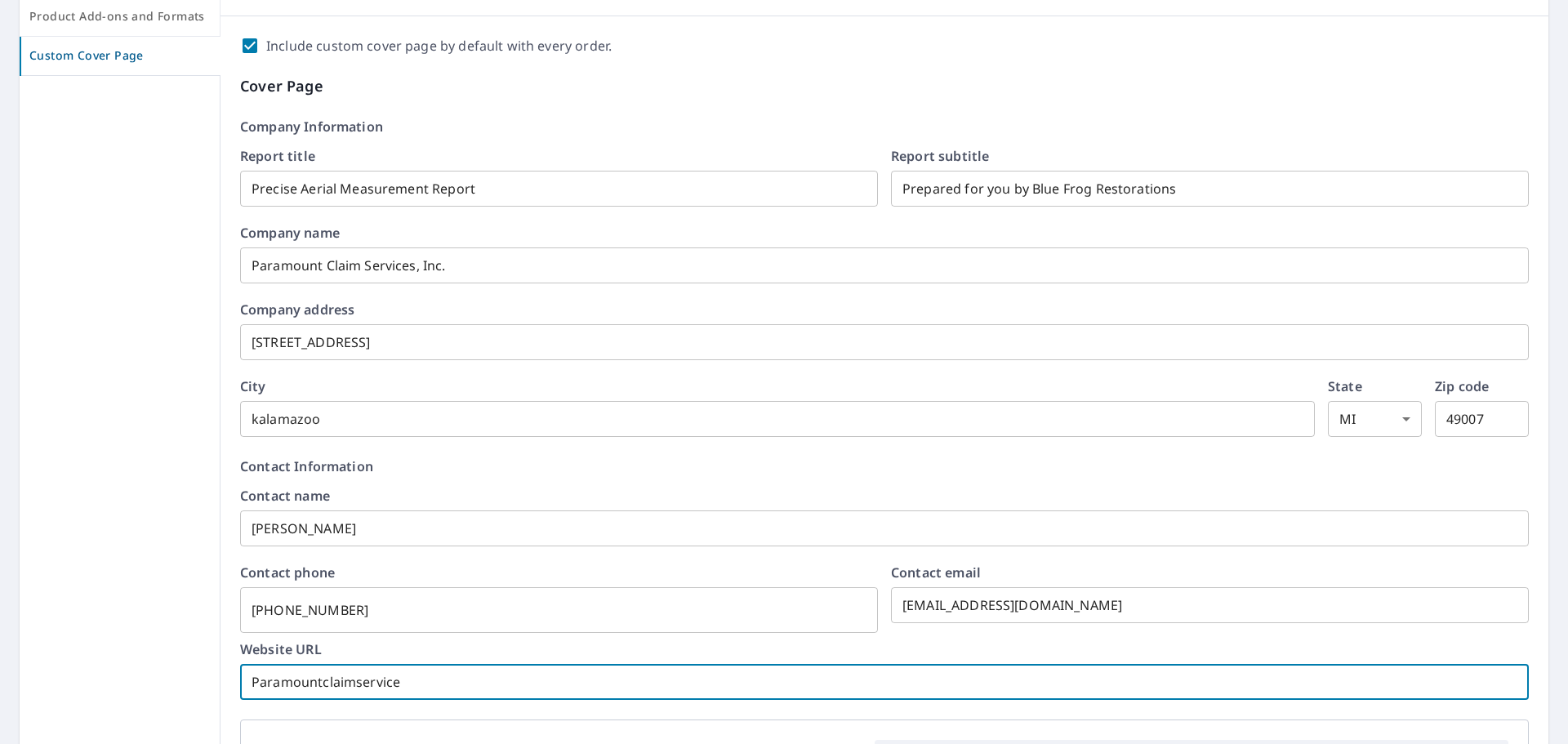
checkbox input "true"
type input "Paramountclaimservices"
checkbox input "true"
type input "Paramountclaimservices."
checkbox input "true"
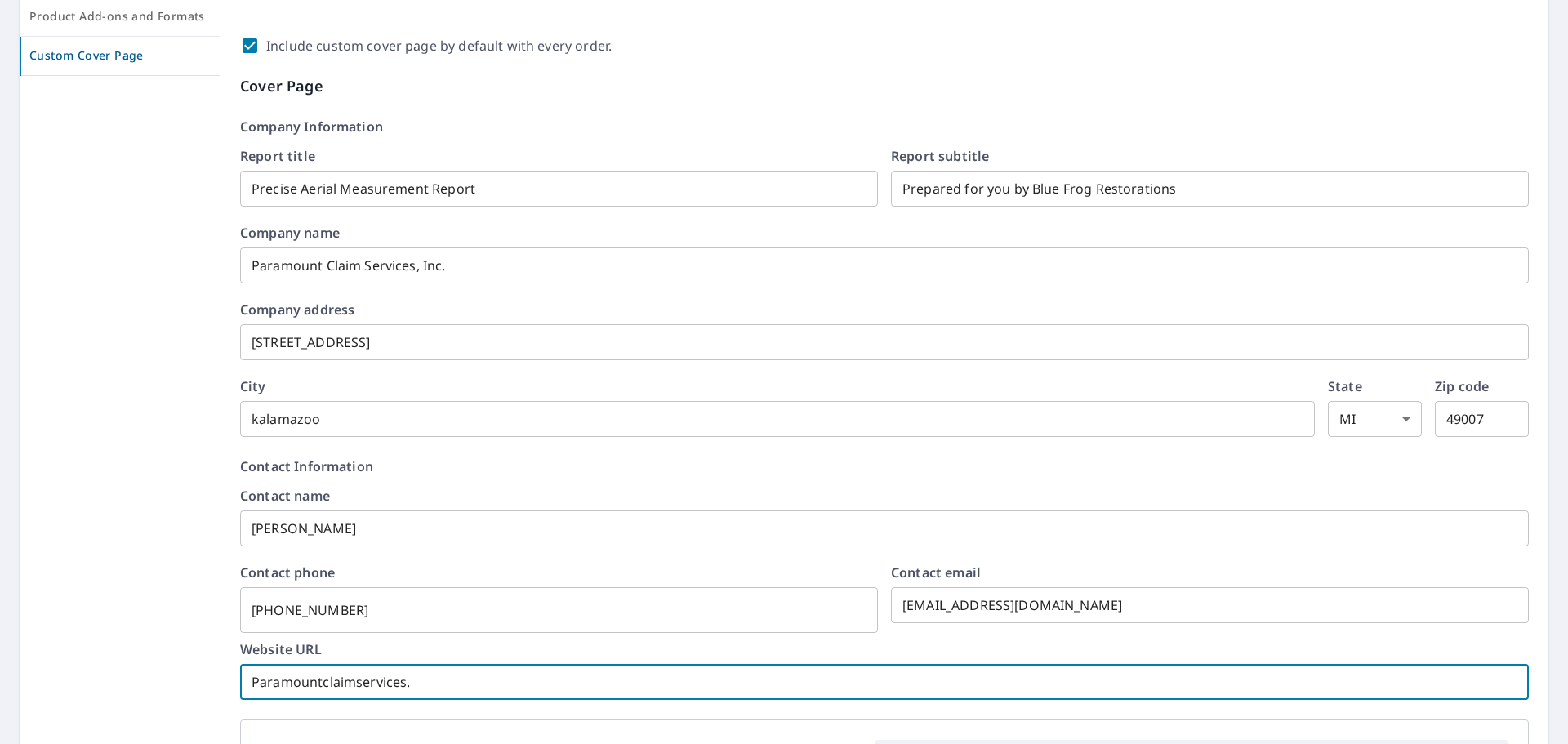
type input "Paramountclaimservices.c"
checkbox input "true"
type input "Paramountclaimservices.co"
checkbox input "true"
type input "Paramountclaimservices.com"
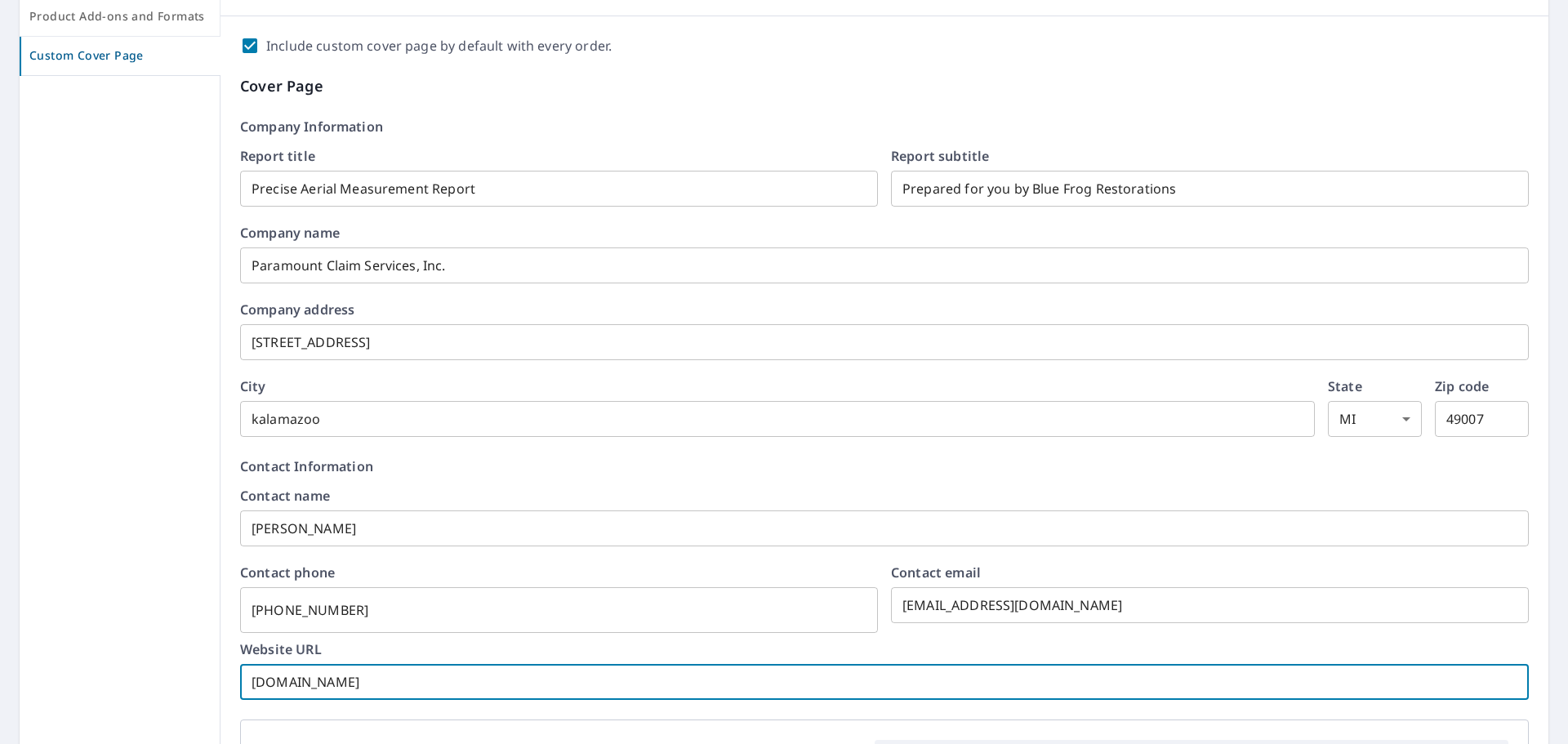
click at [195, 647] on div at bounding box center [119, 703] width 201 height 1253
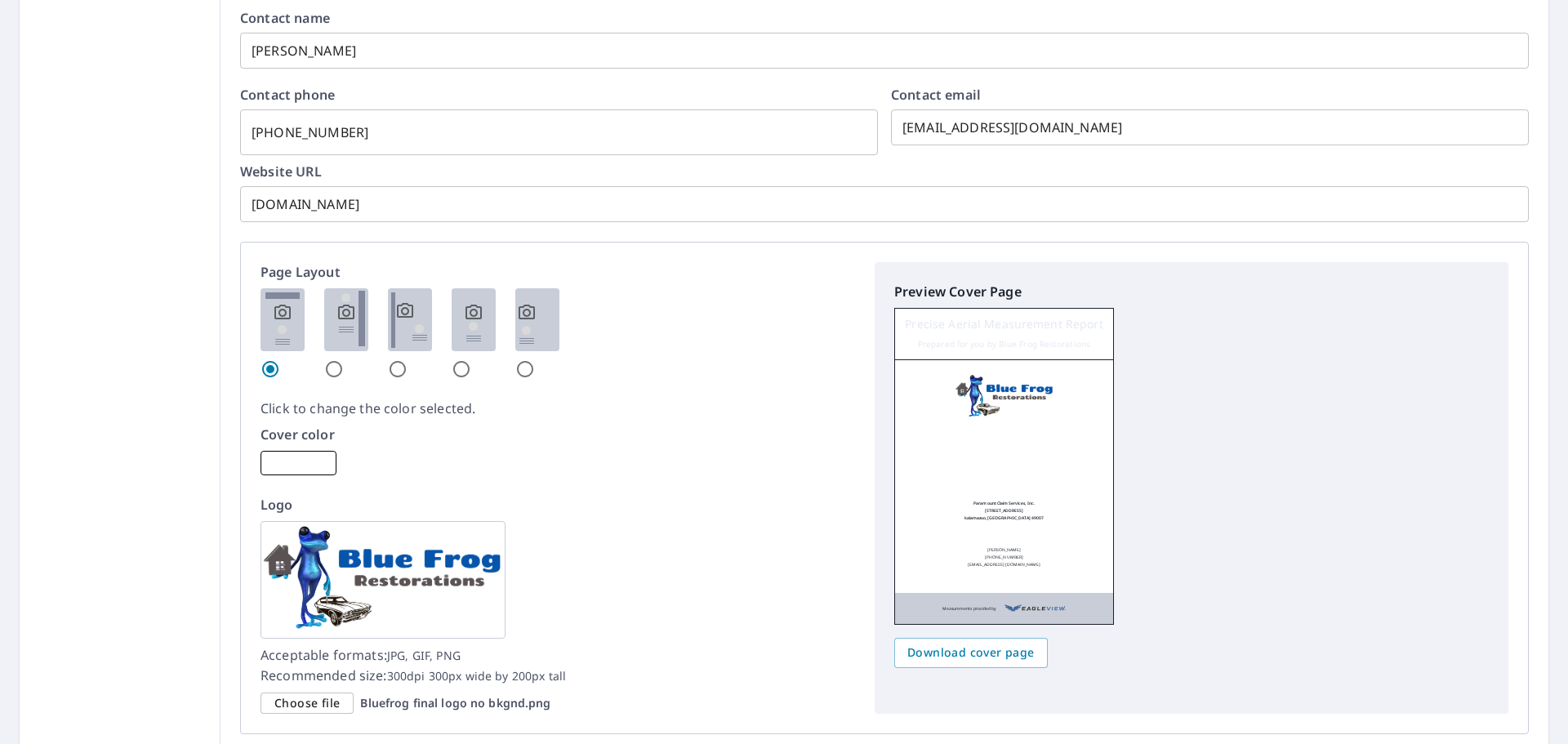
scroll to position [735, 0]
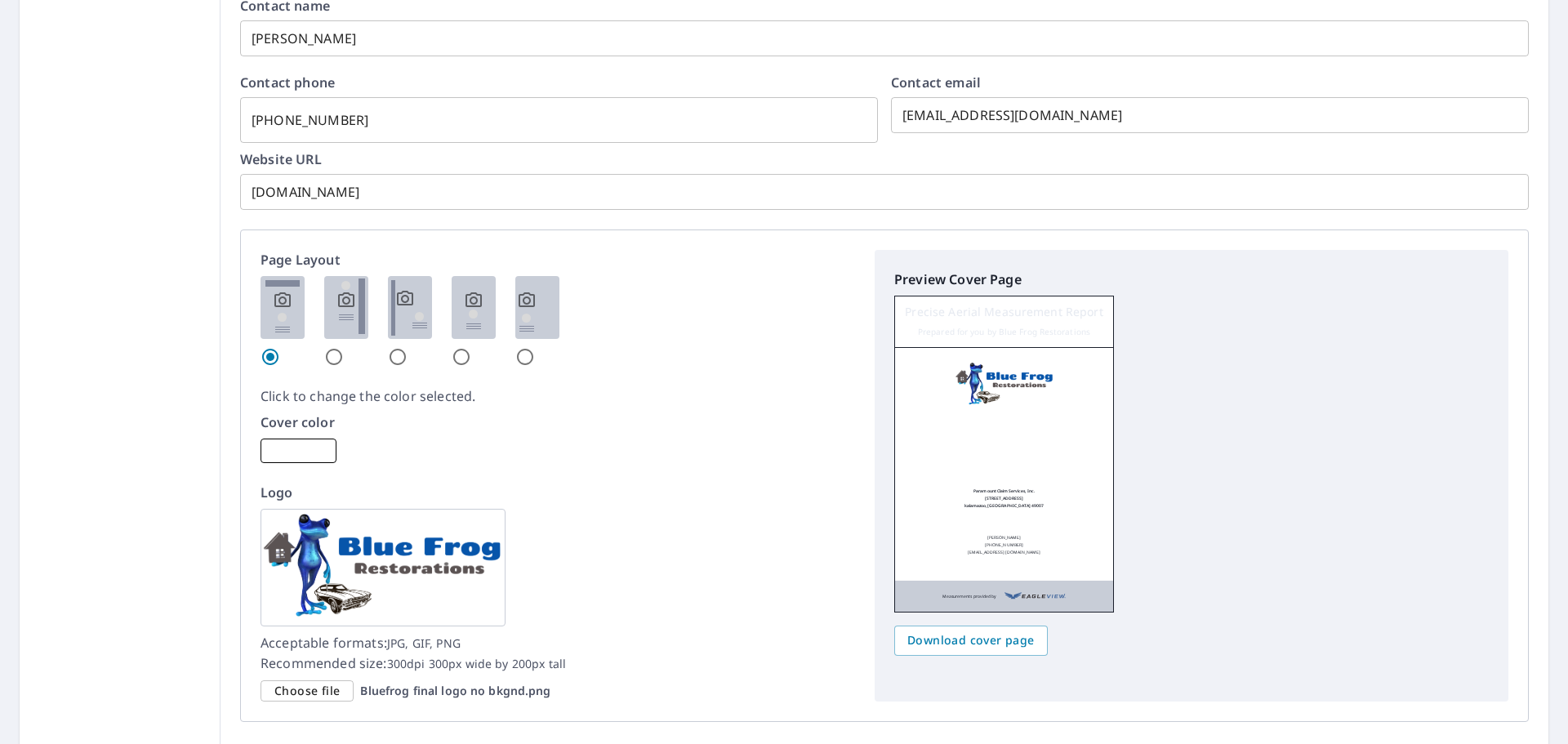
click at [286, 684] on span "Choose file" at bounding box center [307, 692] width 65 height 20
click at [0, 0] on input "Choose file Bluefrog final logo no bkgnd.png" at bounding box center [0, 0] width 0 height 0
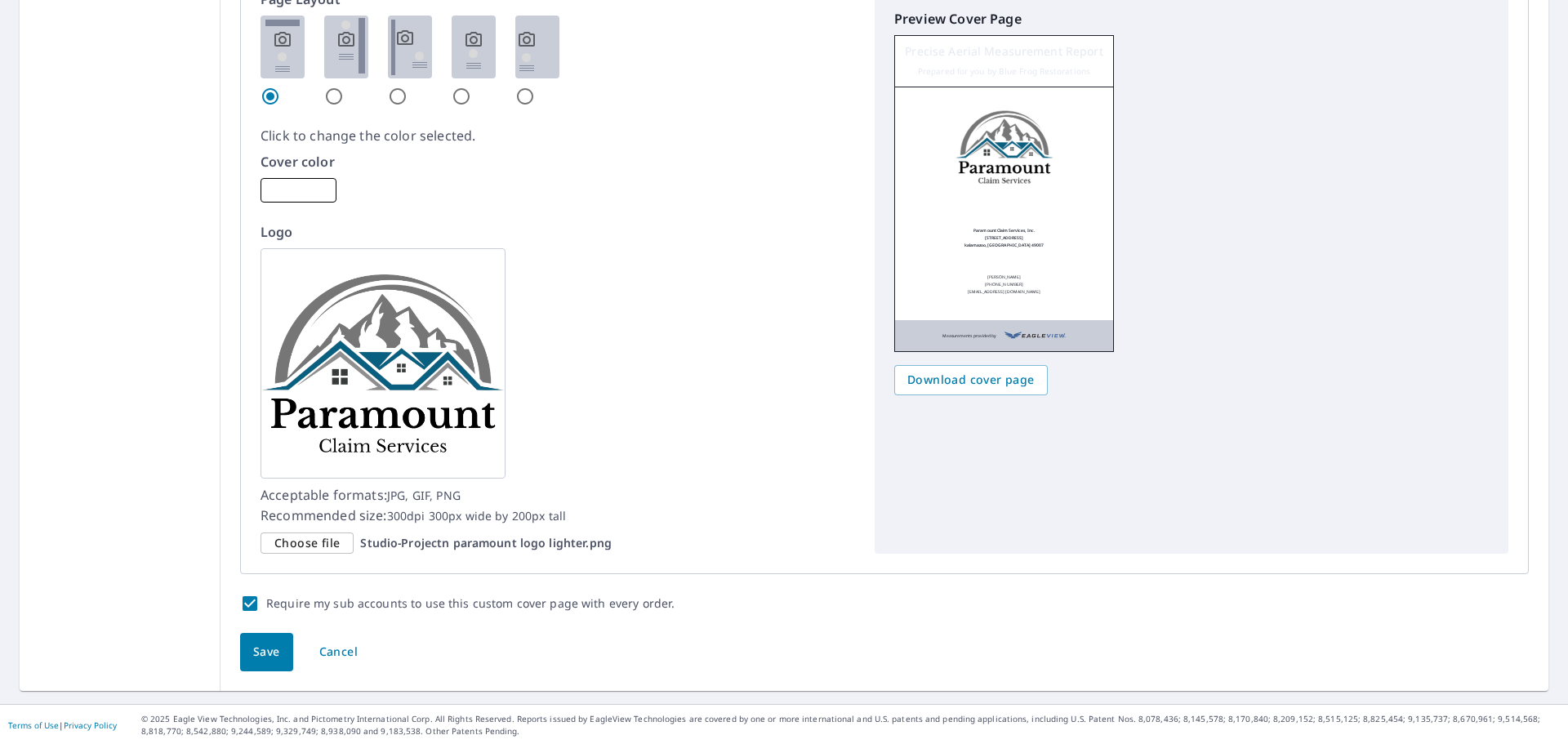
scroll to position [998, 0]
click at [270, 647] on span "Save" at bounding box center [266, 650] width 27 height 20
checkbox input "true"
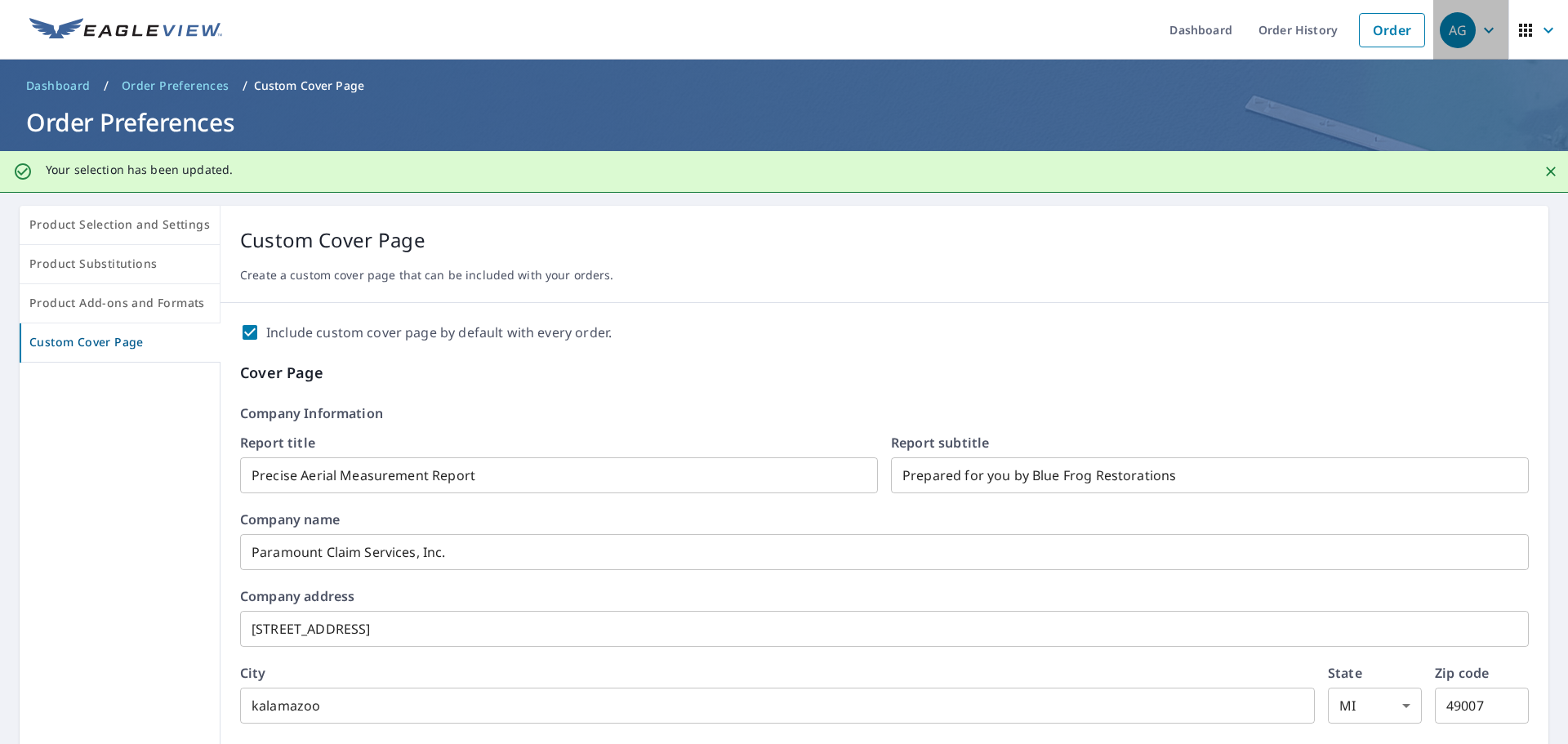
click at [1439, 36] on div "AG" at bounding box center [1457, 29] width 36 height 36
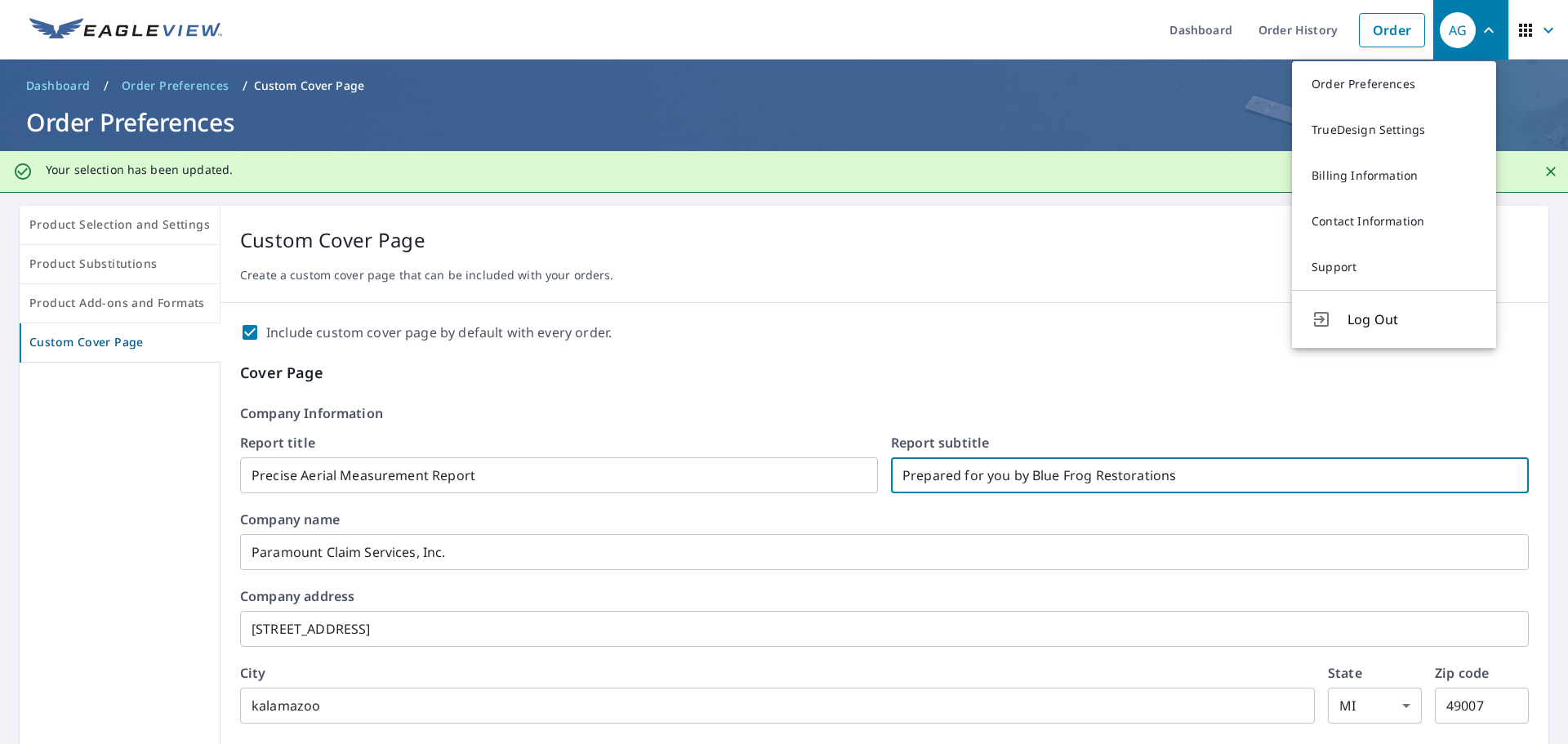
drag, startPoint x: 1022, startPoint y: 472, endPoint x: 1234, endPoint y: 485, distance: 212.4
click at [1234, 485] on input "Prepared for you by Blue Frog Restorations" at bounding box center [1209, 476] width 638 height 46
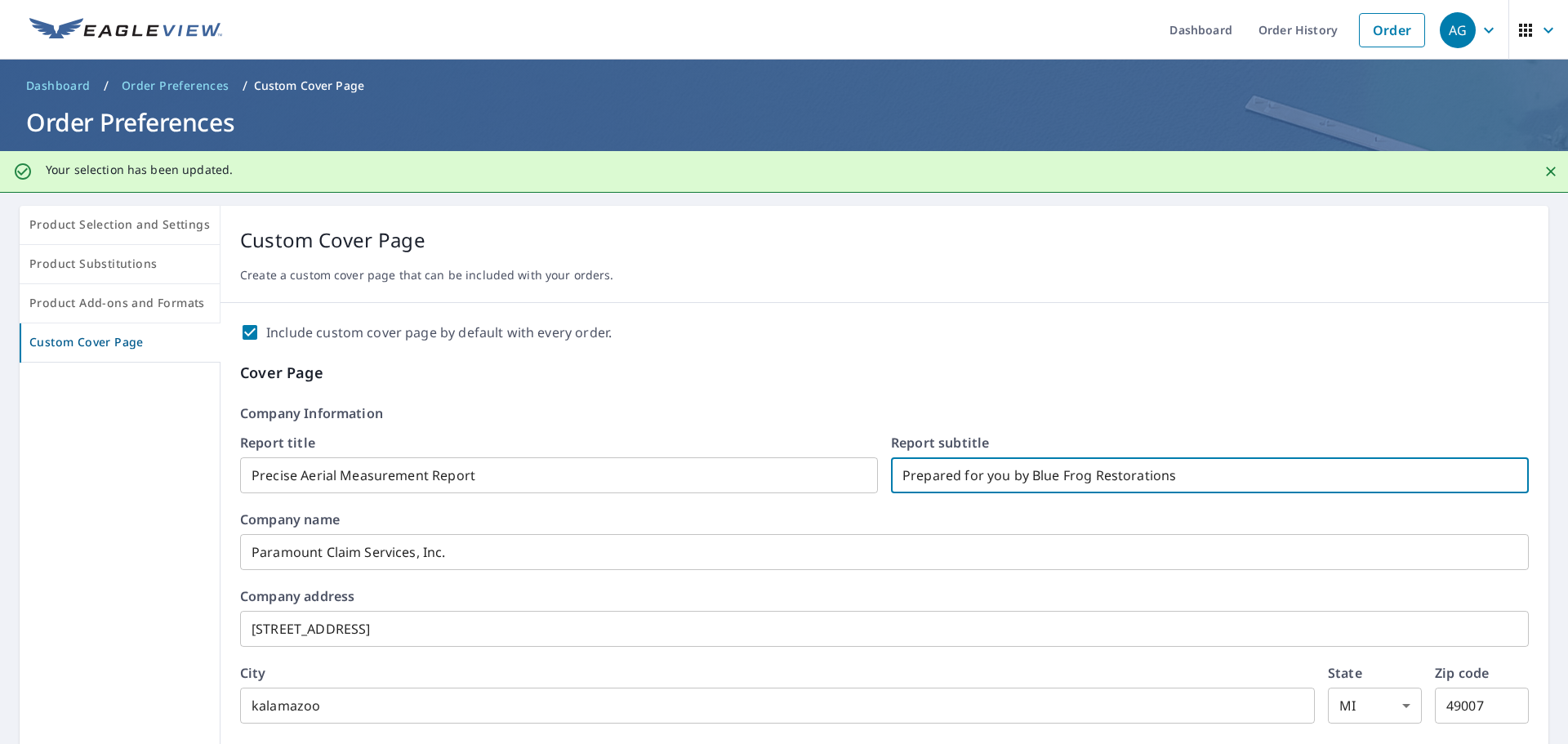
checkbox input "true"
type input "Prepared for you by P"
checkbox input "true"
type input "Prepared for you by Pa"
checkbox input "true"
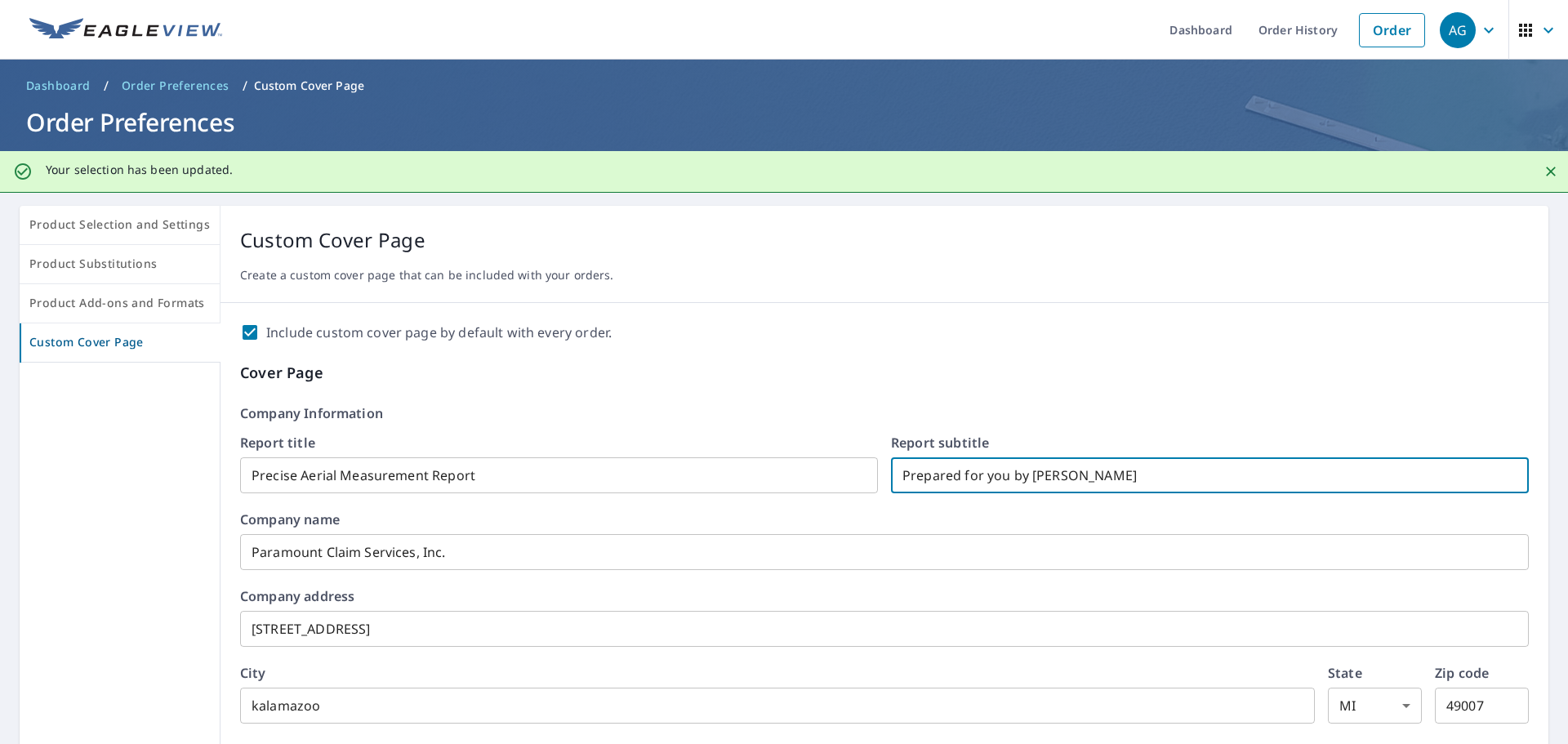
type input "Prepared for you by Par"
checkbox input "true"
type input "Prepared for you by Para"
checkbox input "true"
type input "Prepared for you by Param"
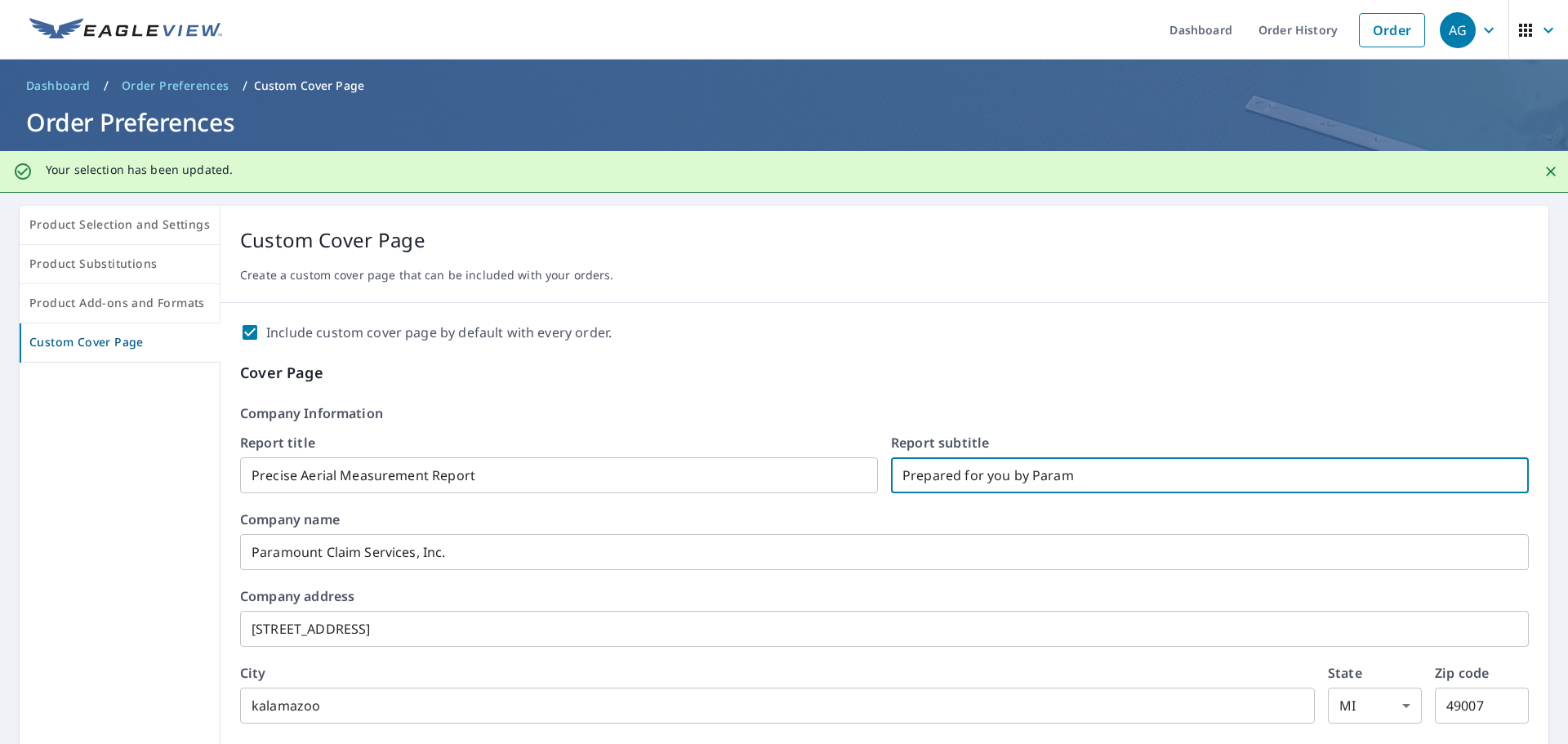
checkbox input "true"
type input "Prepared for you by Paramo"
checkbox input "true"
type input "Prepared for you by Paramou"
checkbox input "true"
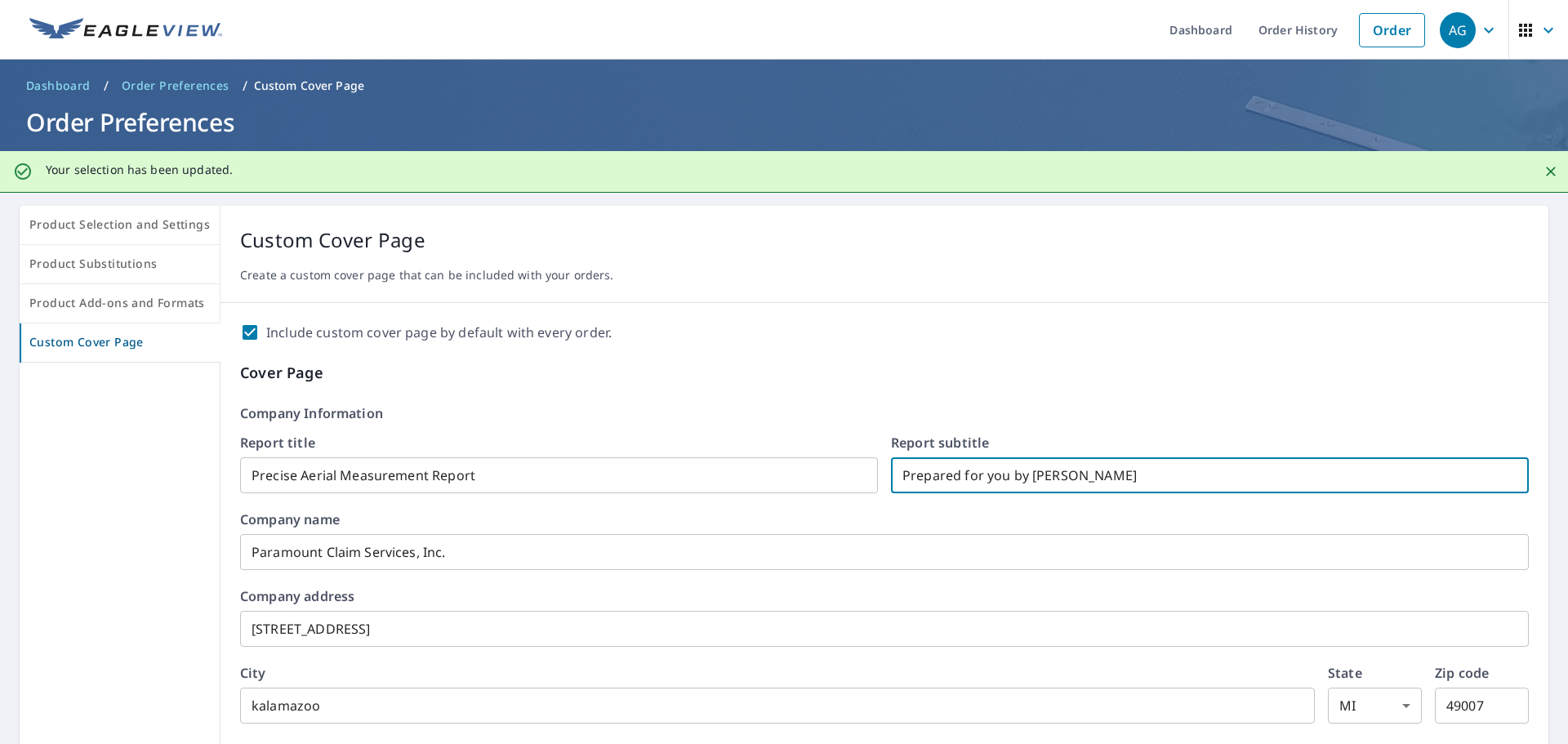
type input "Prepared for you by Paramoun"
checkbox input "true"
type input "Prepared for you by Paramount"
checkbox input "true"
type input "Prepared for you by Paramount"
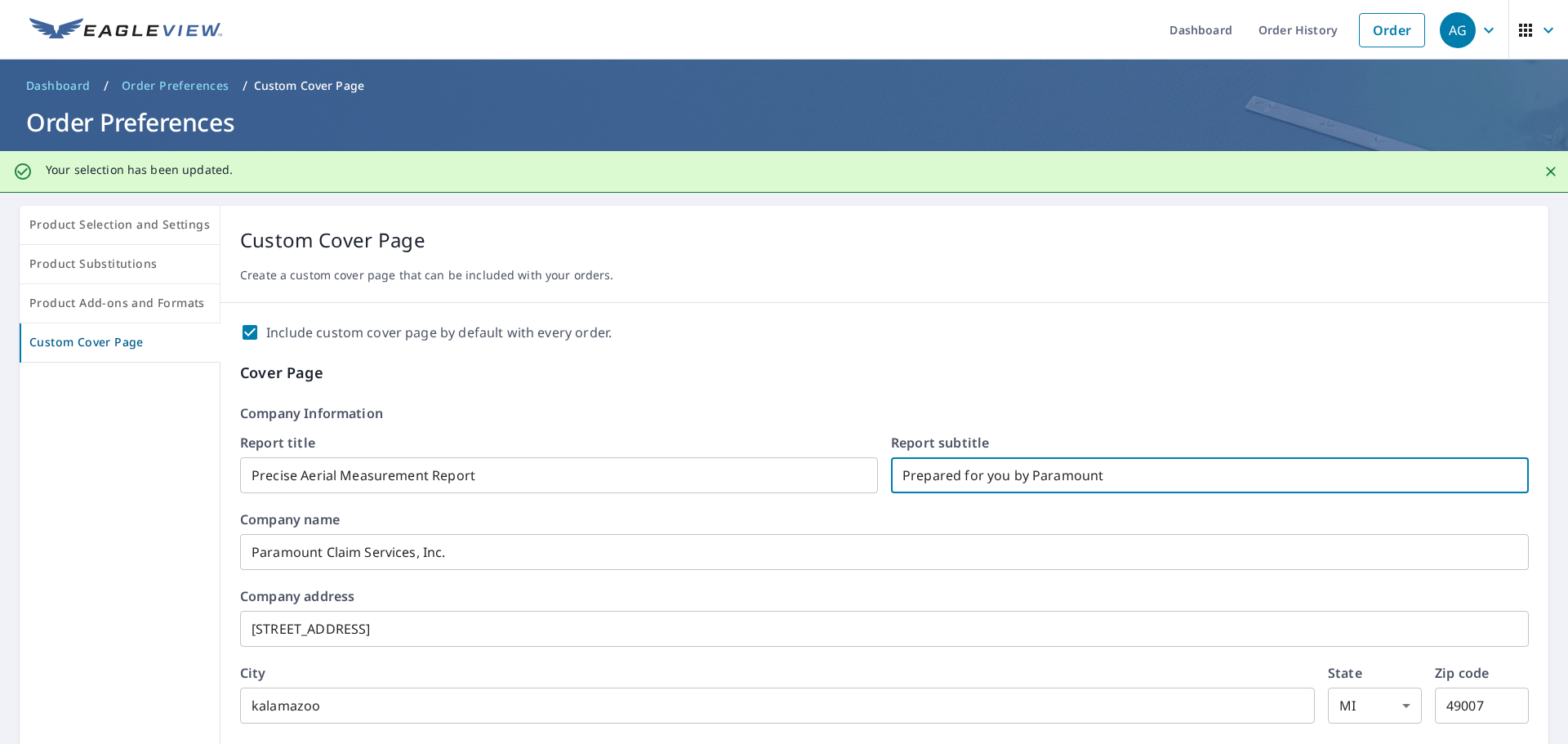
checkbox input "true"
type input "Prepared for you by Paramount C"
checkbox input "true"
type input "Prepared for you by Paramount Cl"
checkbox input "true"
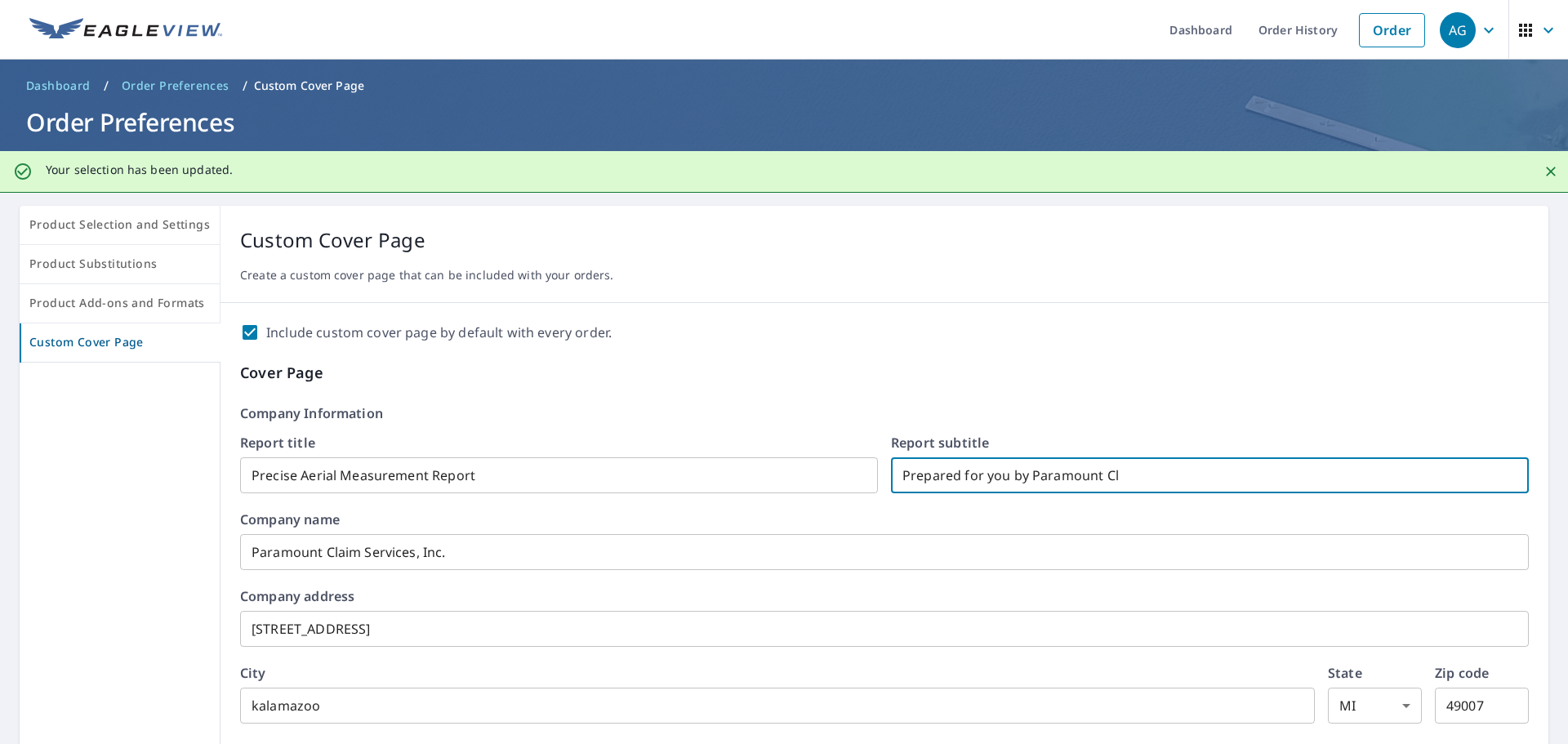
type input "Prepared for you by Paramount Cla"
checkbox input "true"
type input "Prepared for you by Paramount Clai"
checkbox input "true"
type input "Prepared for you by Paramount Claim"
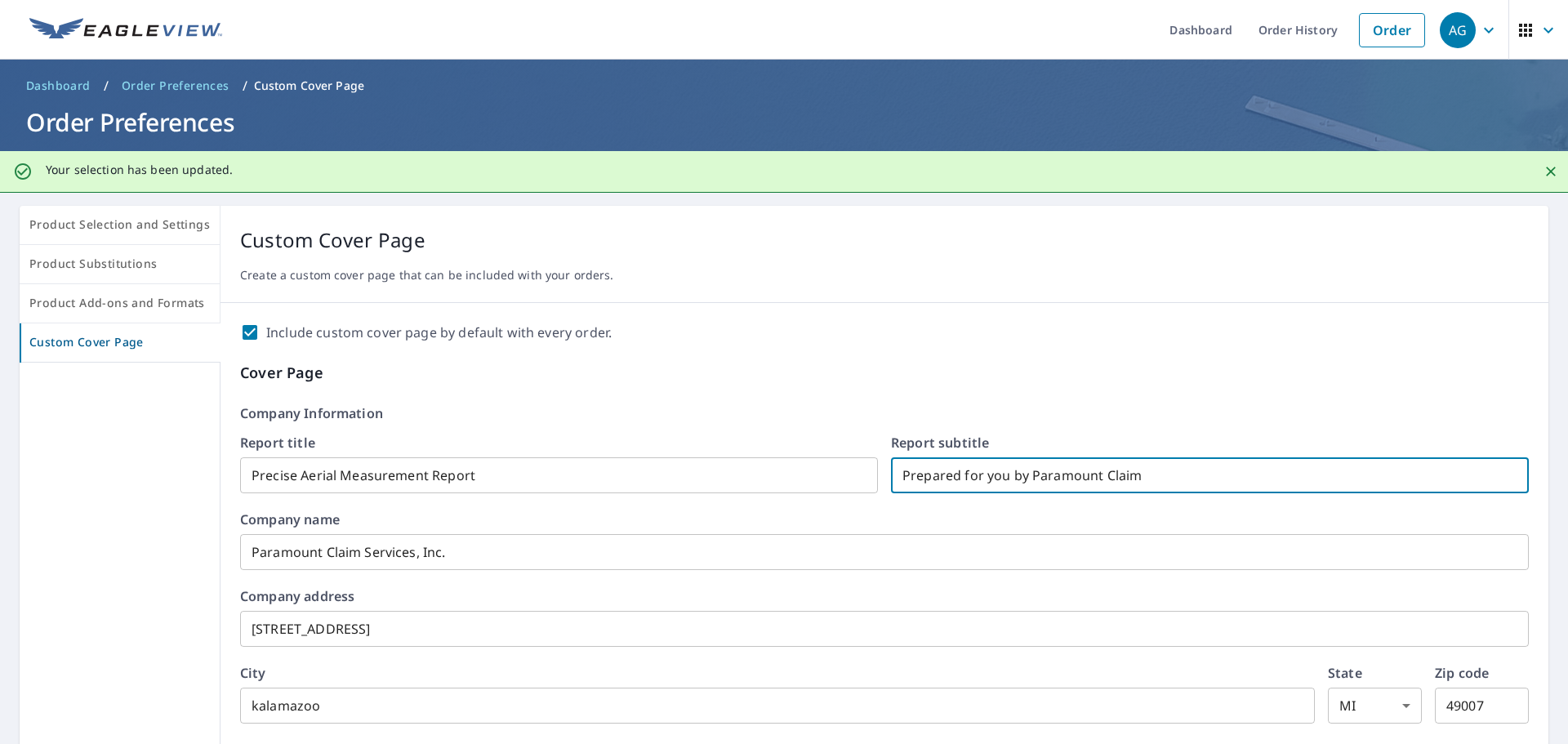
checkbox input "true"
type input "Prepared for you by Paramount Claim"
checkbox input "true"
type input "Prepared for you by Paramount Claim S"
checkbox input "true"
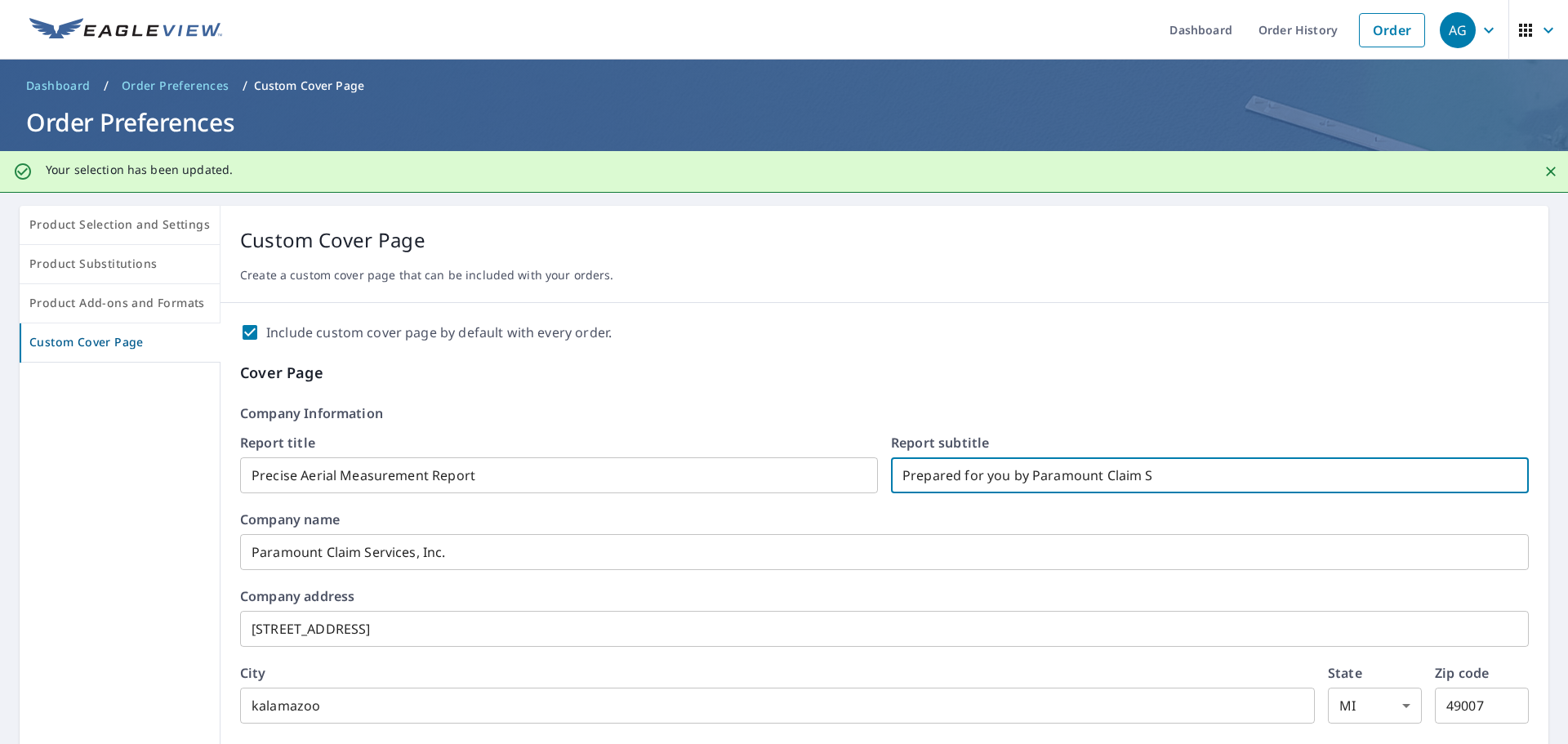
type input "Prepared for you by Paramount Claim Se"
checkbox input "true"
type input "Prepared for you by Paramount Claim Ser"
checkbox input "true"
type input "Prepared for you by Paramount Claim Serv"
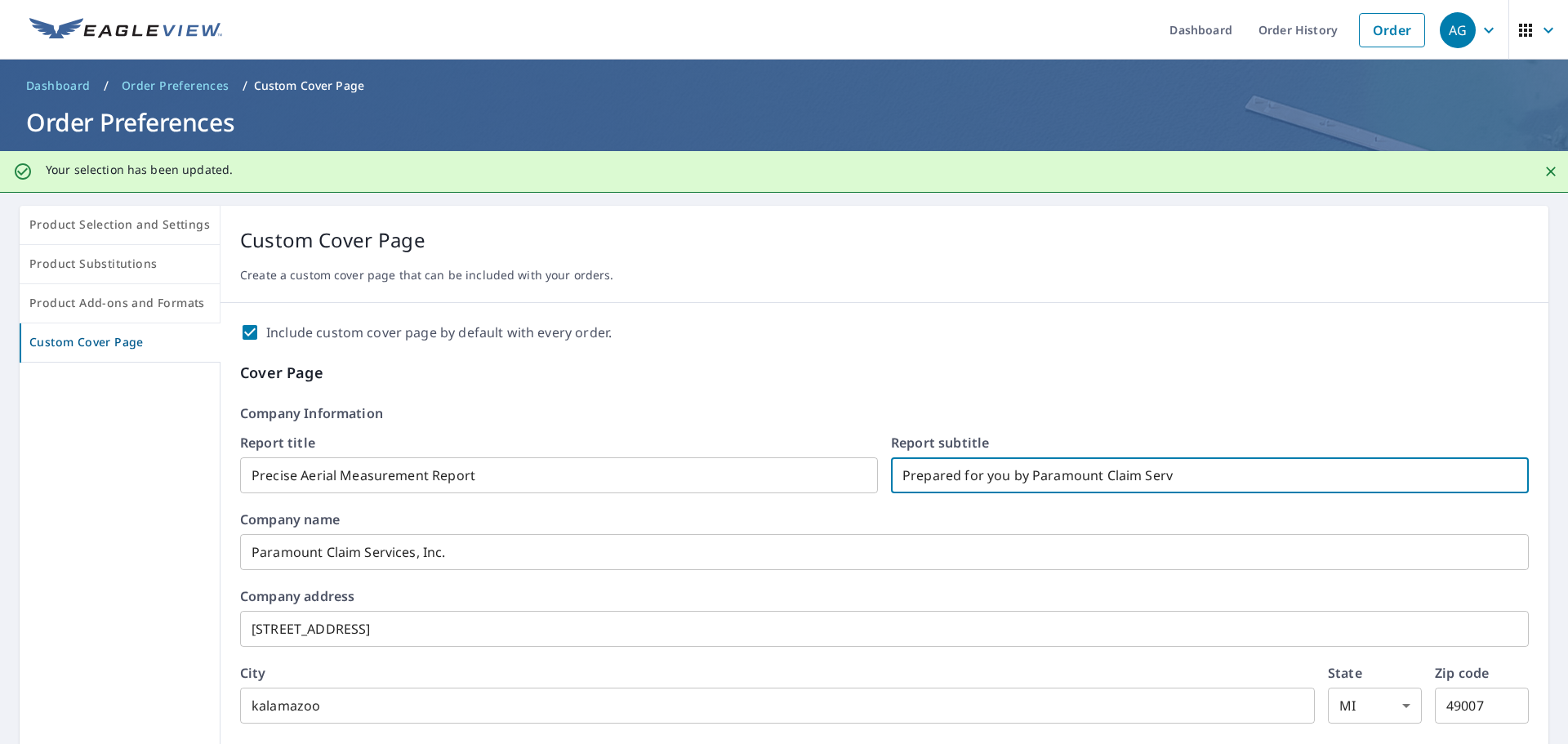
checkbox input "true"
type input "Prepared for you by Paramount Claim Servi"
checkbox input "true"
type input "Prepared for you by Paramount Claim Servic"
checkbox input "true"
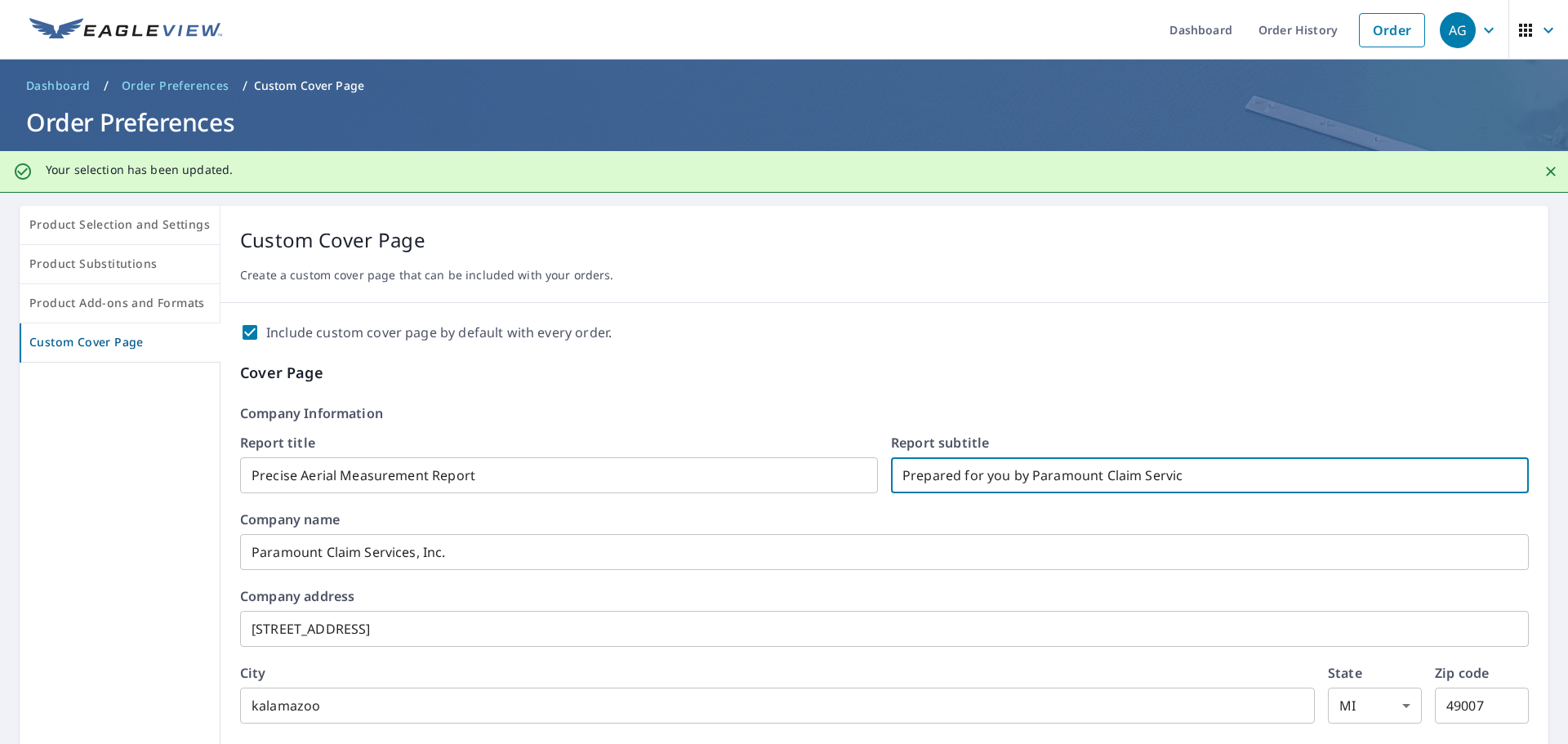
type input "Prepared for you by Paramount Claim Service"
checkbox input "true"
type input "Prepared for you by Paramount Claim Services"
checkbox input "true"
type input "Prepared for you by Paramount Claim Services,"
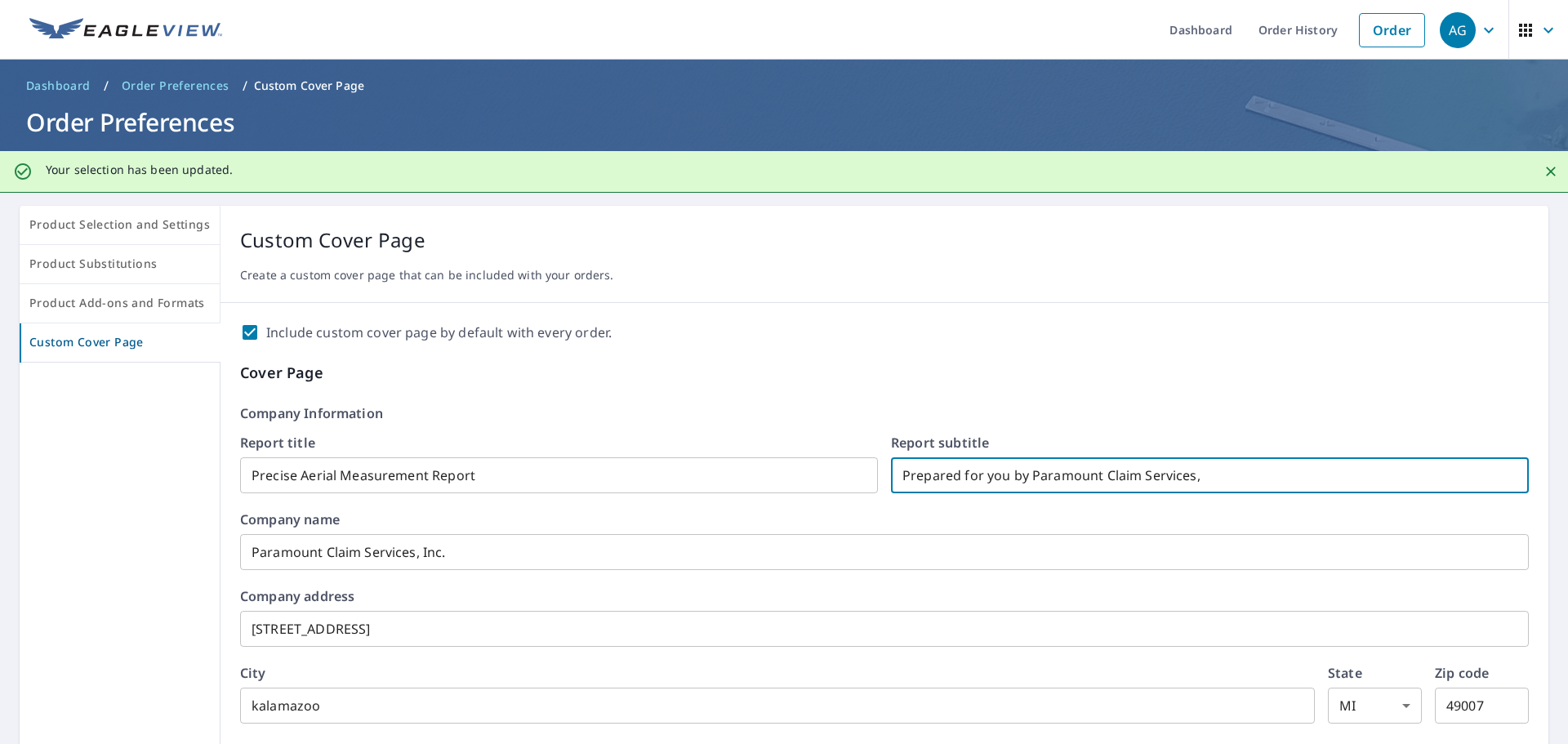
checkbox input "true"
type input "Prepared for you by Paramount Claim Services,"
checkbox input "true"
type input "Prepared for you by Paramount Claim Services, I"
checkbox input "true"
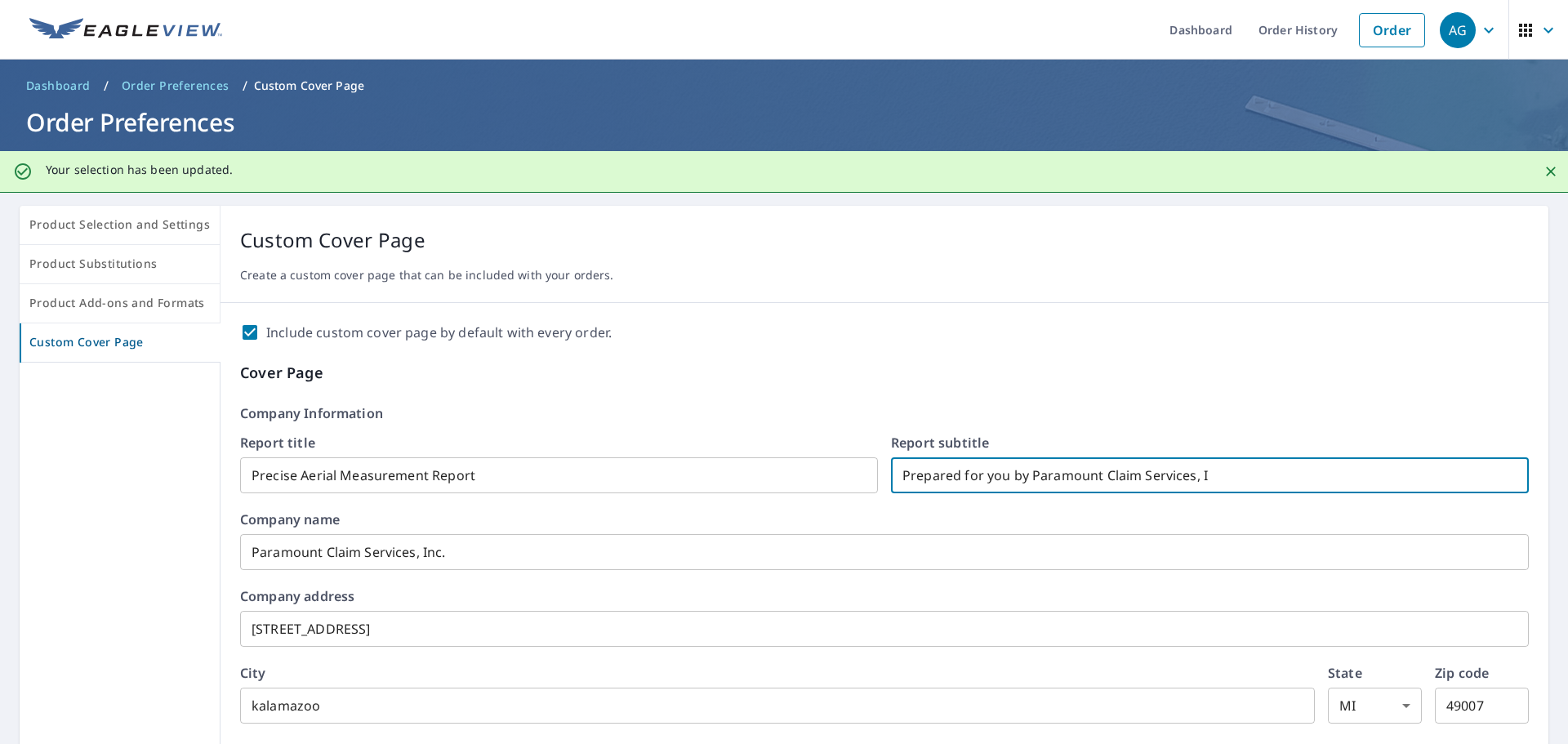
type input "Prepared for you by Paramount Claim Services, In"
checkbox input "true"
type input "Prepared for you by Paramount Claim Services, Inc"
checkbox input "true"
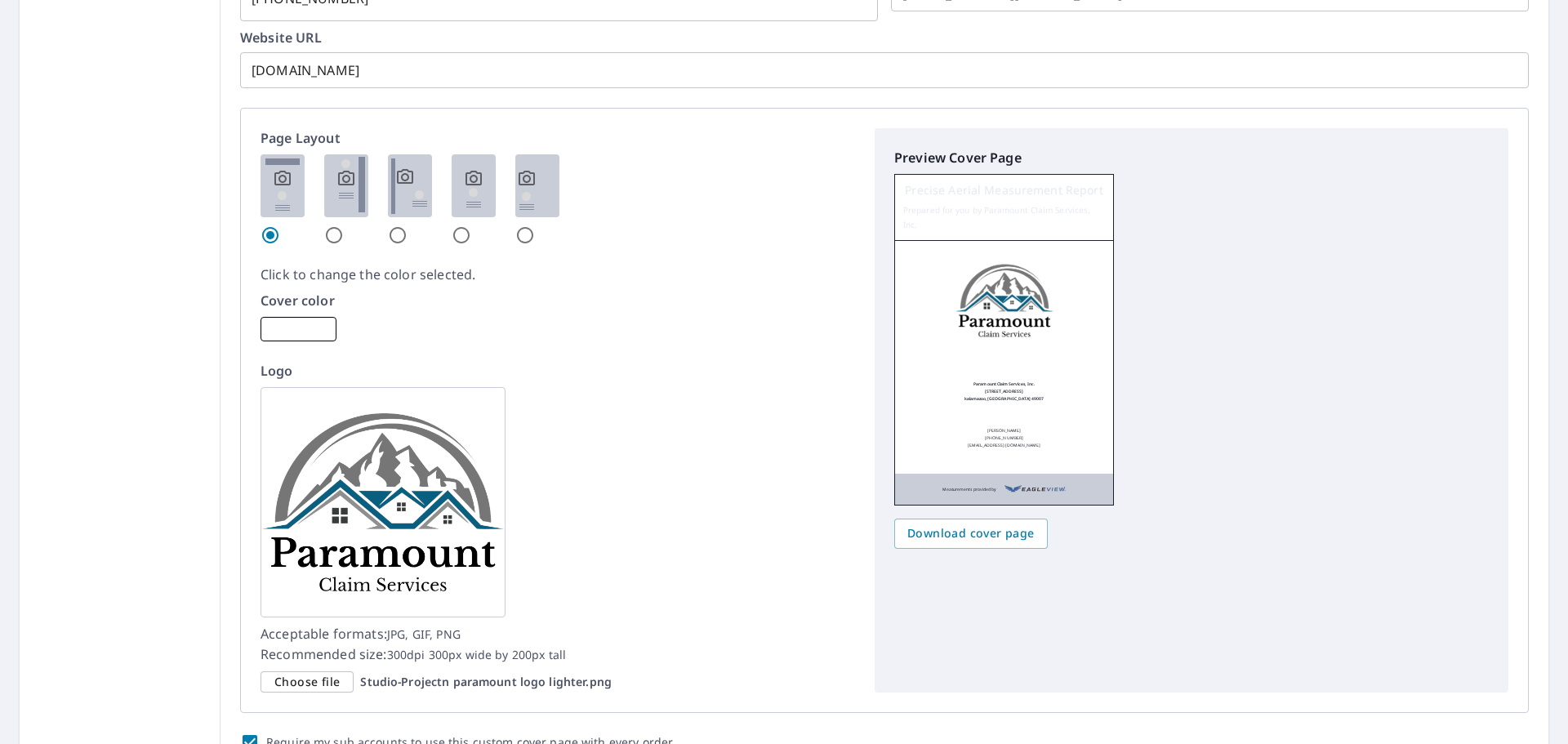
scroll to position [1039, 0]
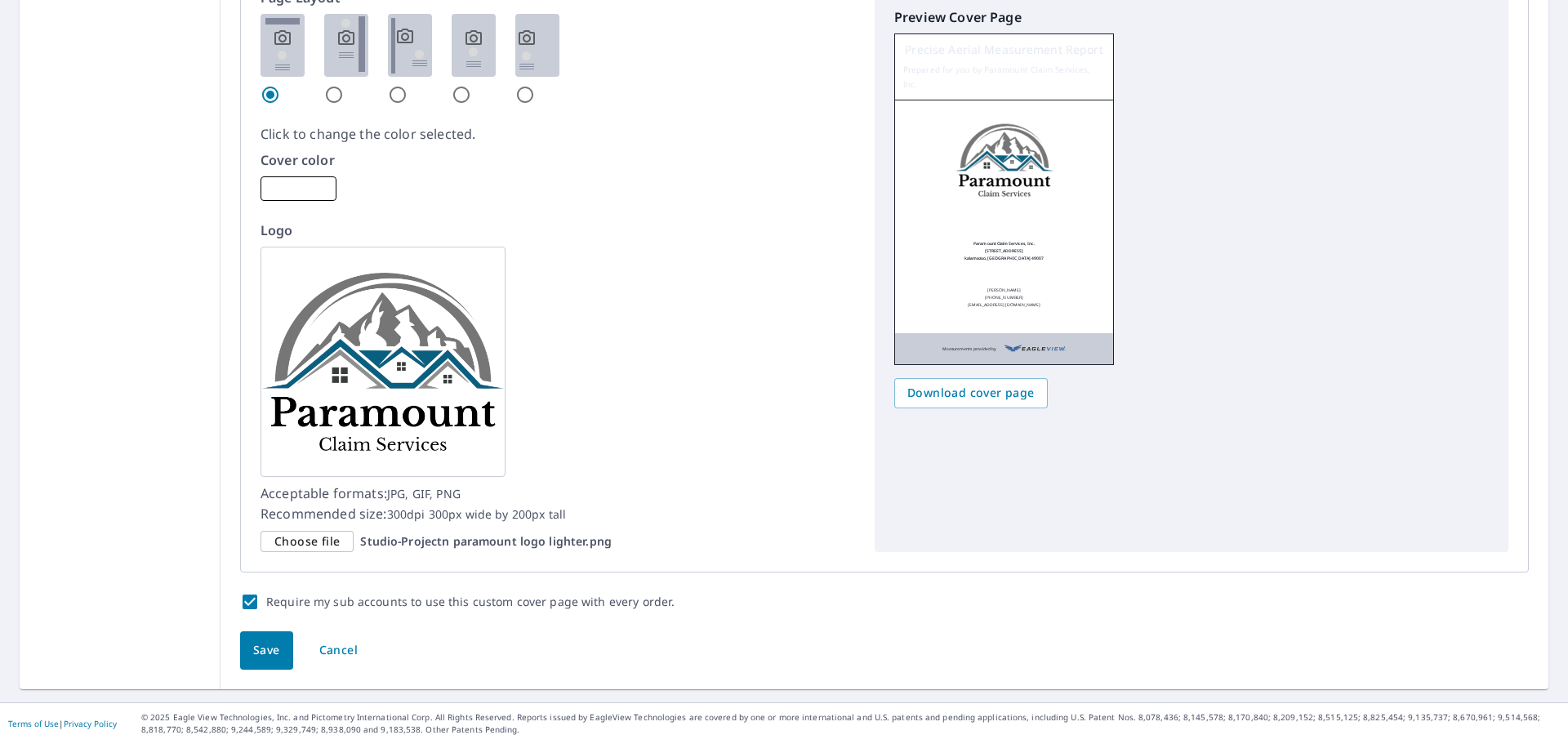
type input "Prepared for you by Paramount Claim Services, Inc."
click at [270, 653] on span "Save" at bounding box center [266, 650] width 27 height 20
checkbox input "true"
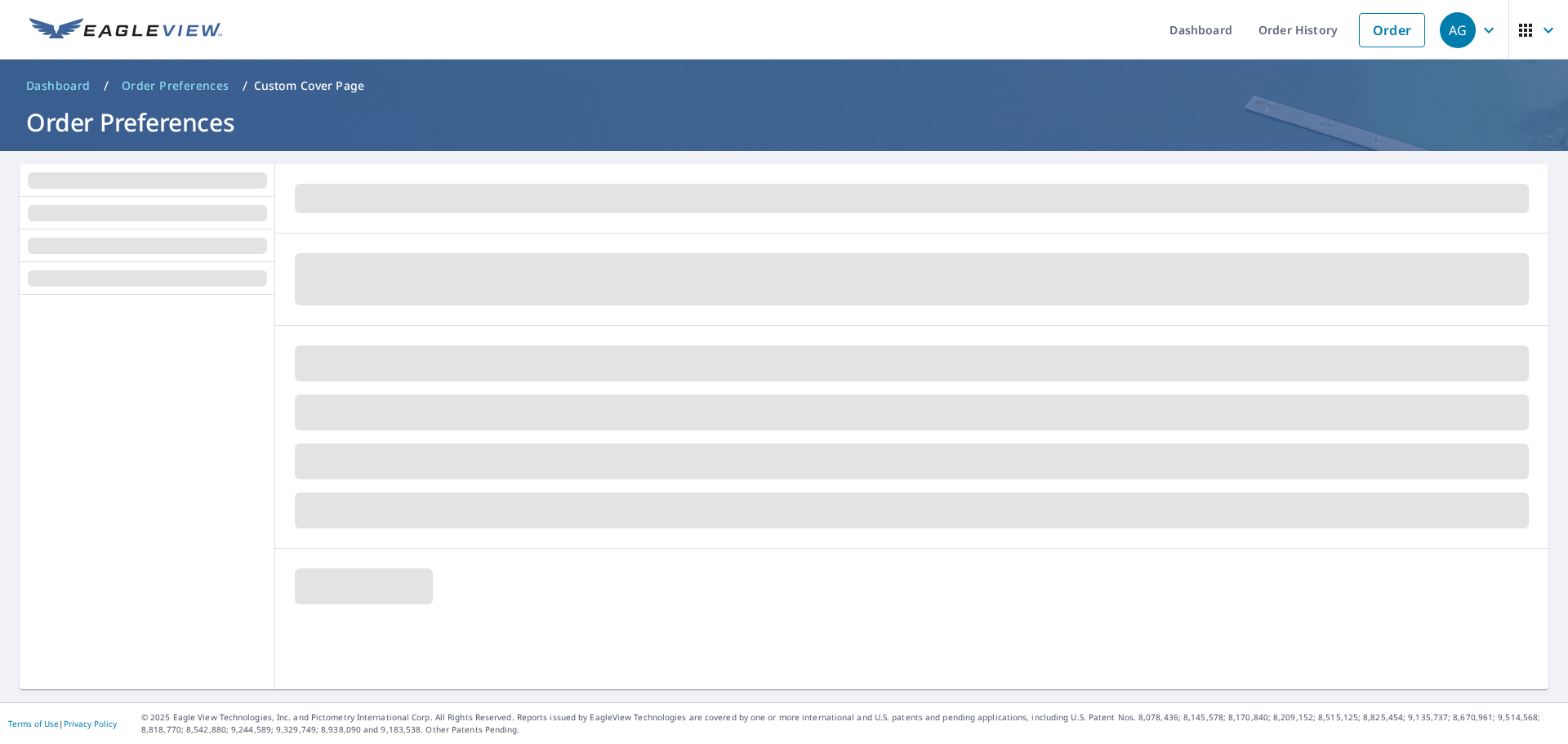
scroll to position [0, 0]
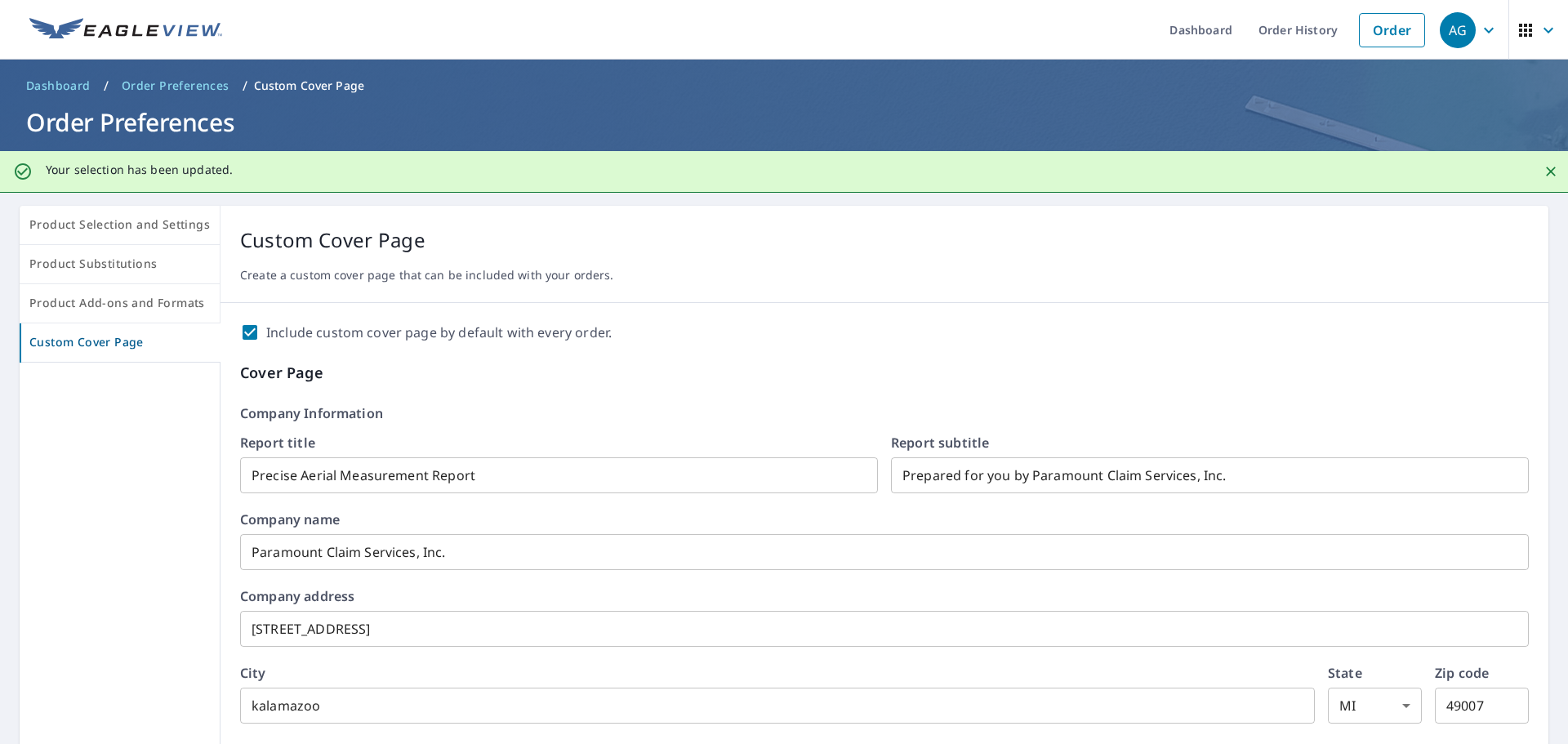
click at [1452, 26] on div "AG" at bounding box center [1457, 29] width 36 height 36
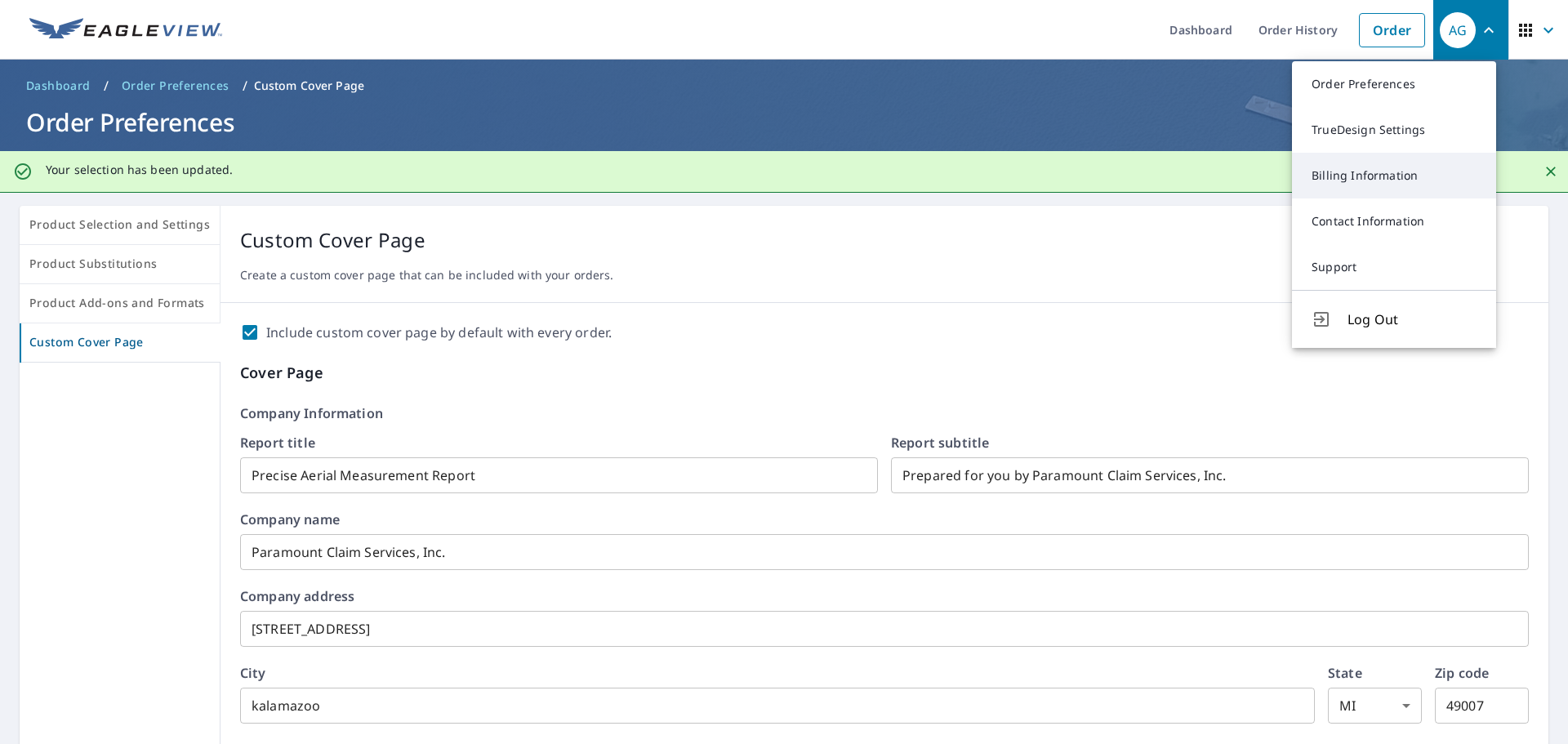
click at [1357, 168] on link "Billing Information" at bounding box center [1394, 175] width 204 height 46
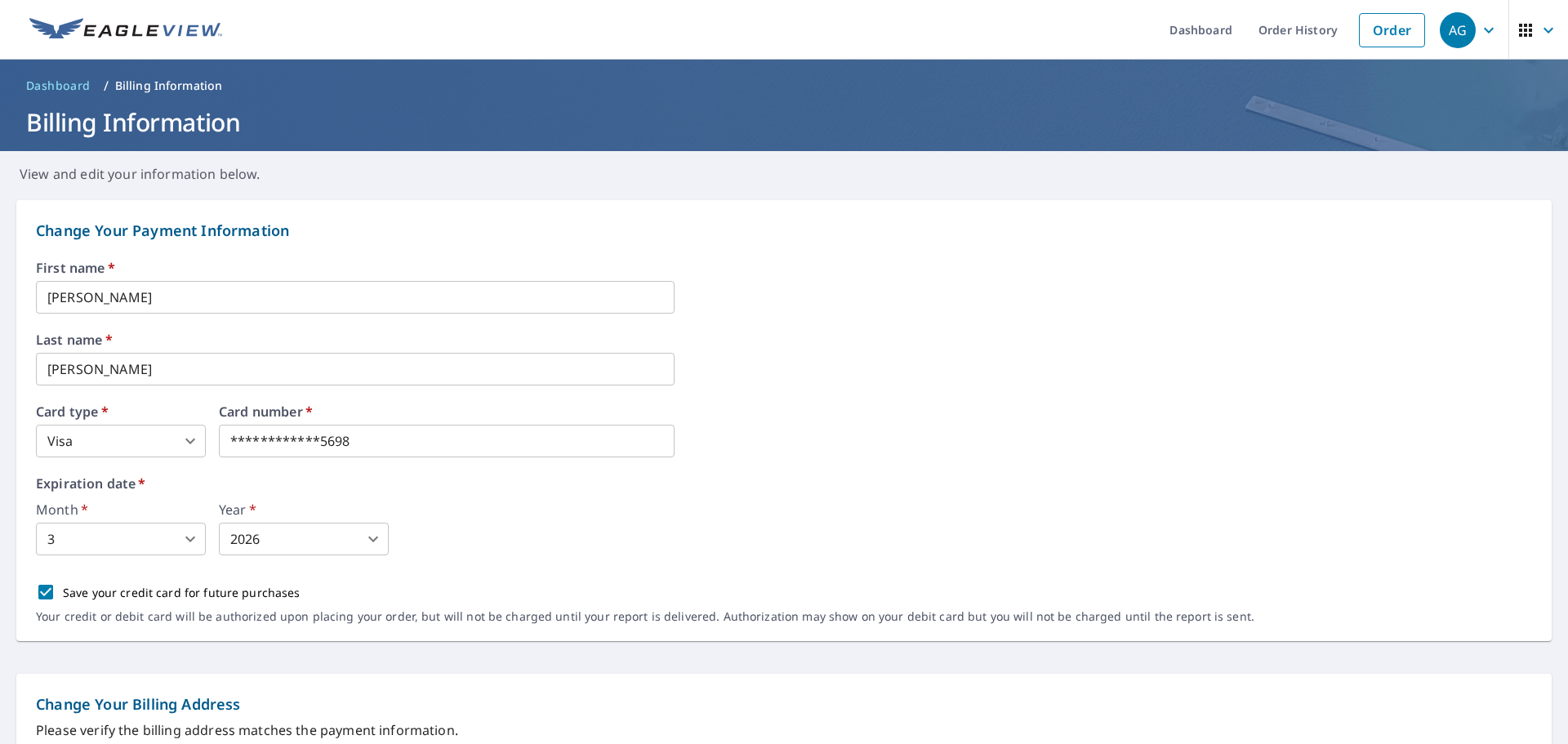
click at [1516, 18] on span "button" at bounding box center [1539, 30] width 46 height 39
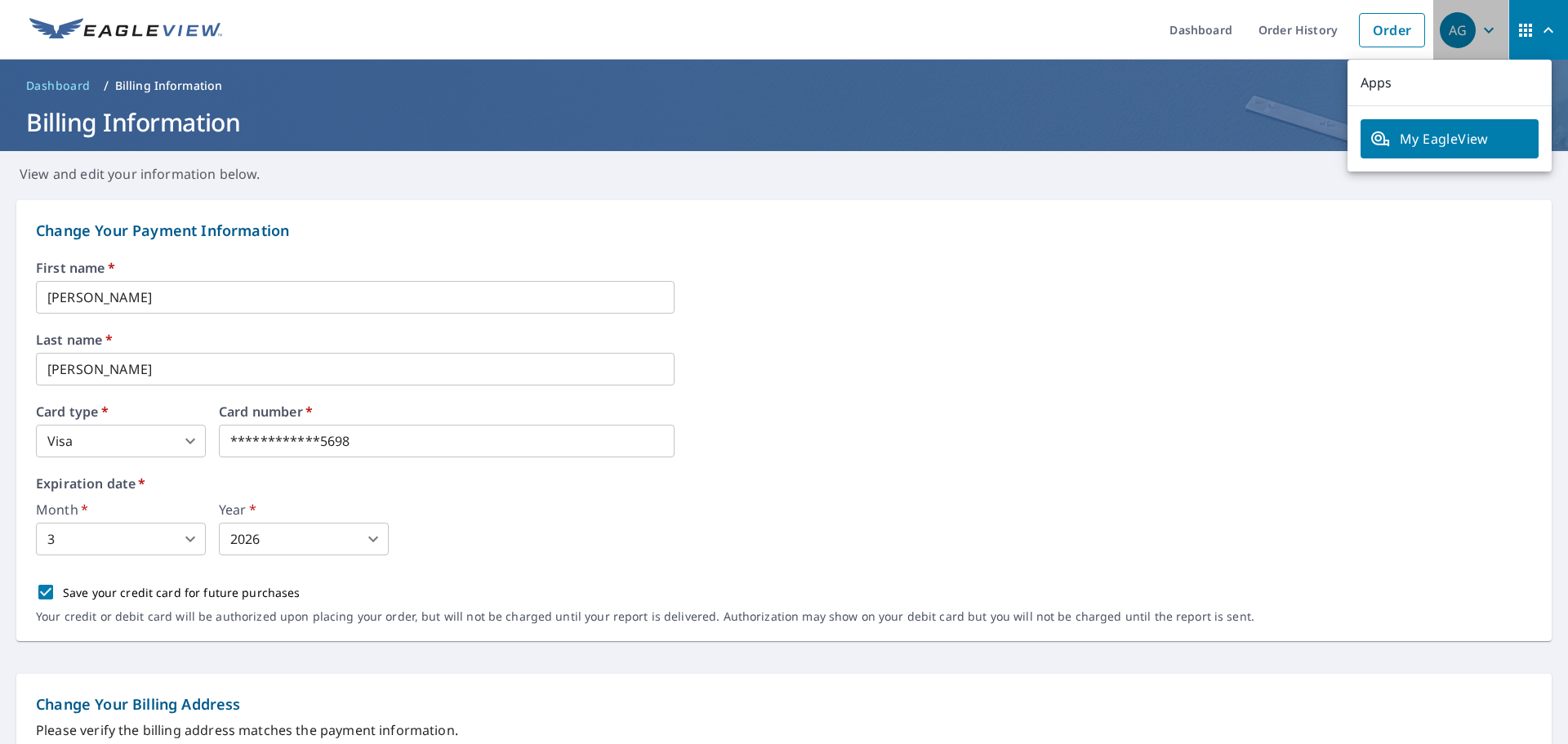
click at [1457, 23] on div "AG" at bounding box center [1457, 29] width 36 height 36
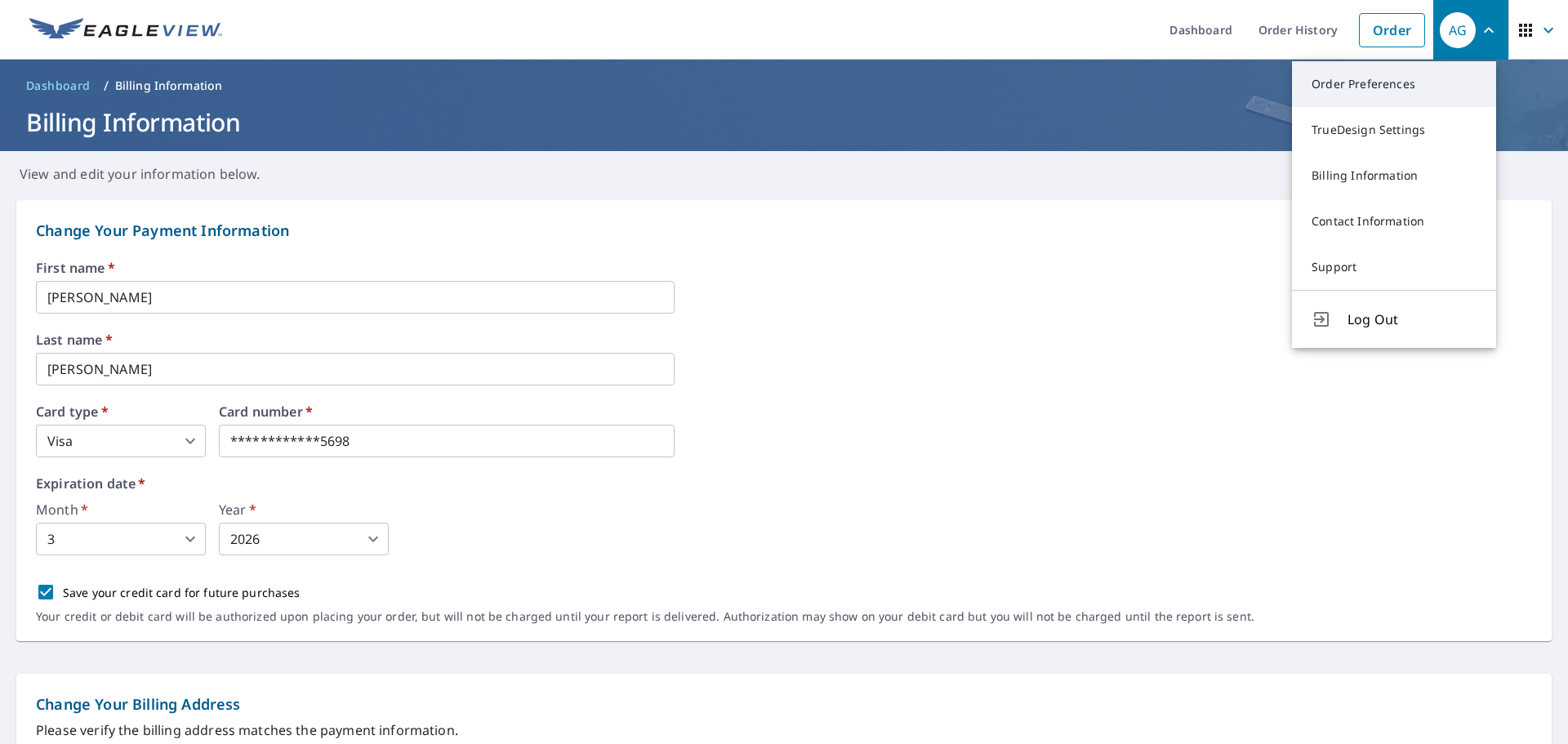
click at [1391, 85] on link "Order Preferences" at bounding box center [1394, 85] width 204 height 46
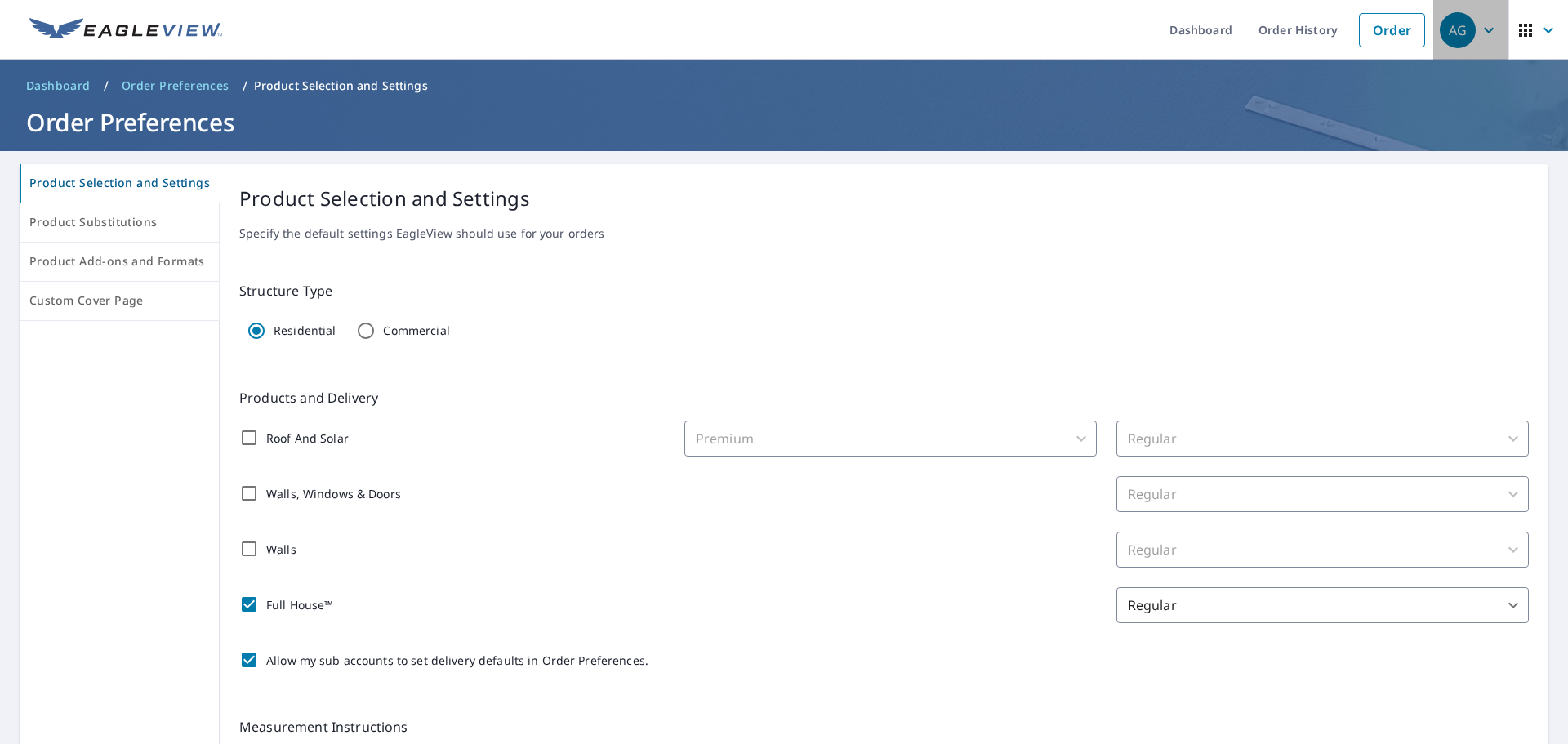
click at [1442, 28] on div "AG" at bounding box center [1457, 29] width 36 height 36
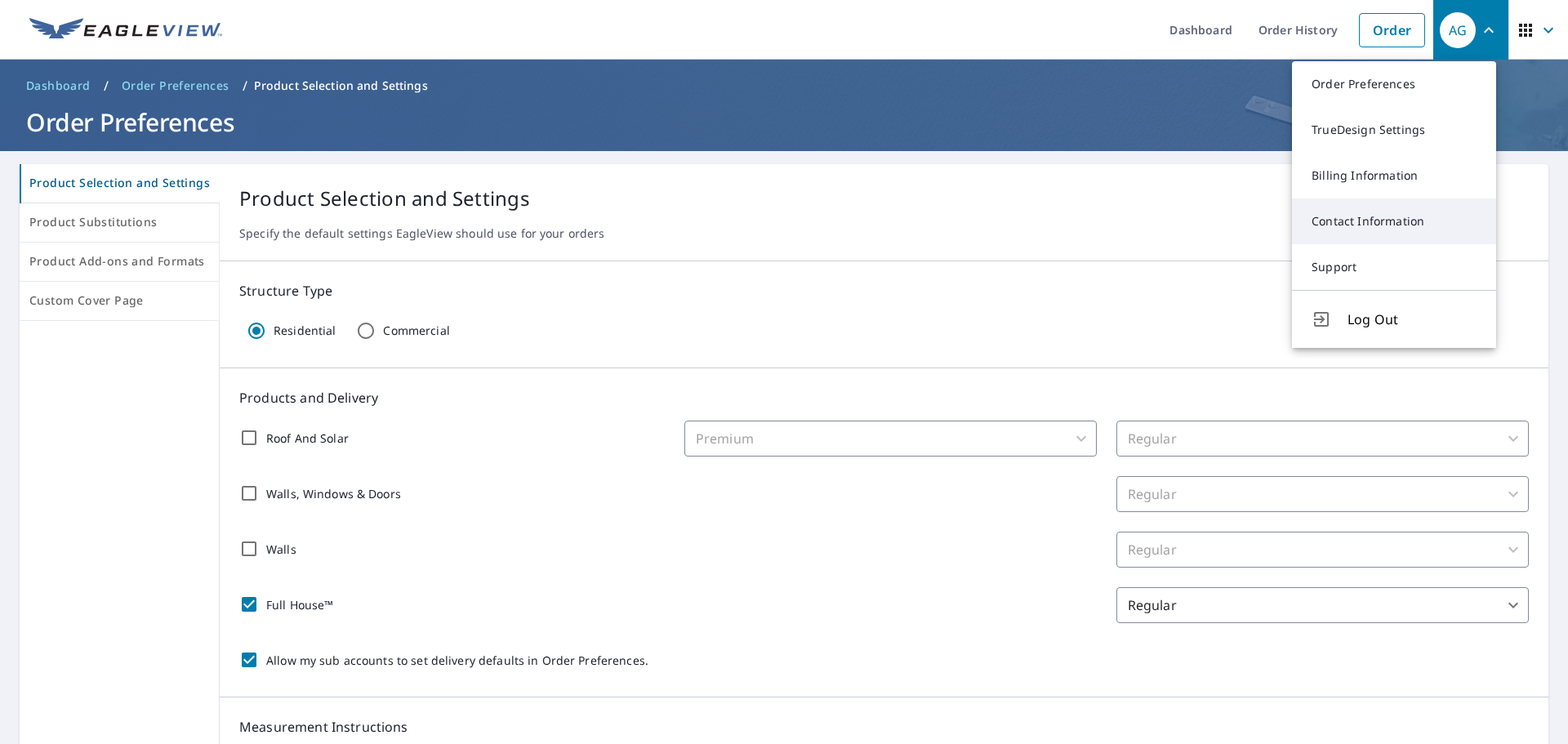
click at [1354, 215] on link "Contact Information" at bounding box center [1394, 221] width 204 height 46
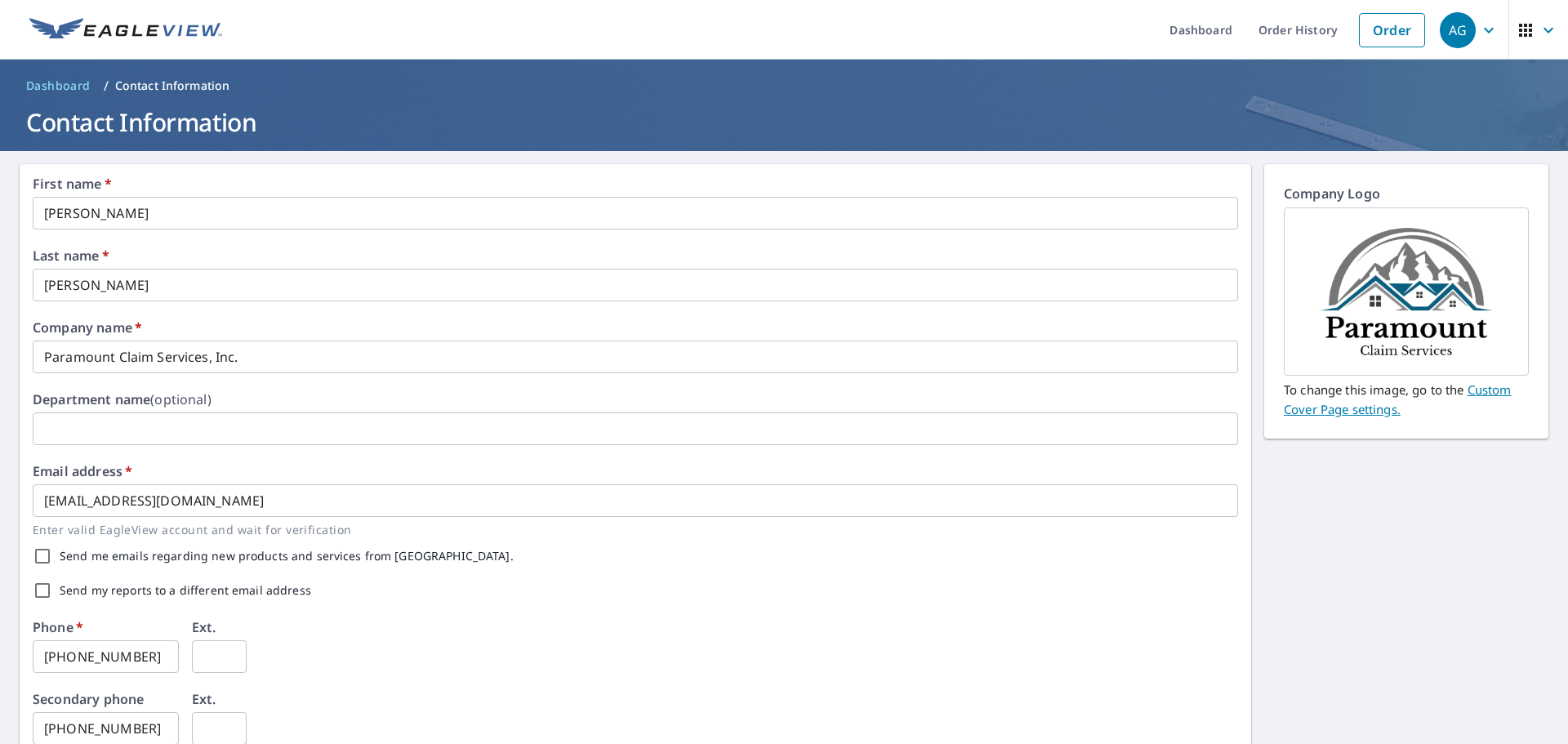
click at [1479, 27] on icon "button" at bounding box center [1488, 29] width 19 height 19
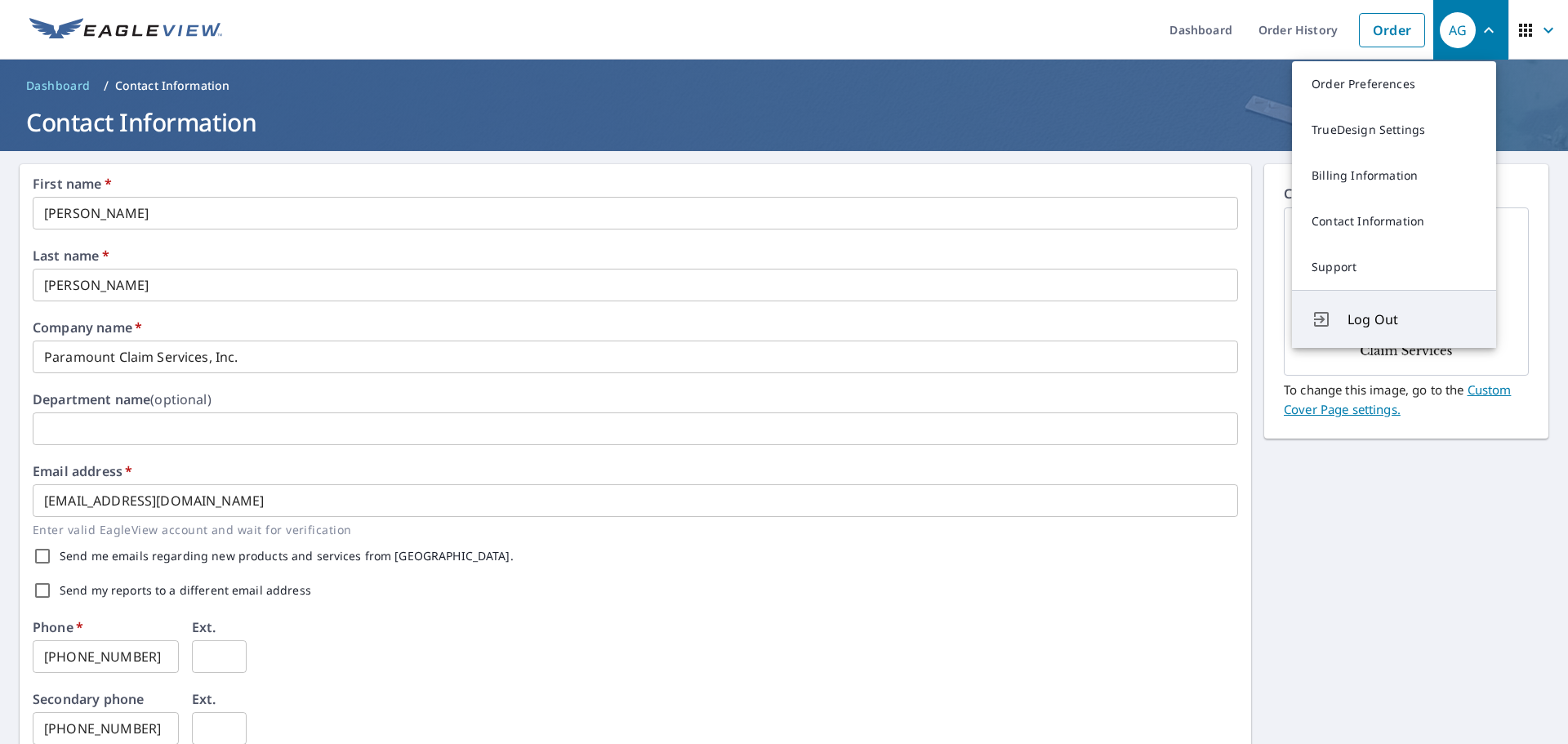
click at [1349, 321] on span "Log Out" at bounding box center [1412, 319] width 129 height 19
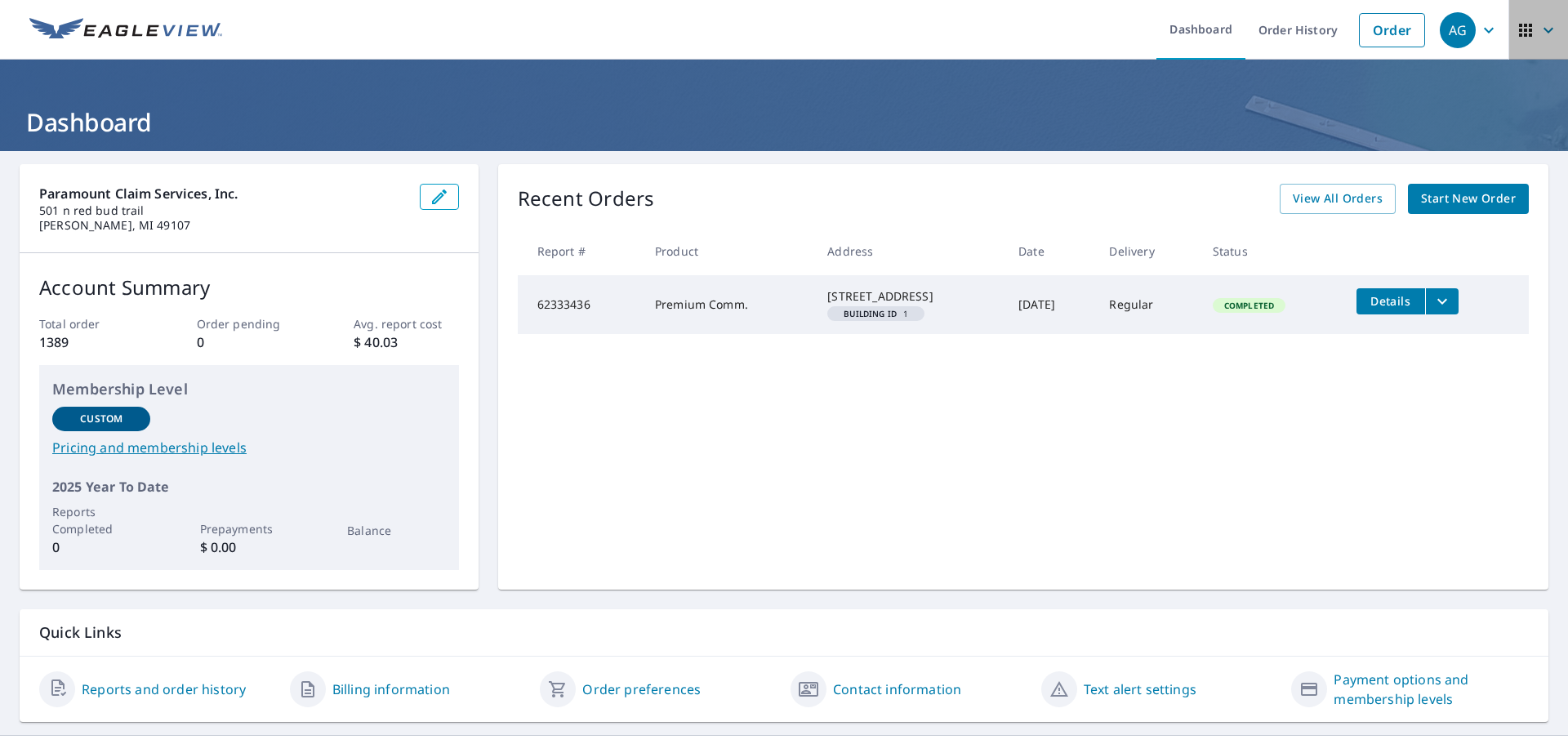
click at [1539, 27] on icon "button" at bounding box center [1548, 29] width 19 height 19
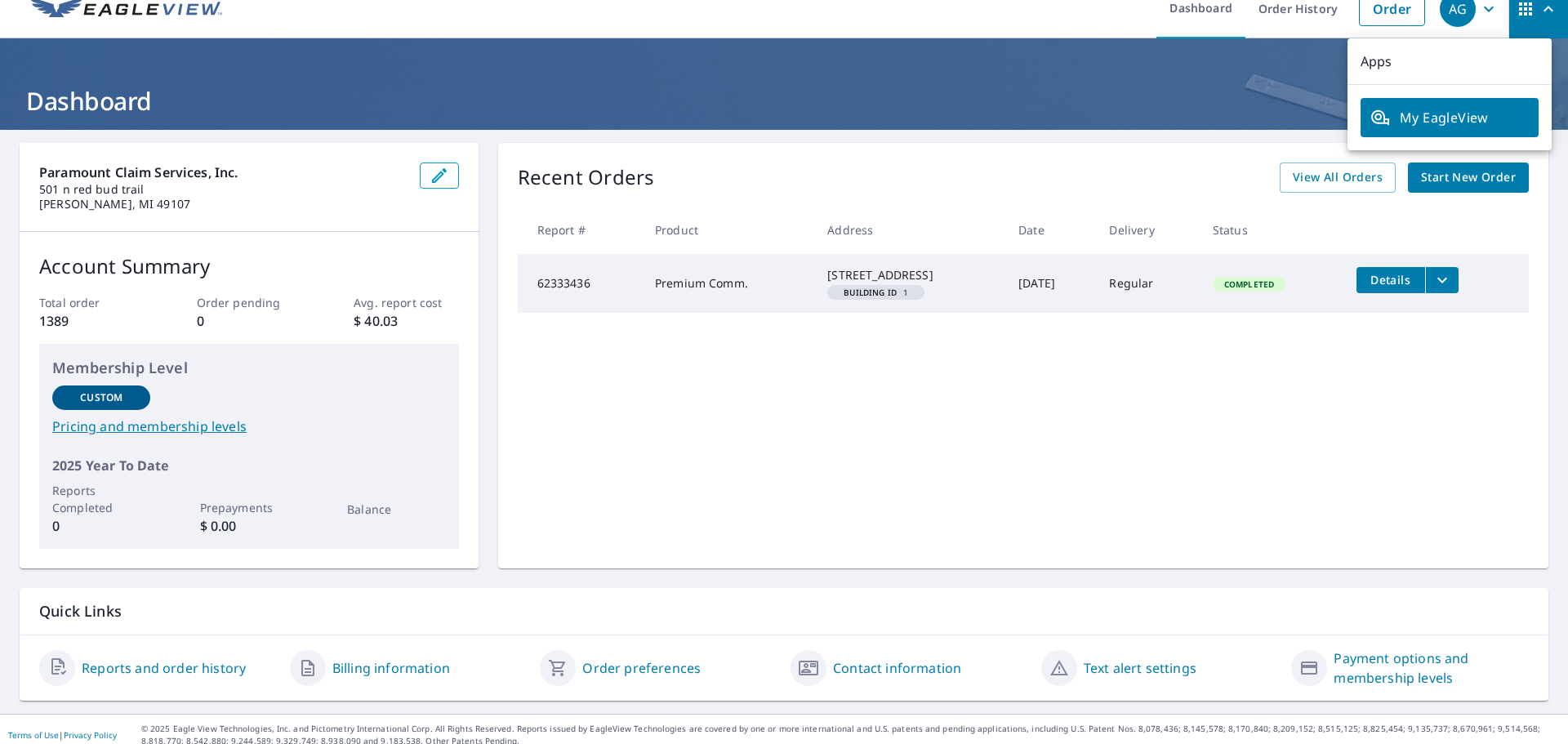
scroll to position [33, 0]
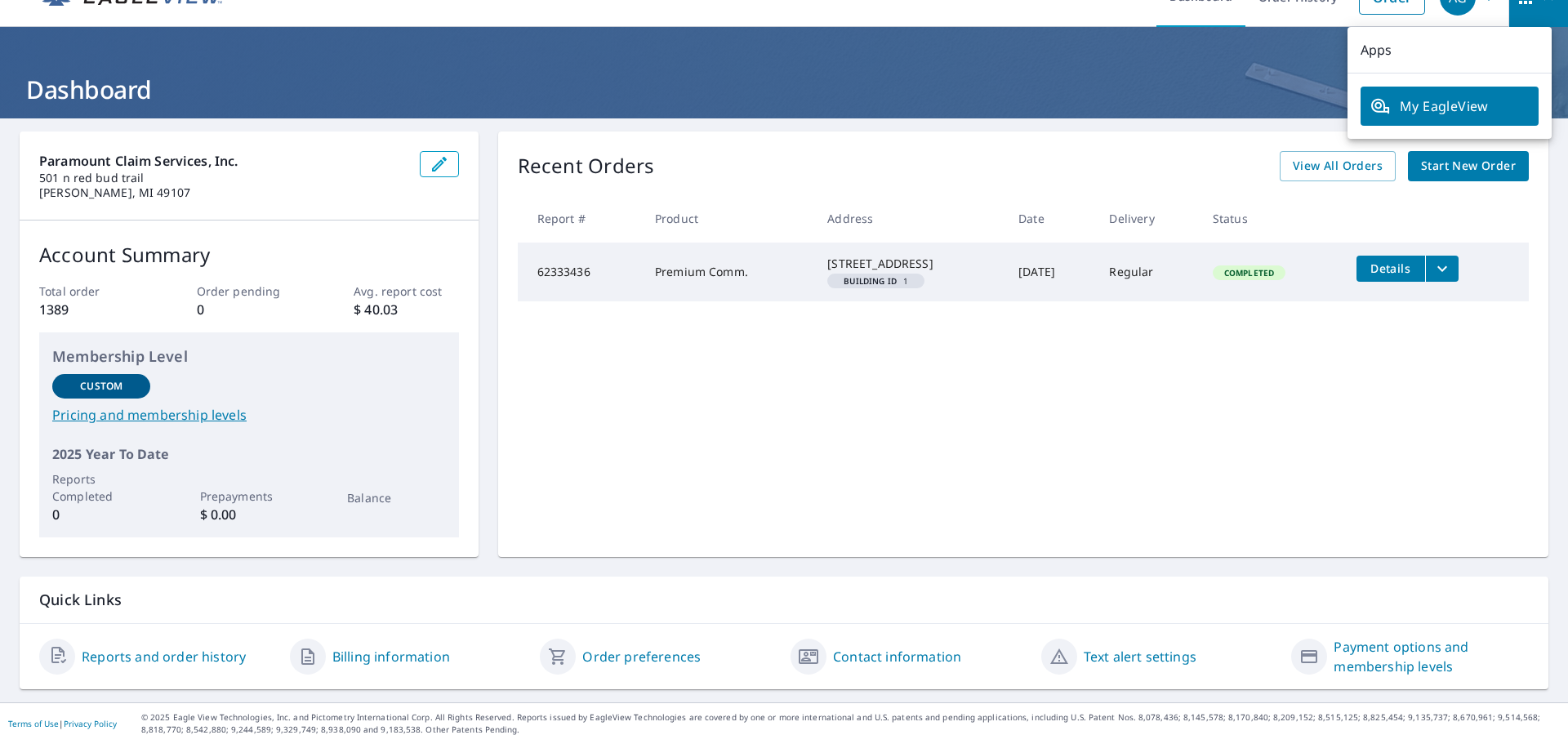
click at [1202, 52] on header "Dashboard" at bounding box center [784, 73] width 1568 height 92
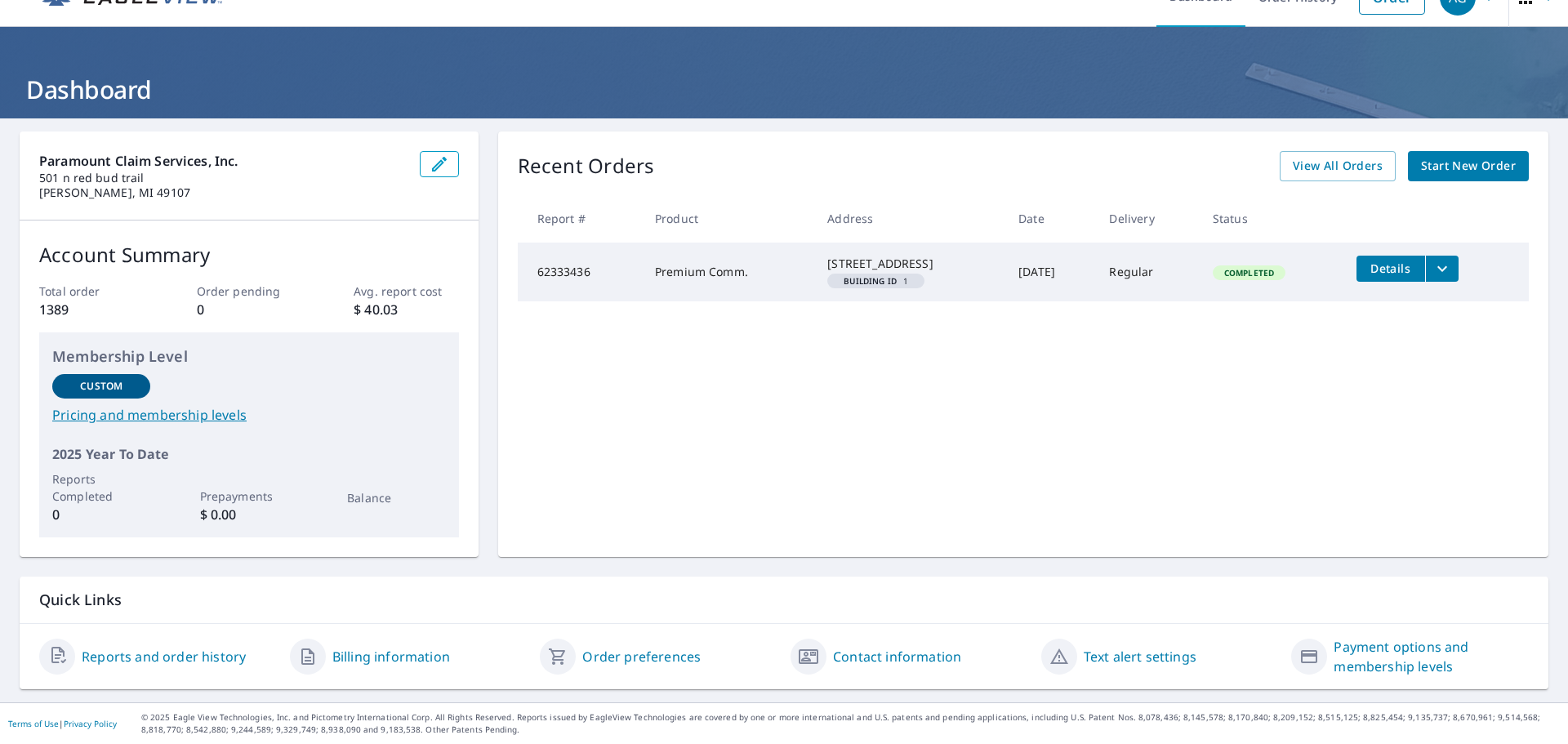
click at [1365, 662] on link "Payment options and membership levels" at bounding box center [1430, 657] width 196 height 39
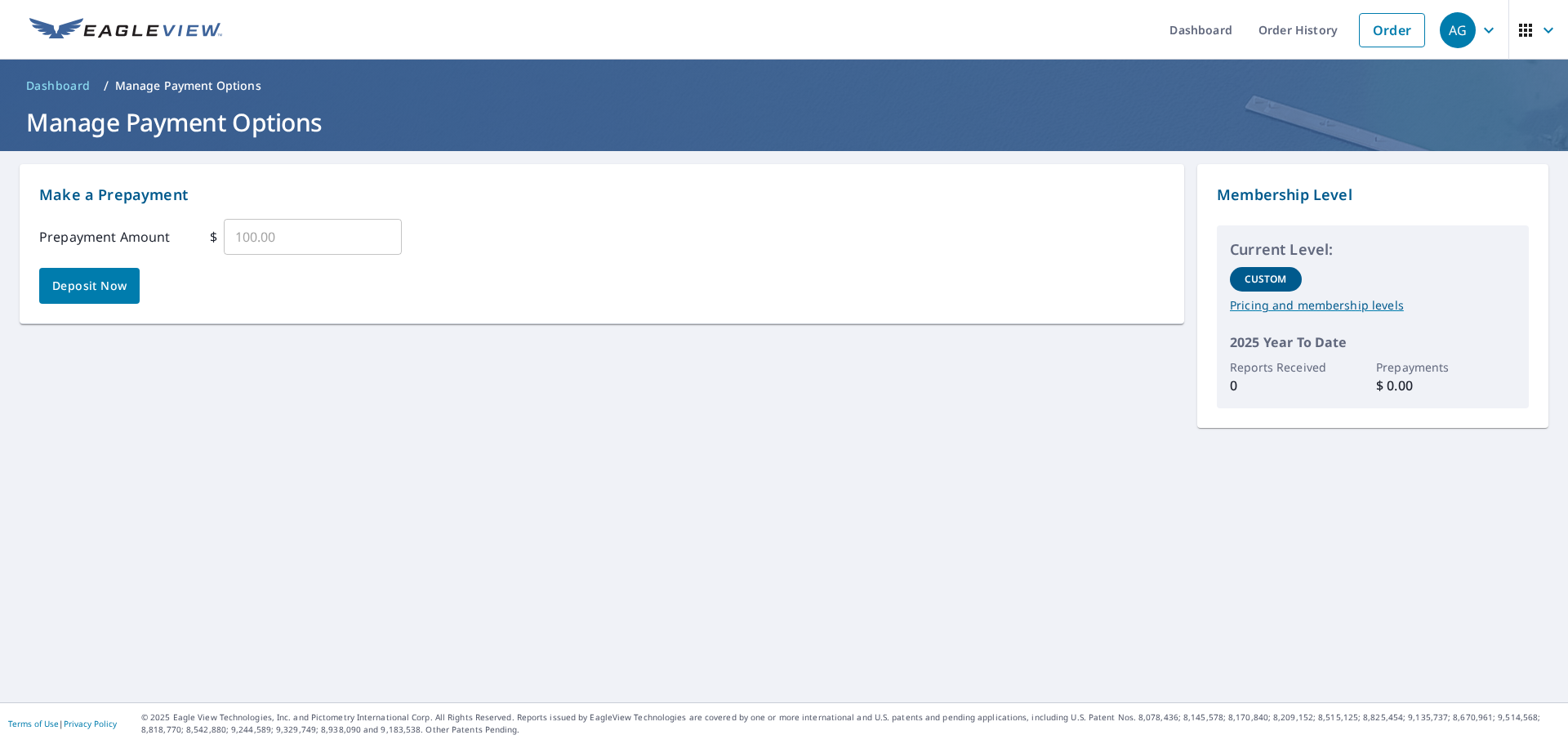
click at [1440, 28] on div "AG" at bounding box center [1457, 29] width 36 height 36
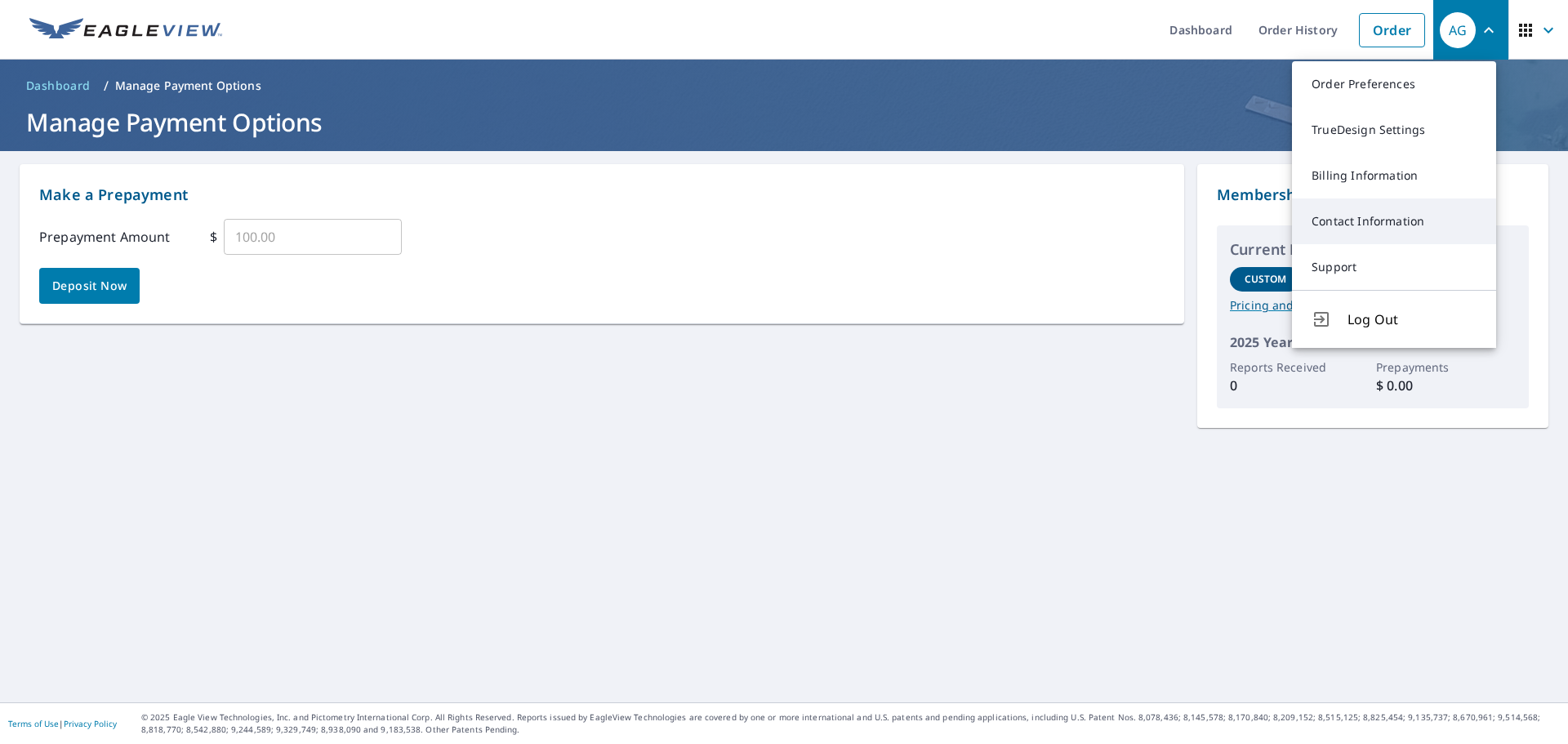
click at [1365, 224] on link "Contact Information" at bounding box center [1394, 221] width 204 height 46
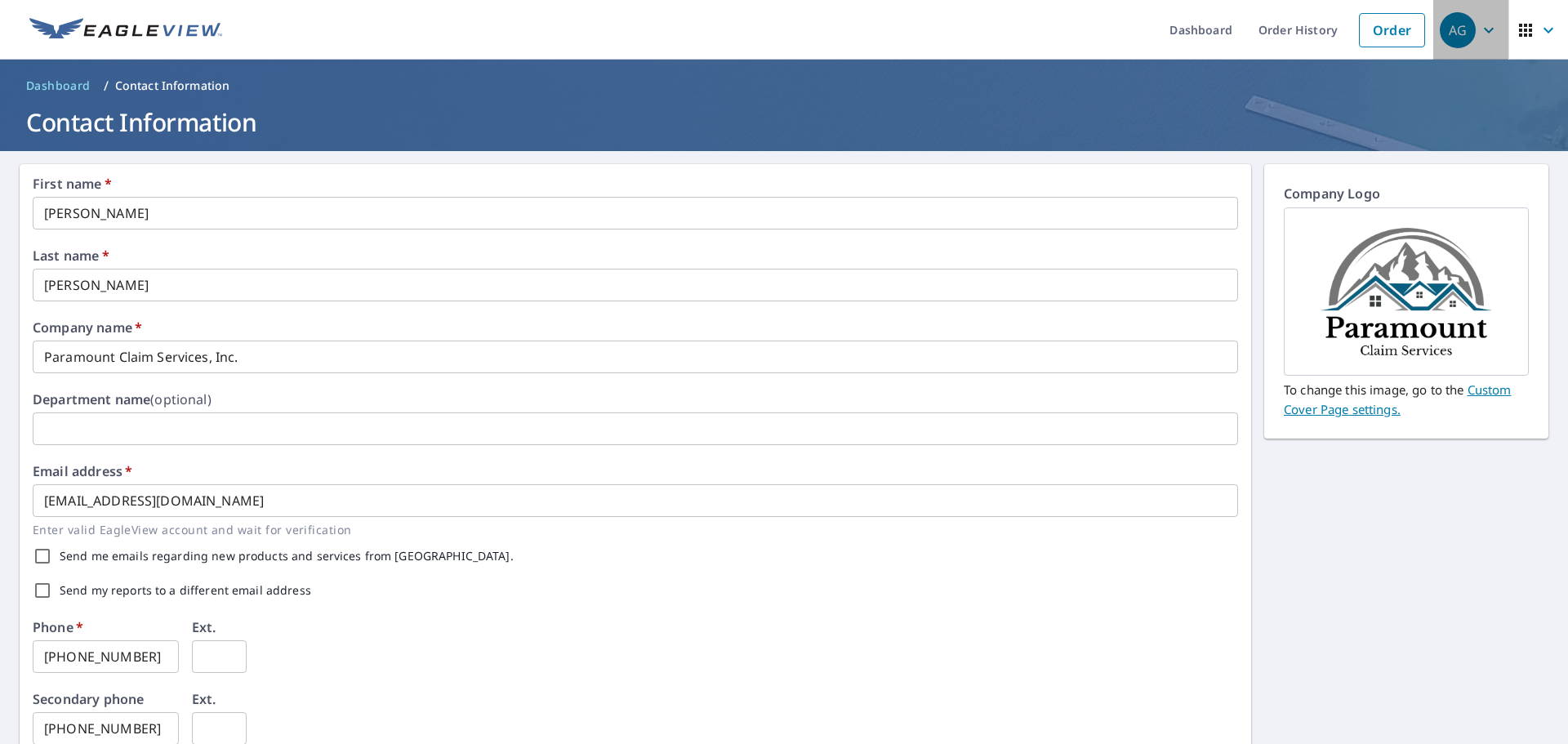
click at [1462, 30] on div "AG" at bounding box center [1457, 29] width 36 height 36
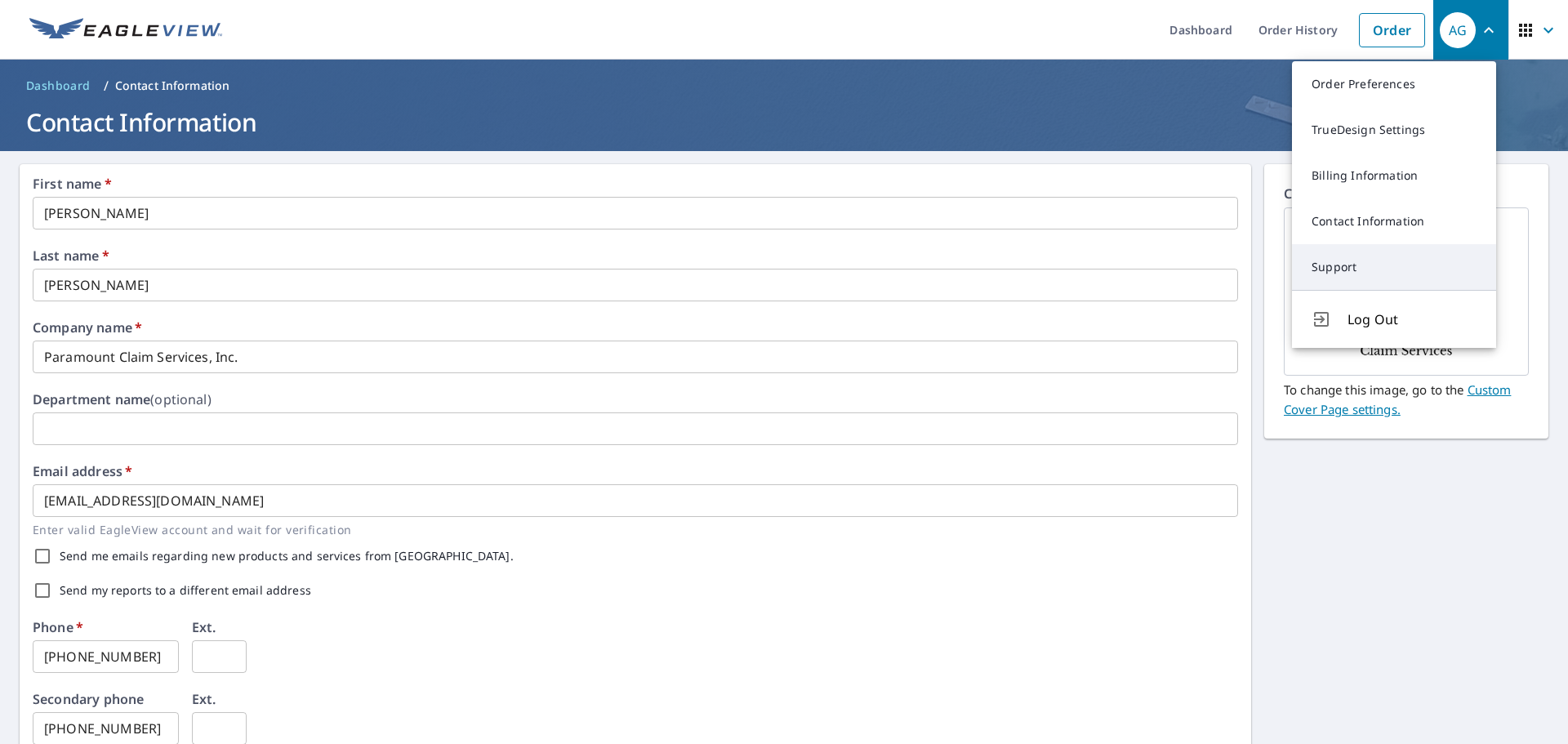
click at [1343, 263] on link "Support" at bounding box center [1394, 267] width 204 height 46
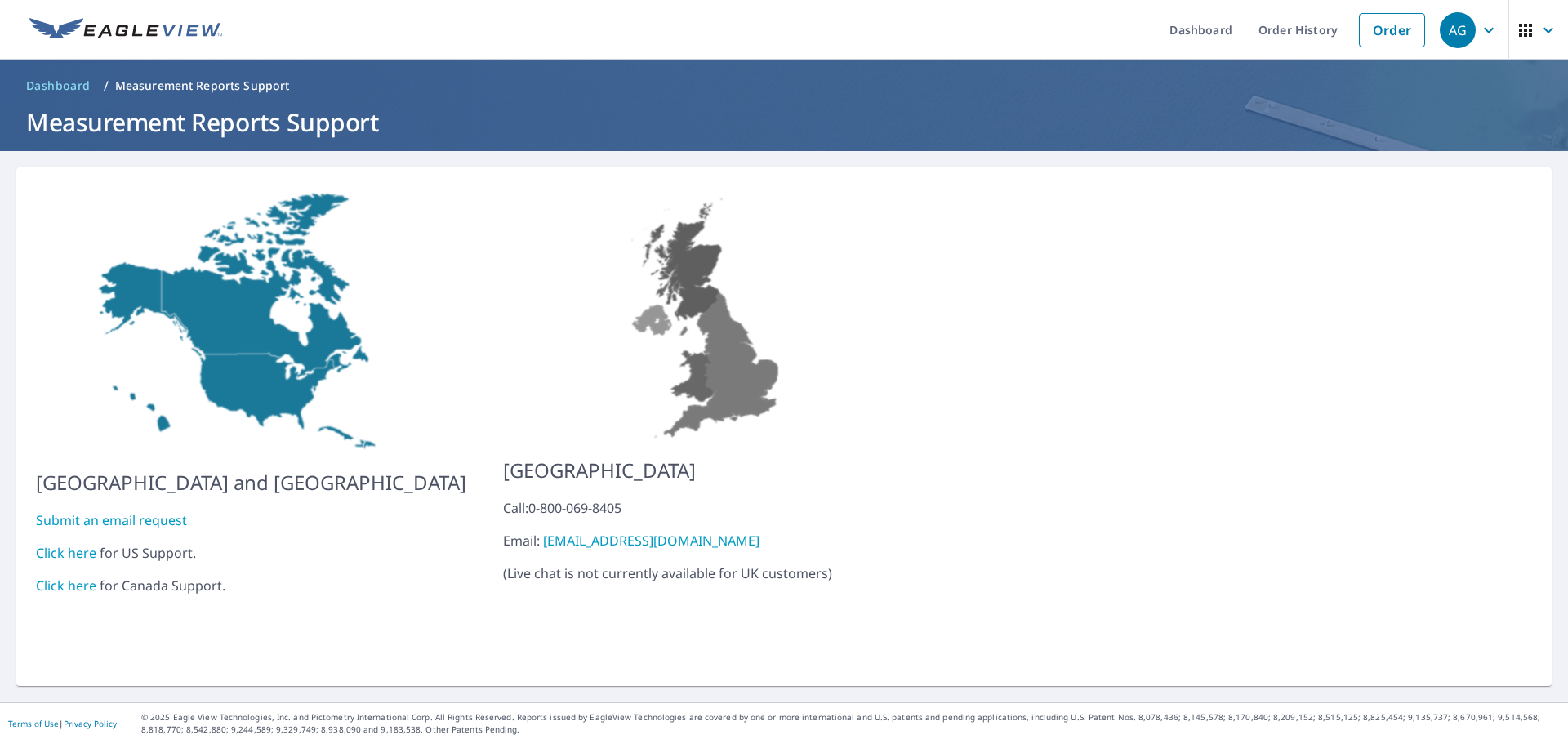
click at [54, 544] on link "Click here" at bounding box center [66, 553] width 61 height 18
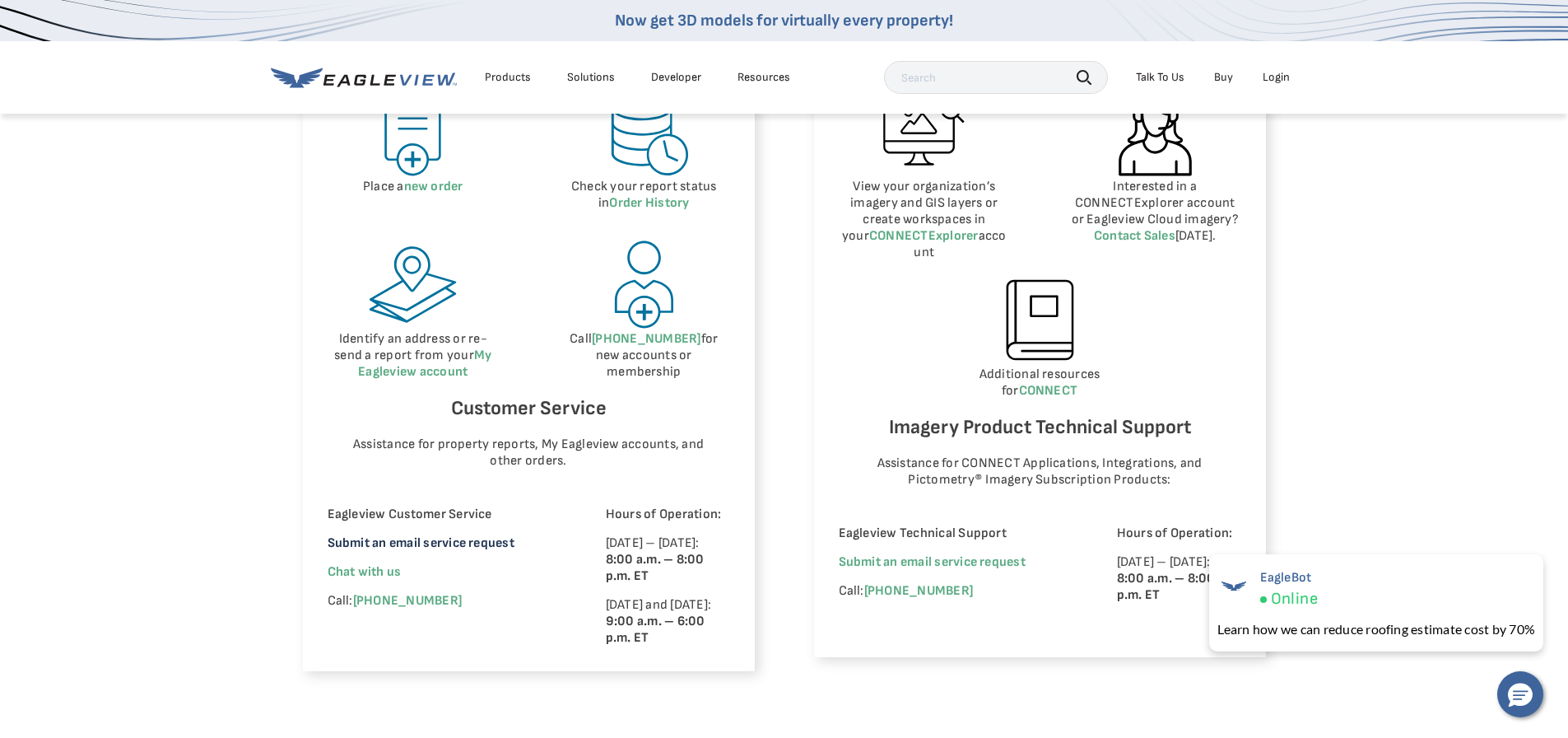
scroll to position [823, 0]
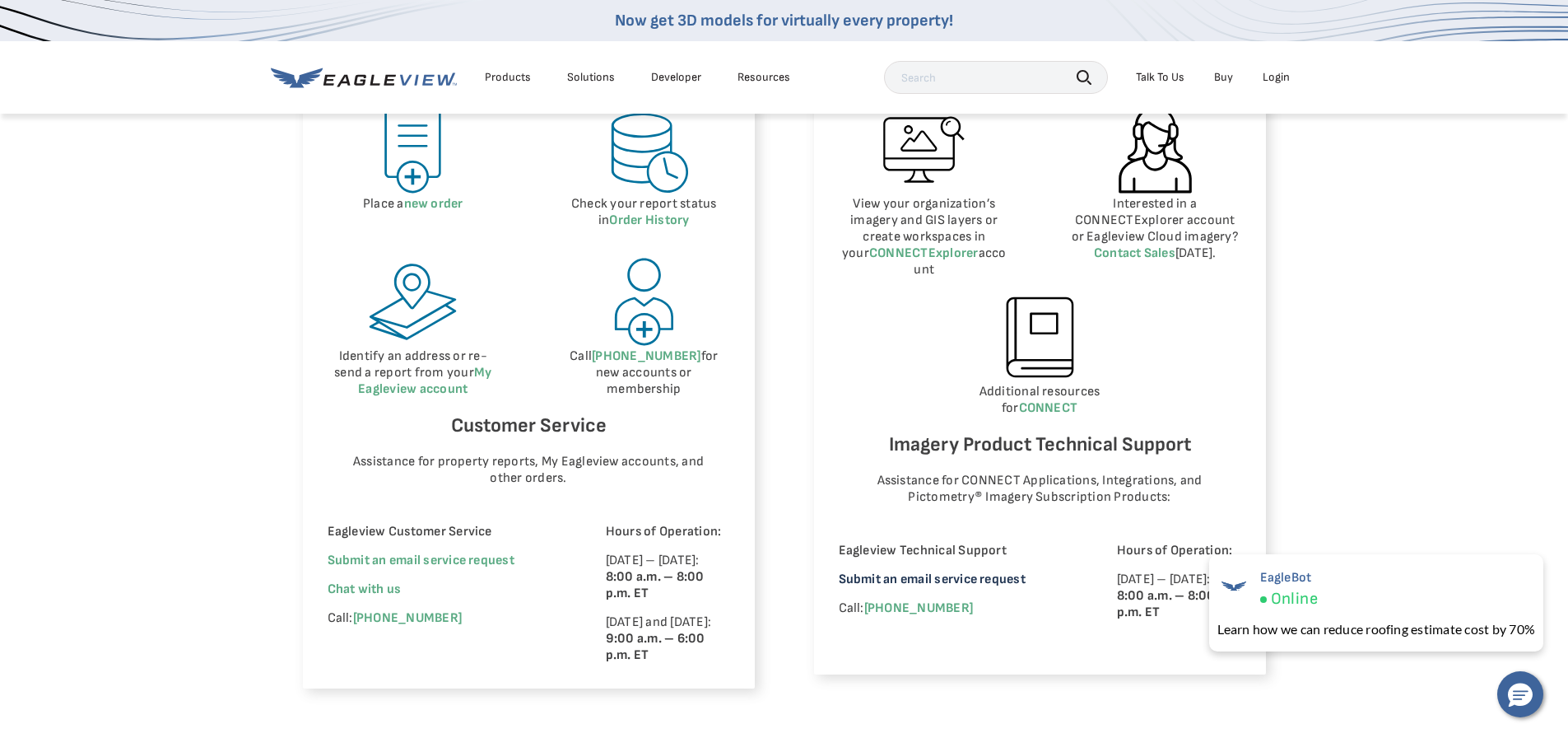
click at [946, 571] on link "Submit an email service request" at bounding box center [932, 579] width 187 height 16
